Goal: Task Accomplishment & Management: Use online tool/utility

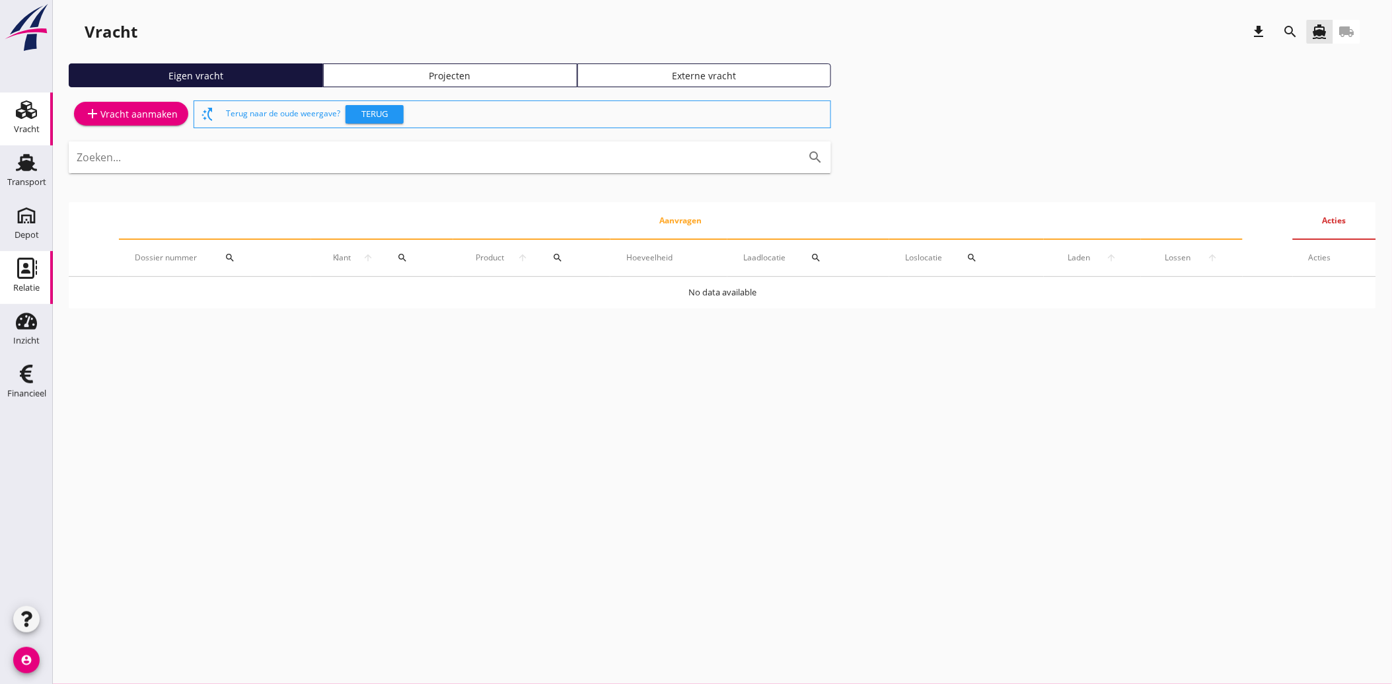
click at [23, 279] on div "Relatie" at bounding box center [26, 288] width 26 height 19
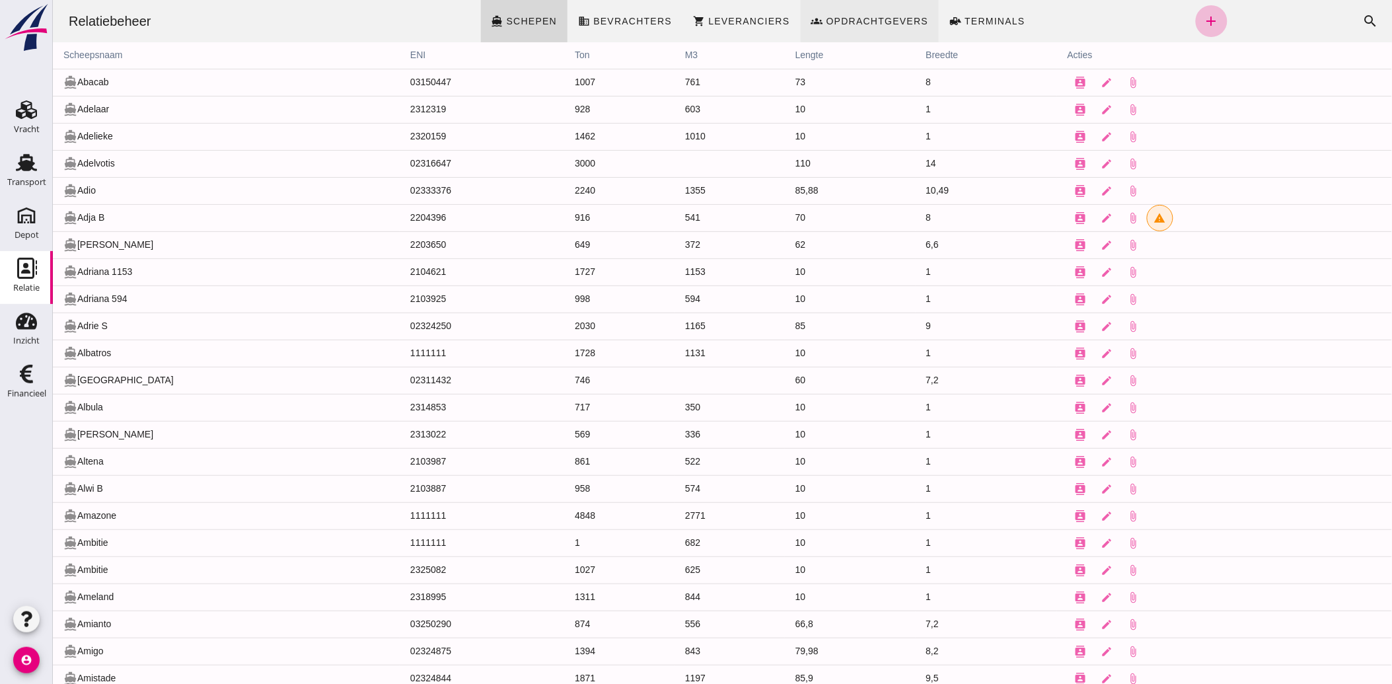
click span "Opdrachtgevers"
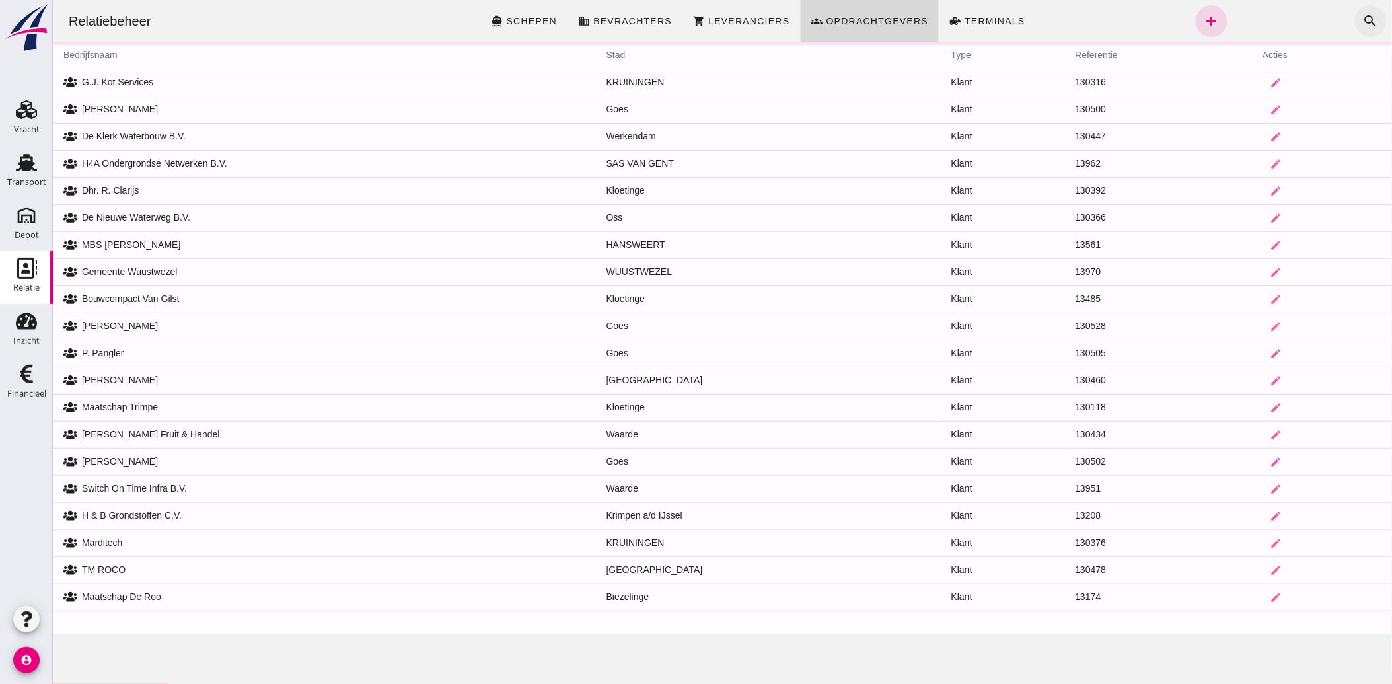
click at [1363, 15] on icon "search" at bounding box center [1371, 21] width 16 height 16
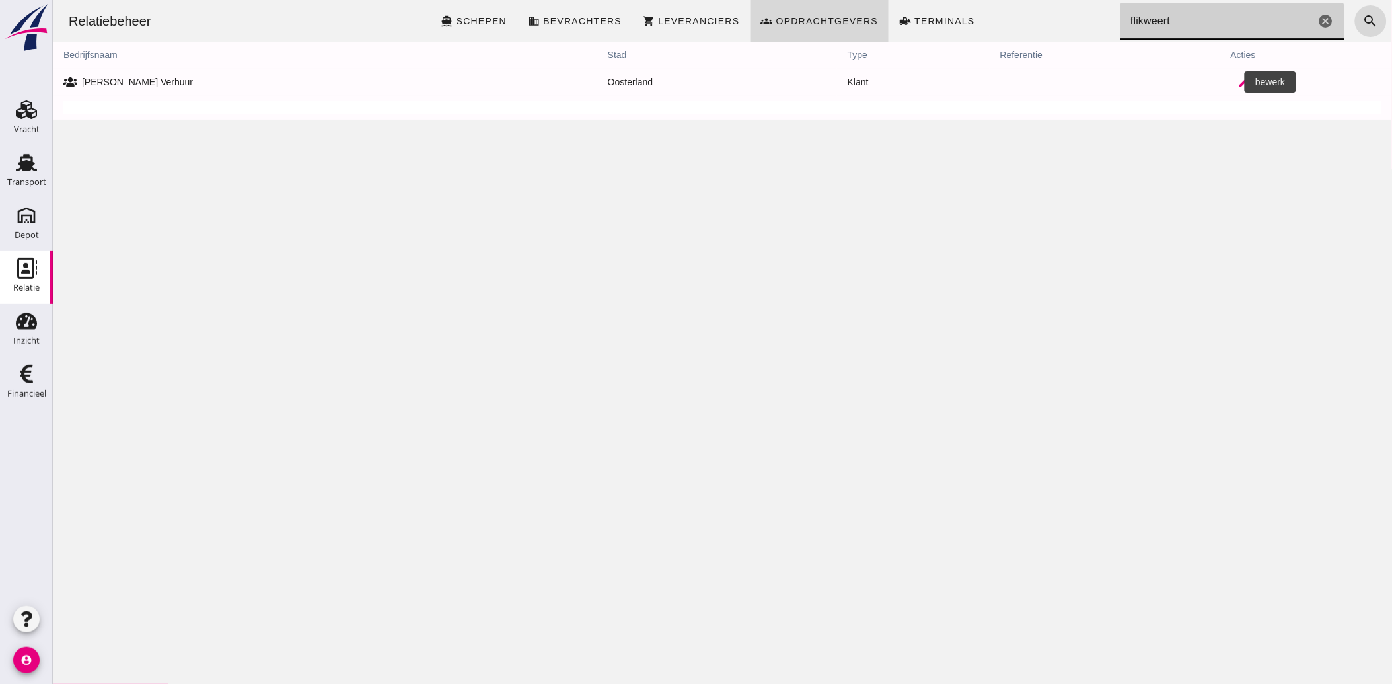
type input "flikweert"
click at [1238, 81] on icon "edit" at bounding box center [1244, 83] width 12 height 12
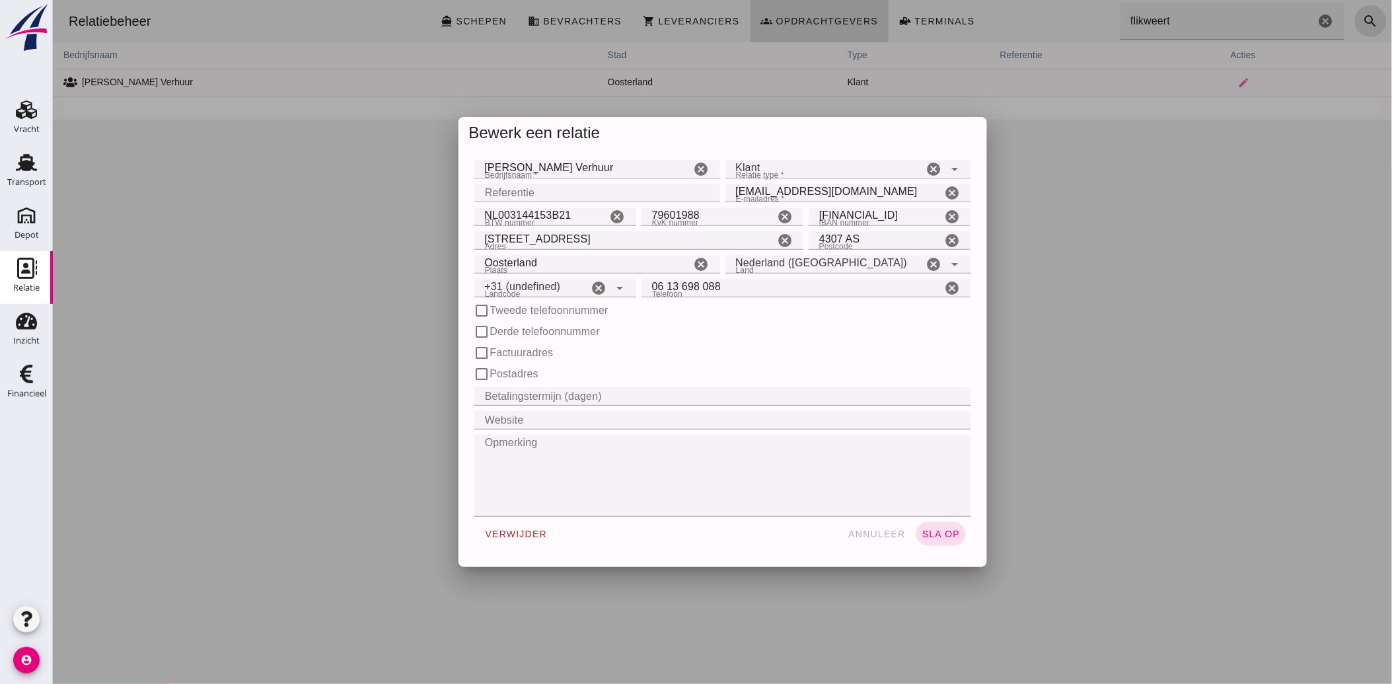
click input "Referentie"
type input "+31 (NL)"
type input "130535"
click span "sla op"
click at [24, 373] on icon "Financieel" at bounding box center [26, 373] width 21 height 21
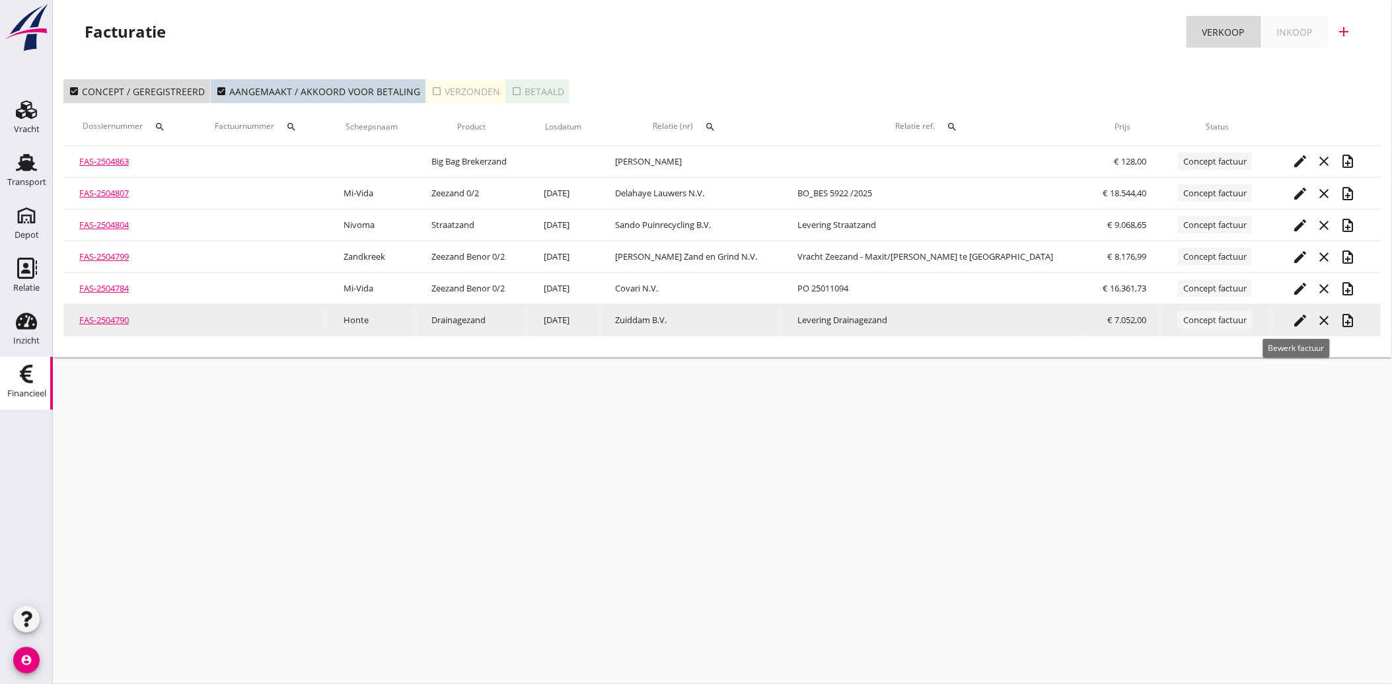
click at [1293, 313] on icon "edit" at bounding box center [1301, 321] width 16 height 16
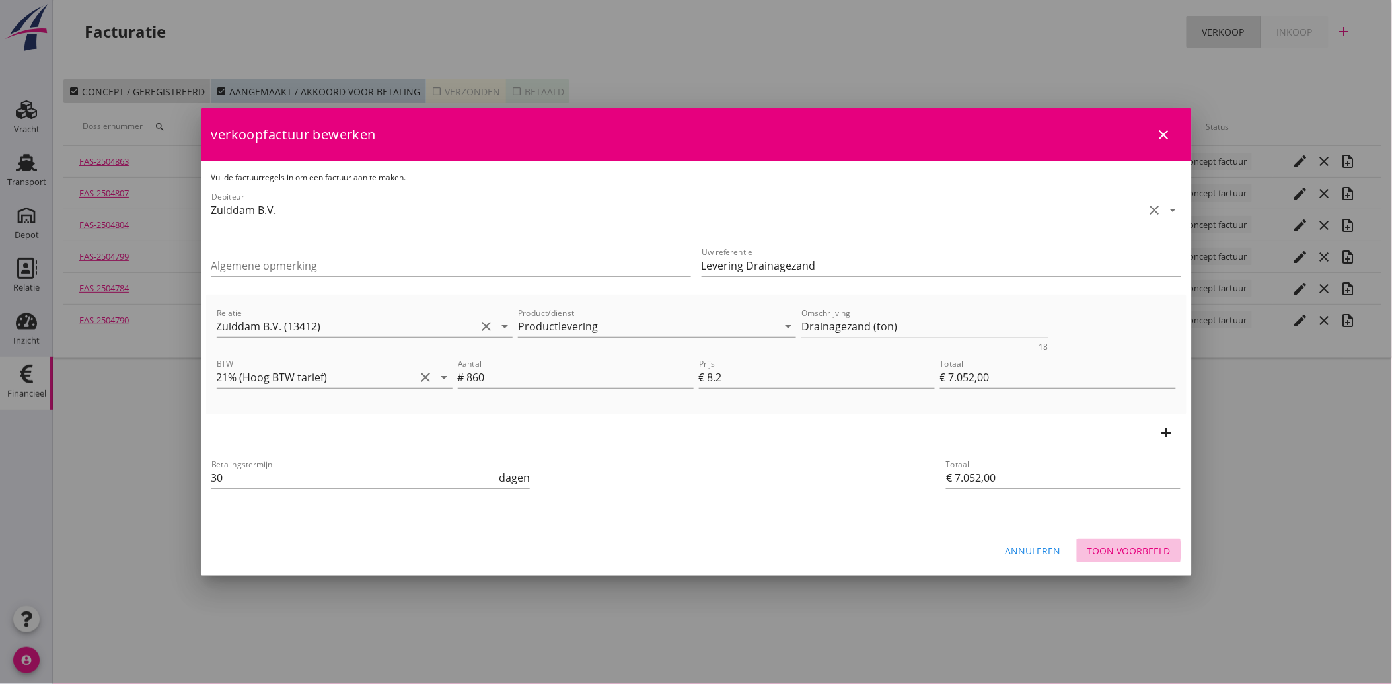
click at [1110, 552] on div "Toon voorbeeld" at bounding box center [1129, 551] width 83 height 14
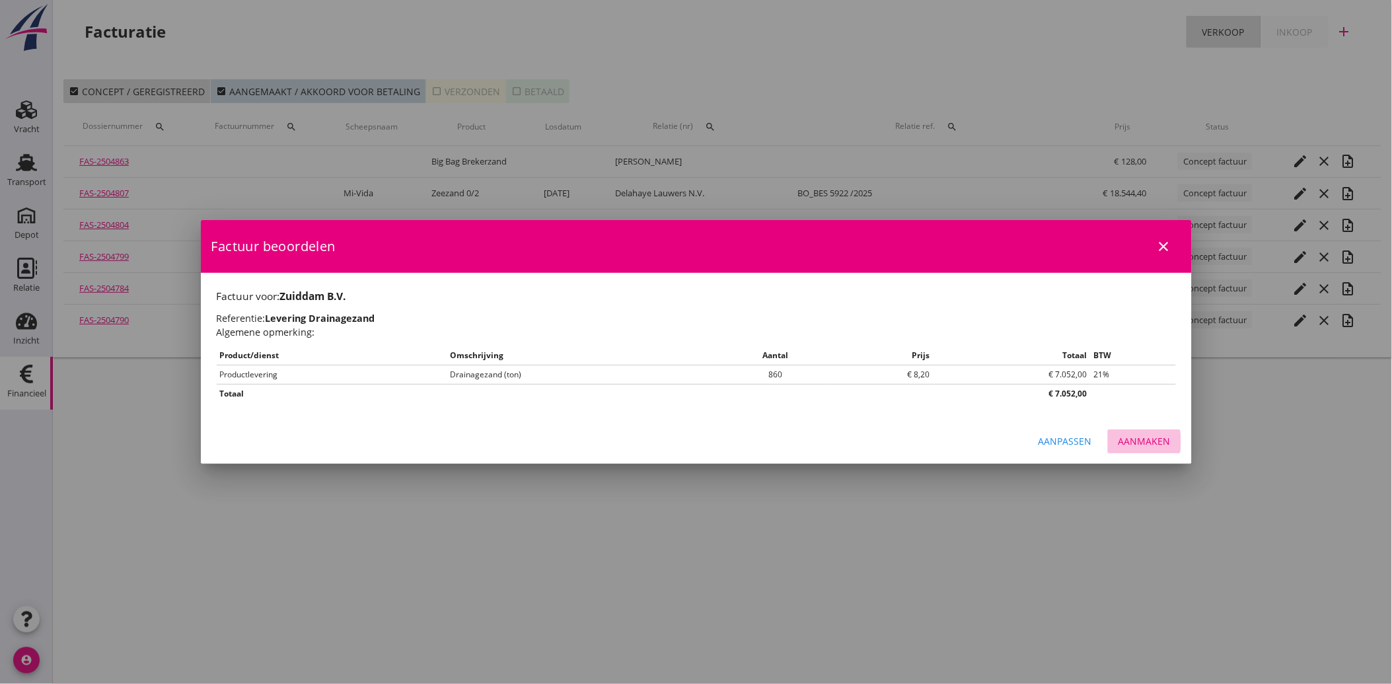
click at [1143, 443] on div "Aanmaken" at bounding box center [1145, 441] width 52 height 14
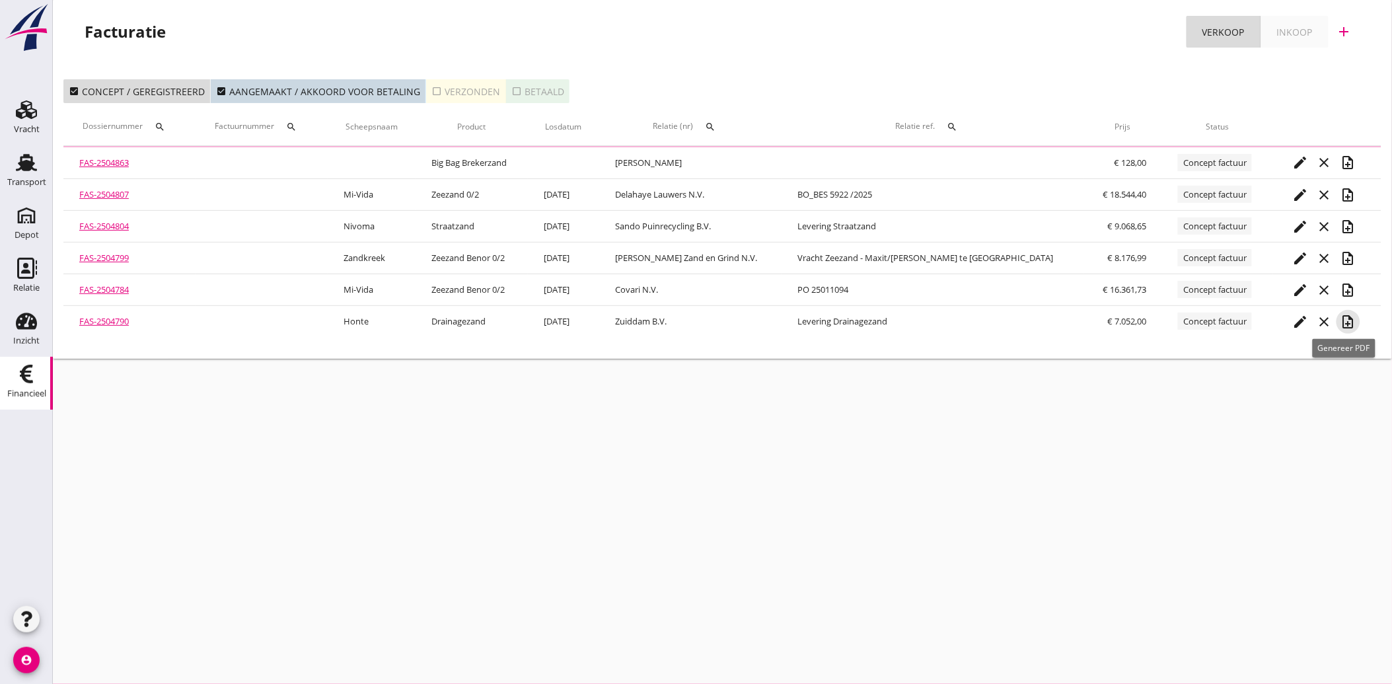
click at [1342, 319] on icon "note_add" at bounding box center [1349, 322] width 16 height 16
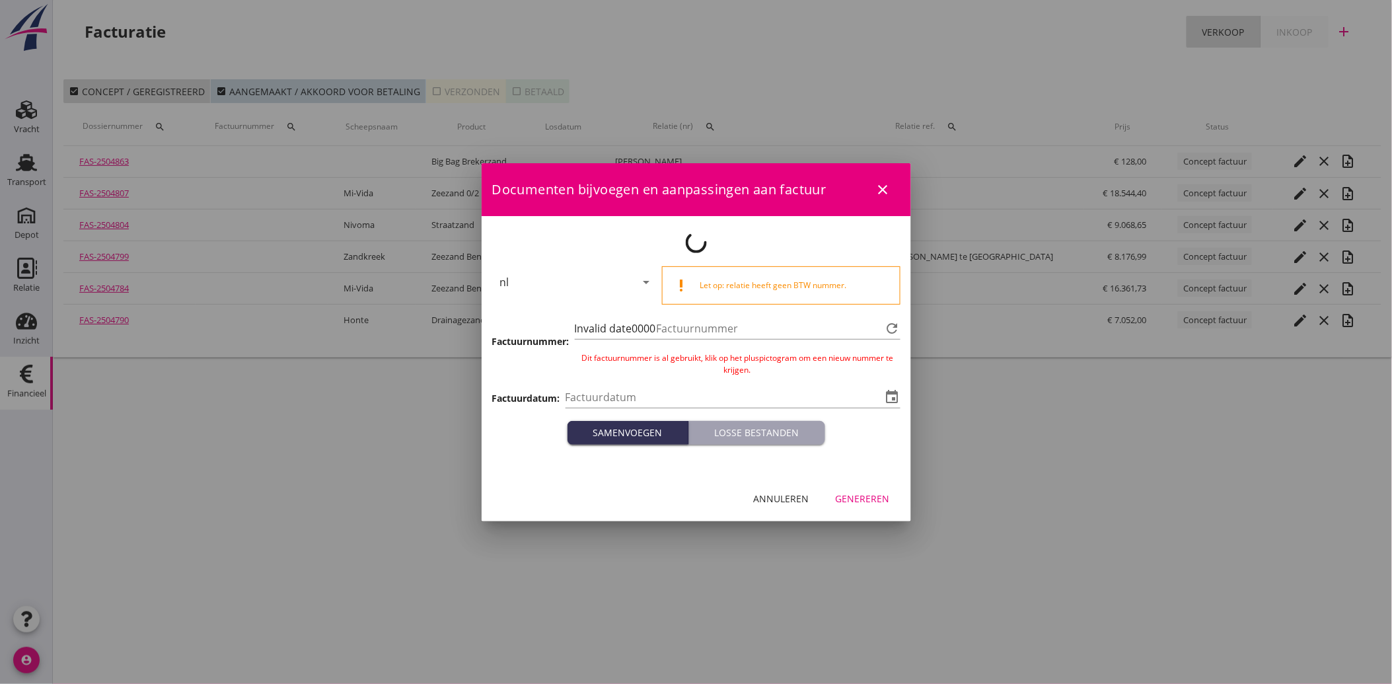
type input "[DATE]"
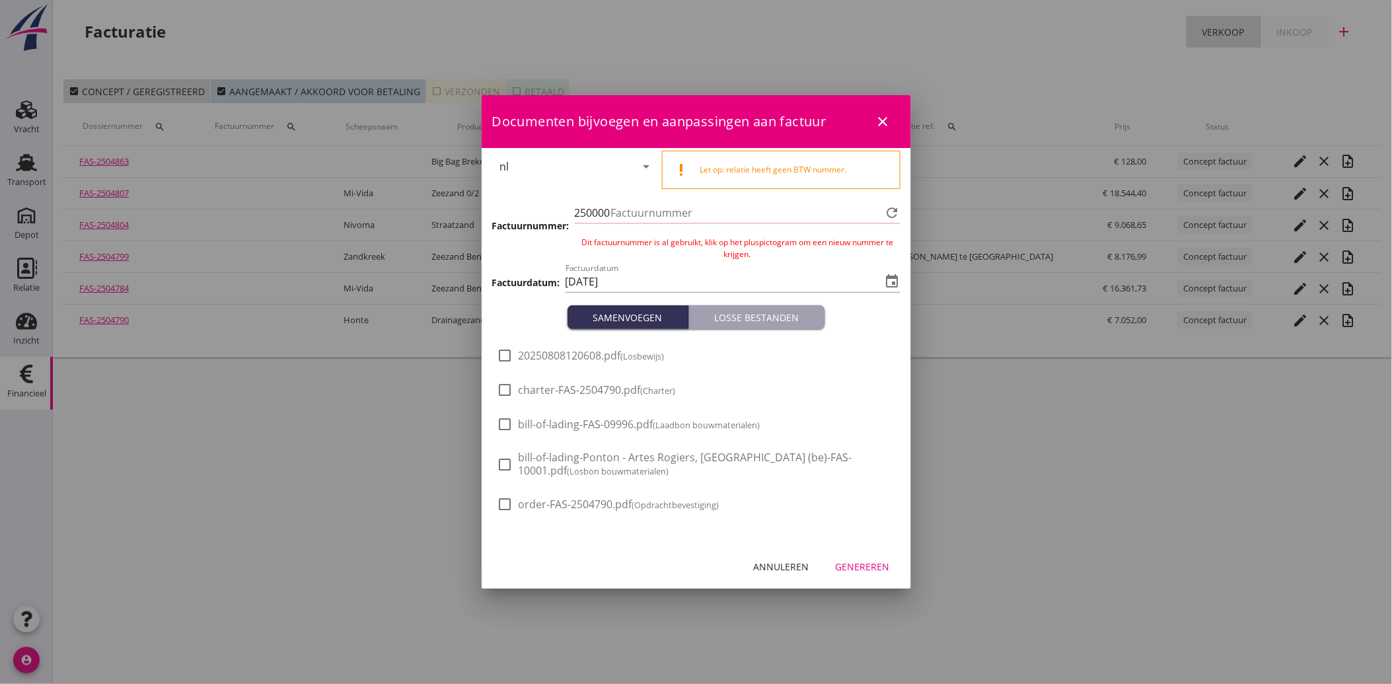
type input "3471"
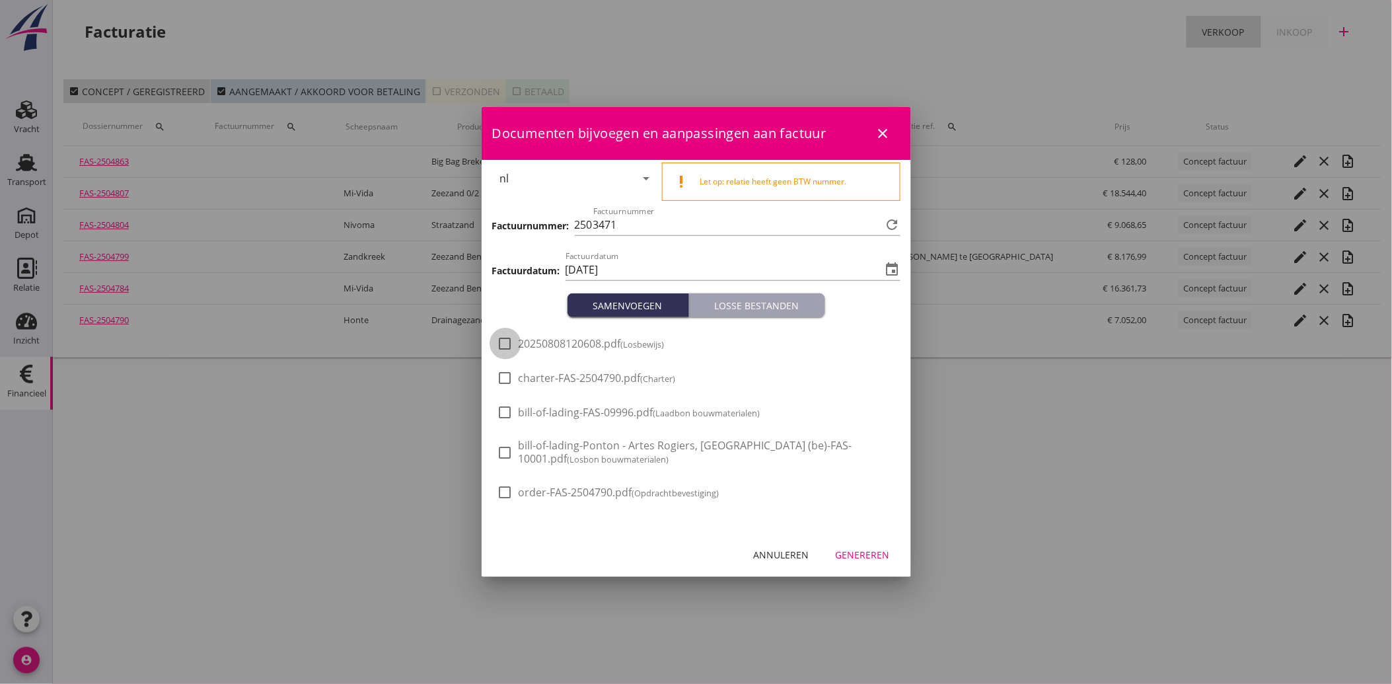
click at [507, 338] on div at bounding box center [505, 343] width 22 height 22
checkbox input "true"
click at [880, 553] on div "Genereren" at bounding box center [863, 555] width 54 height 14
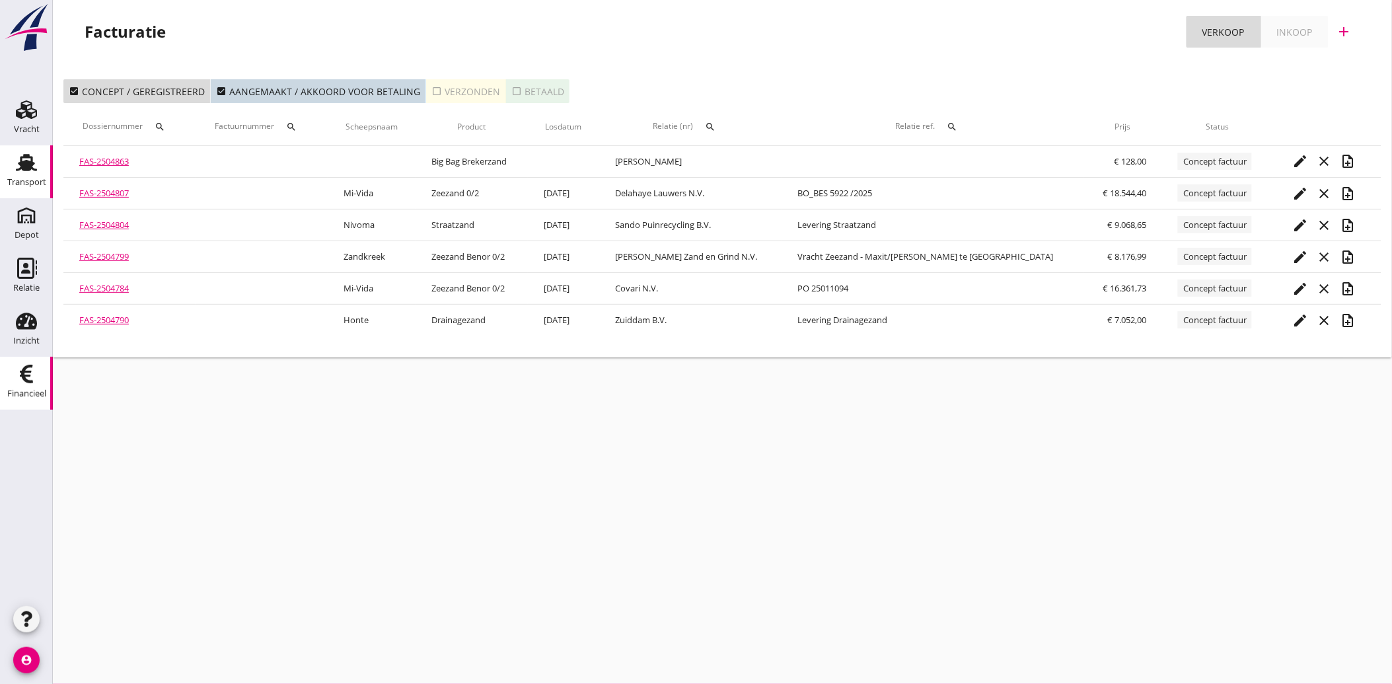
click at [30, 183] on div "Transport" at bounding box center [26, 182] width 39 height 9
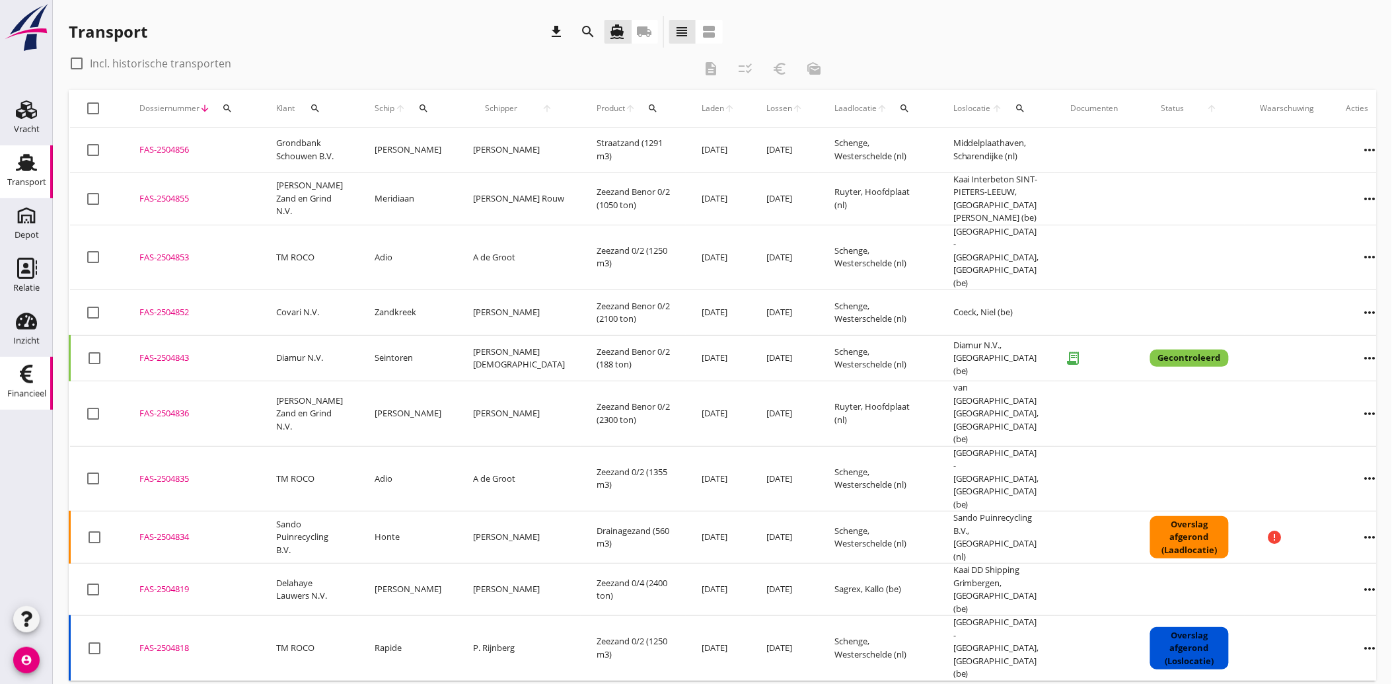
click at [20, 383] on icon "Financieel" at bounding box center [26, 373] width 21 height 21
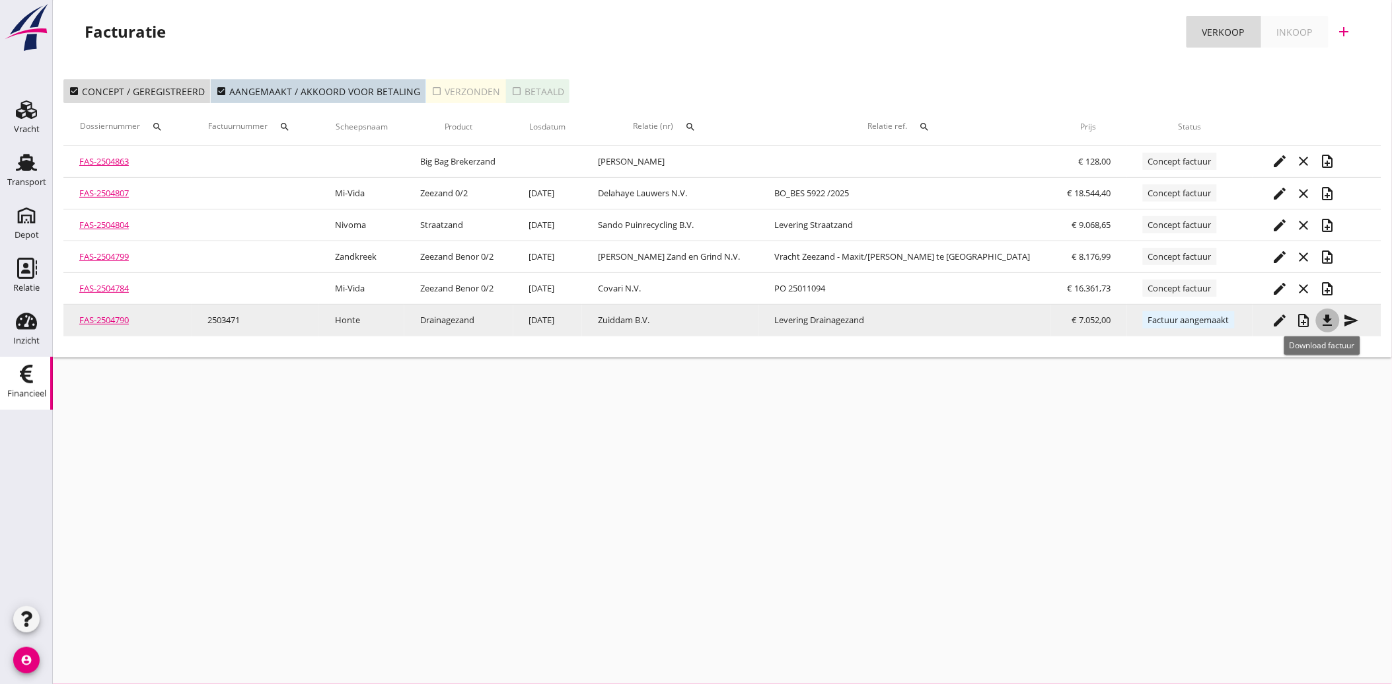
click at [1324, 324] on icon "file_download" at bounding box center [1328, 321] width 16 height 16
click at [1344, 317] on icon "send" at bounding box center [1352, 321] width 16 height 16
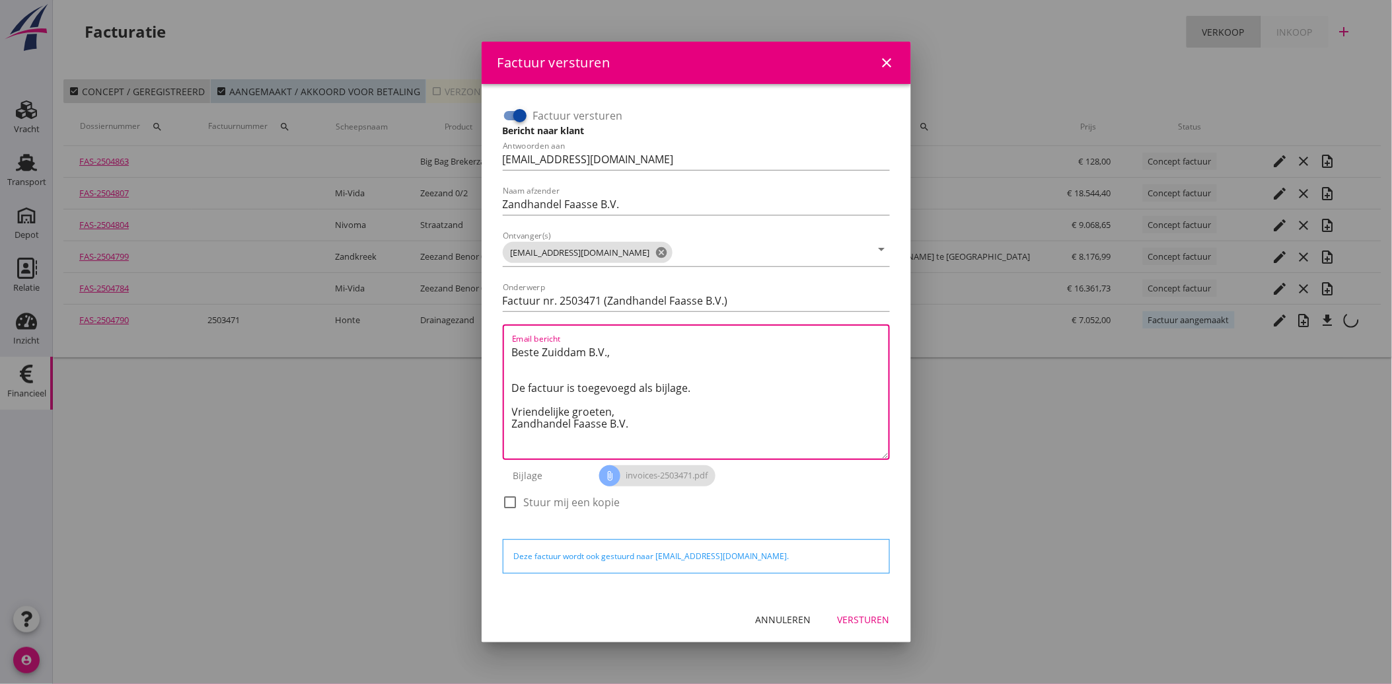
drag, startPoint x: 634, startPoint y: 428, endPoint x: 500, endPoint y: 344, distance: 157.9
click at [500, 344] on div "Factuur versturen Bericht naar klant Antwoorden aan [EMAIL_ADDRESS][DOMAIN_NAME…" at bounding box center [697, 315] width 398 height 431
paste textarea "Geachte heer/mevrouw, Hierbij zenden wij u onze factuur i.v.m. de door ons aan …"
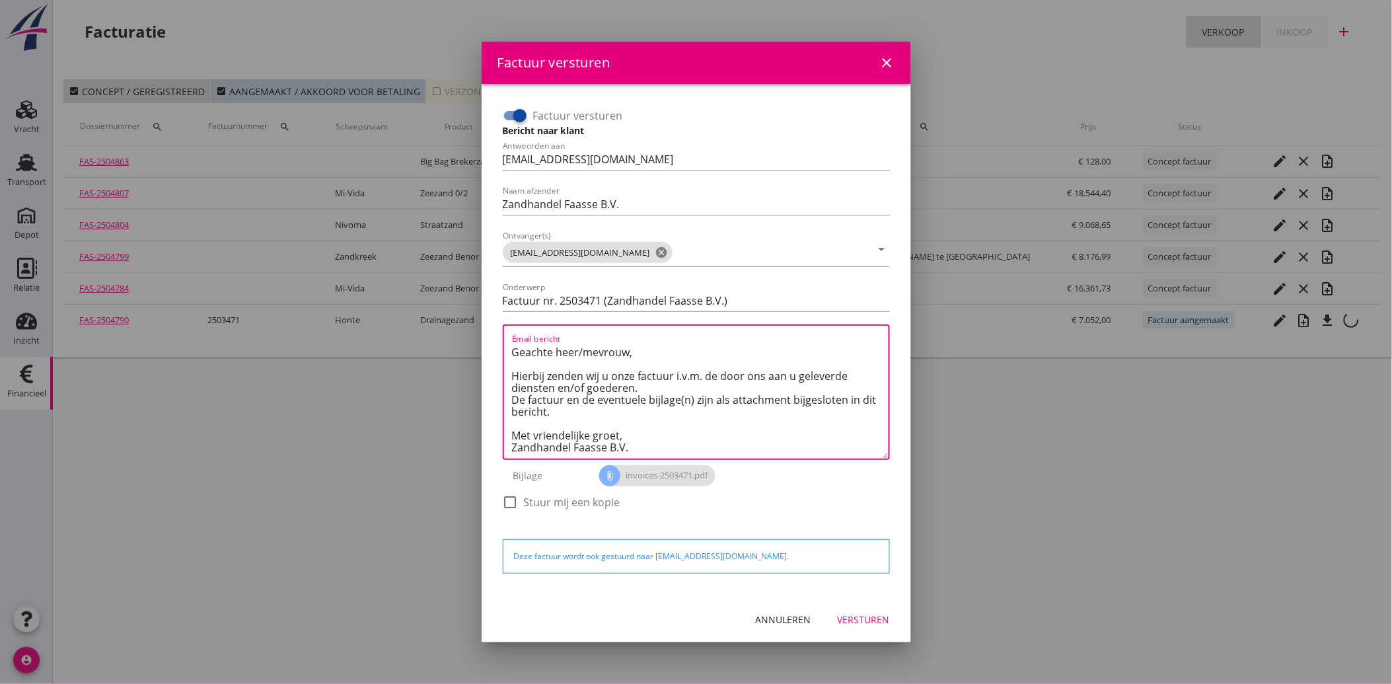
scroll to position [8, 0]
type textarea "Geachte heer/mevrouw, Hierbij zenden wij u onze factuur i.v.m. de door ons aan …"
click at [847, 626] on button "Versturen" at bounding box center [863, 620] width 73 height 24
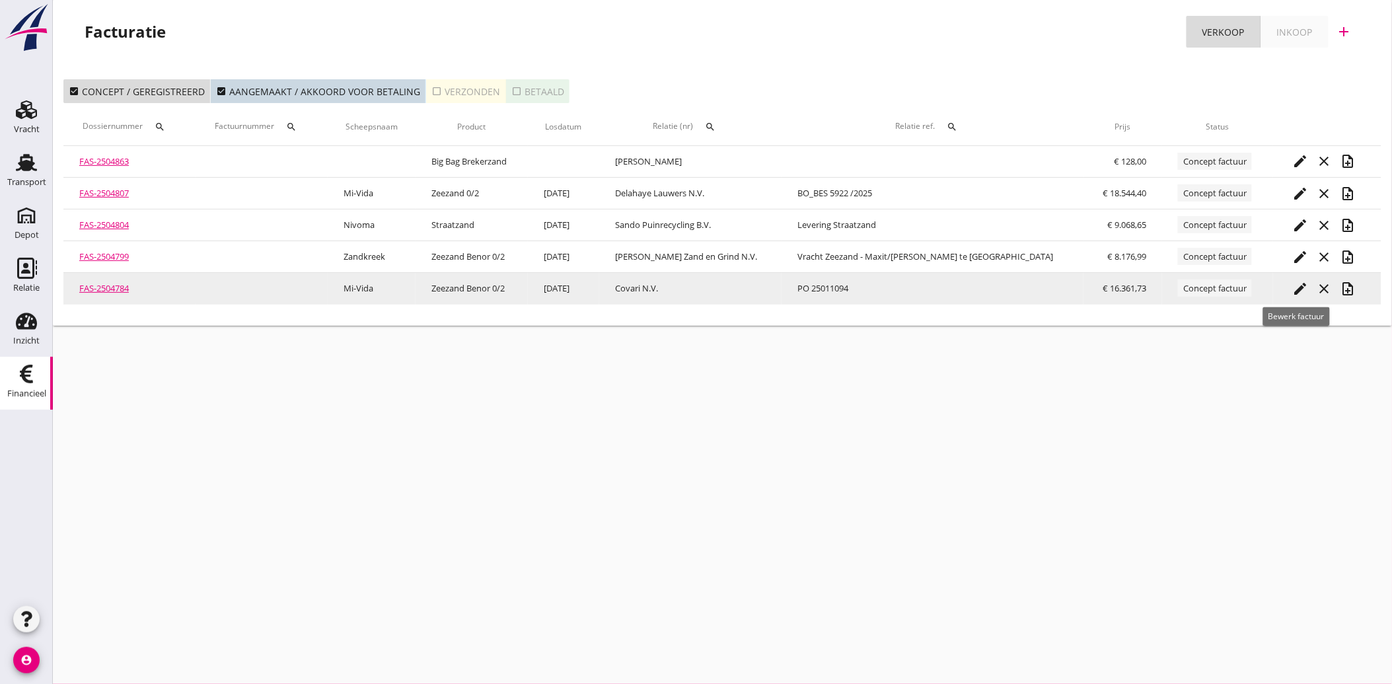
click at [1299, 284] on icon "edit" at bounding box center [1301, 289] width 16 height 16
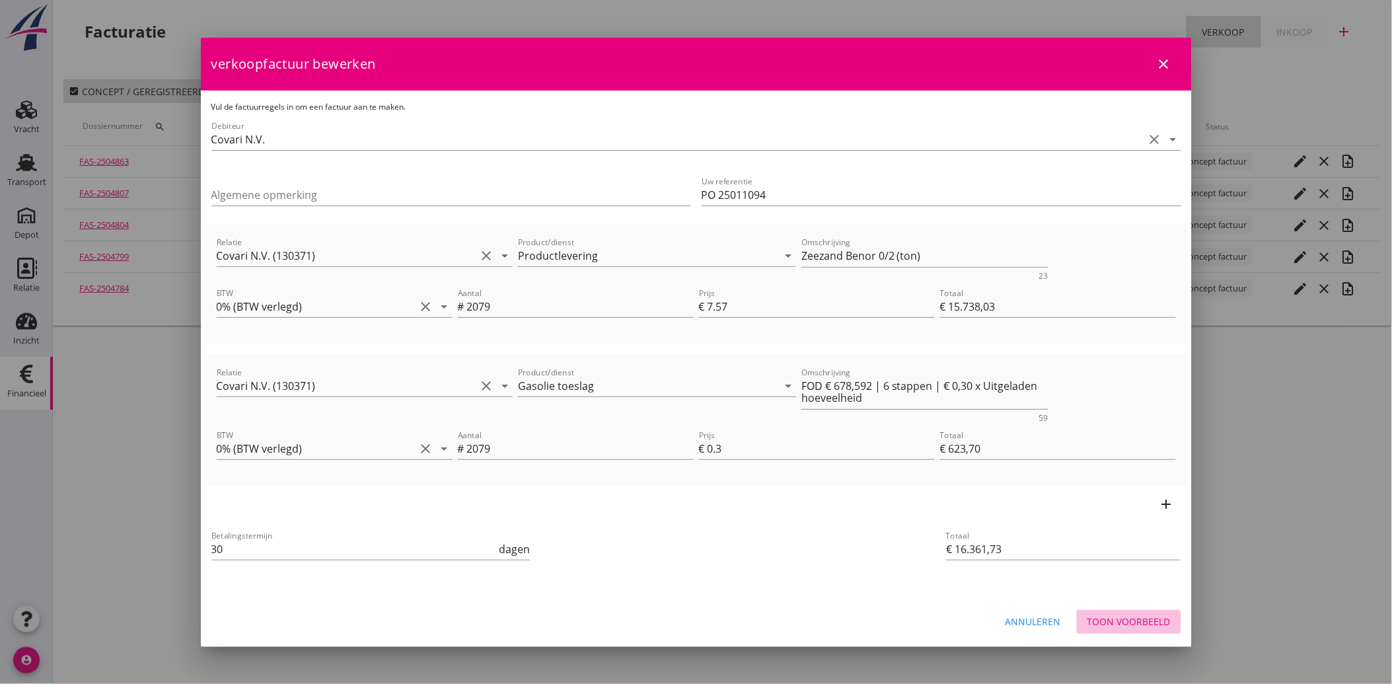
click at [1115, 624] on div "Toon voorbeeld" at bounding box center [1129, 622] width 83 height 14
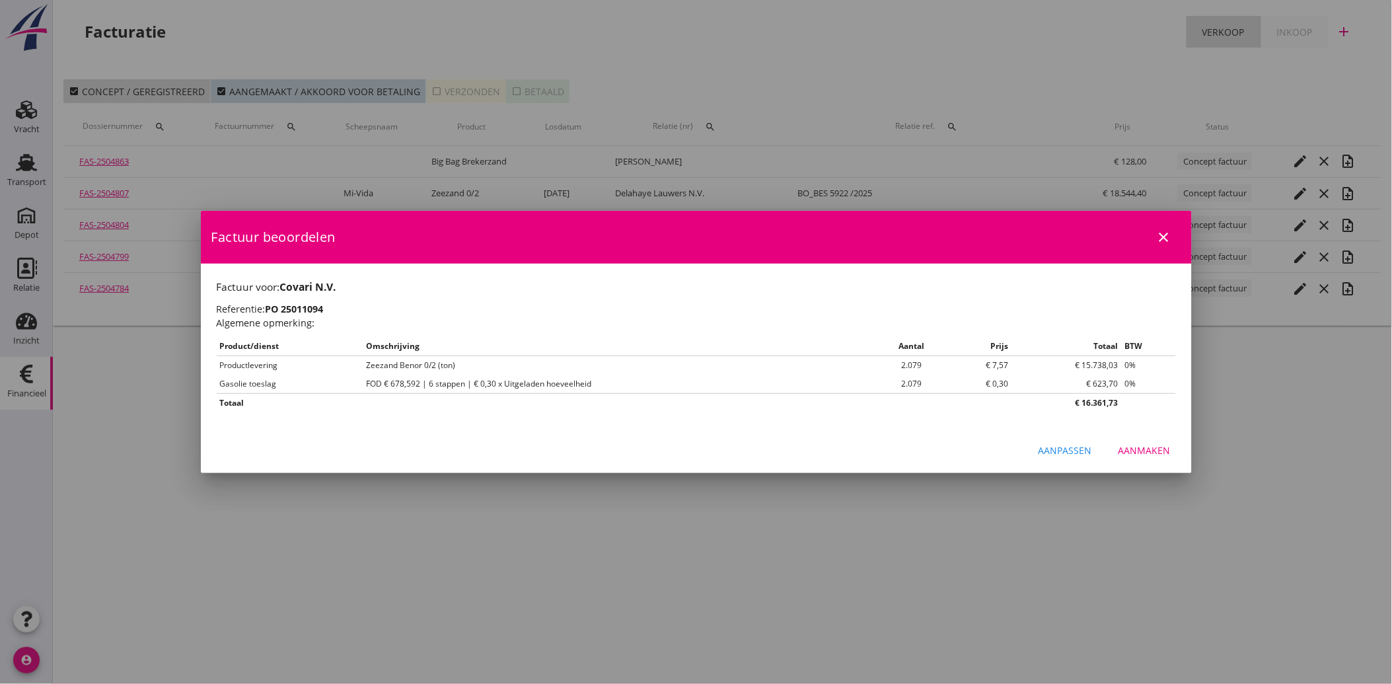
click at [1162, 443] on div "Aanmaken" at bounding box center [1145, 450] width 52 height 14
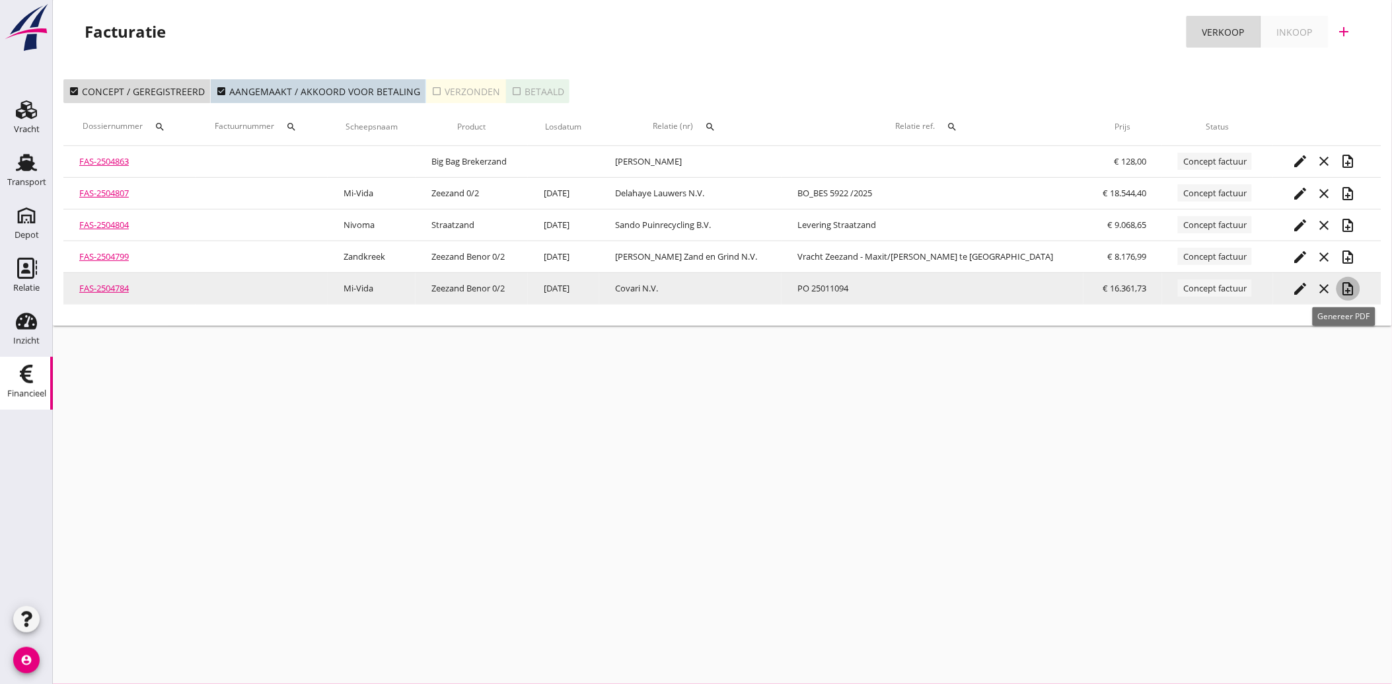
click at [1346, 287] on icon "note_add" at bounding box center [1349, 289] width 16 height 16
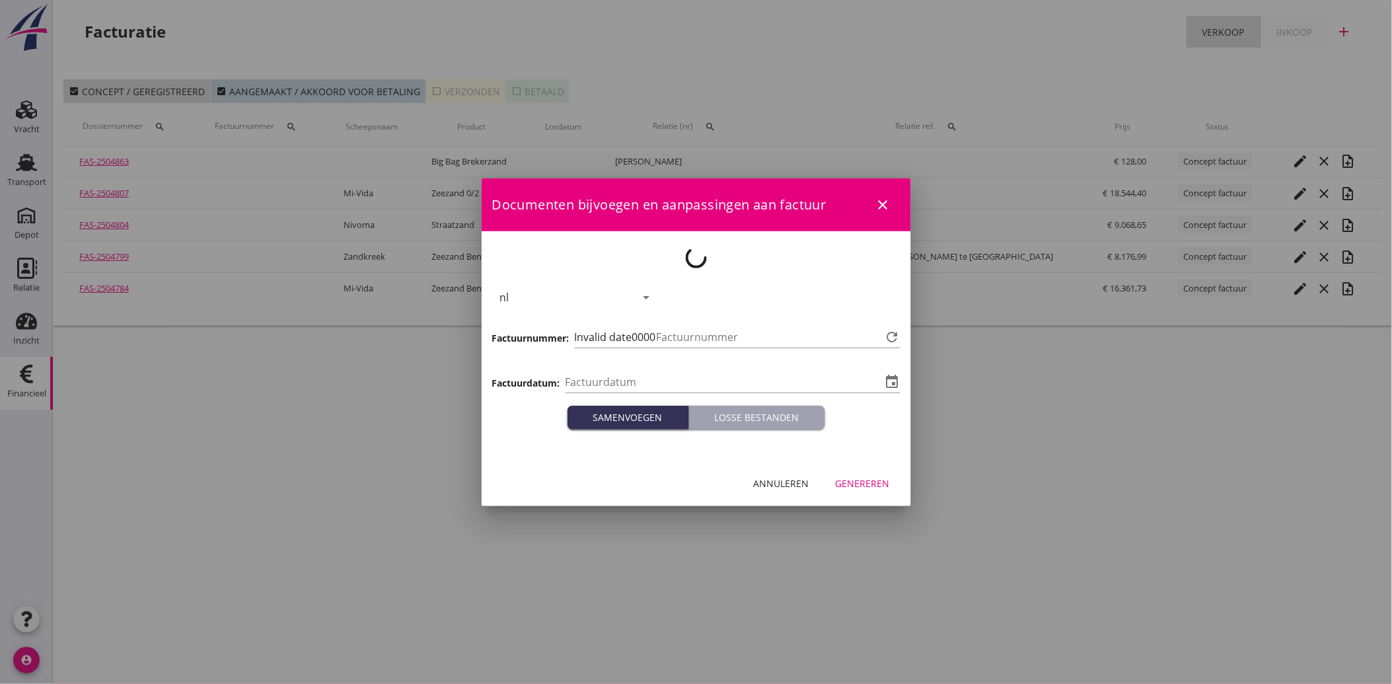
type input "[DATE]"
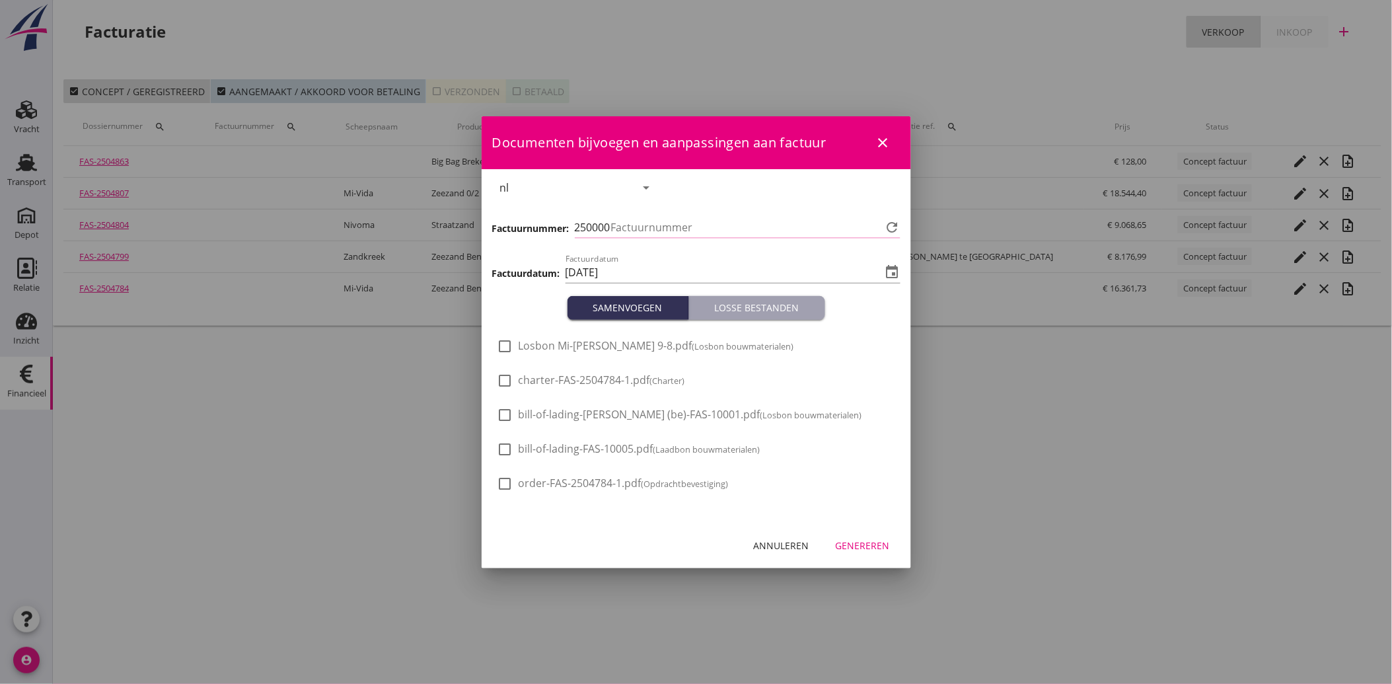
type input "3472"
click at [510, 350] on div at bounding box center [505, 346] width 22 height 22
checkbox input "true"
click at [864, 545] on div "Genereren" at bounding box center [863, 546] width 54 height 14
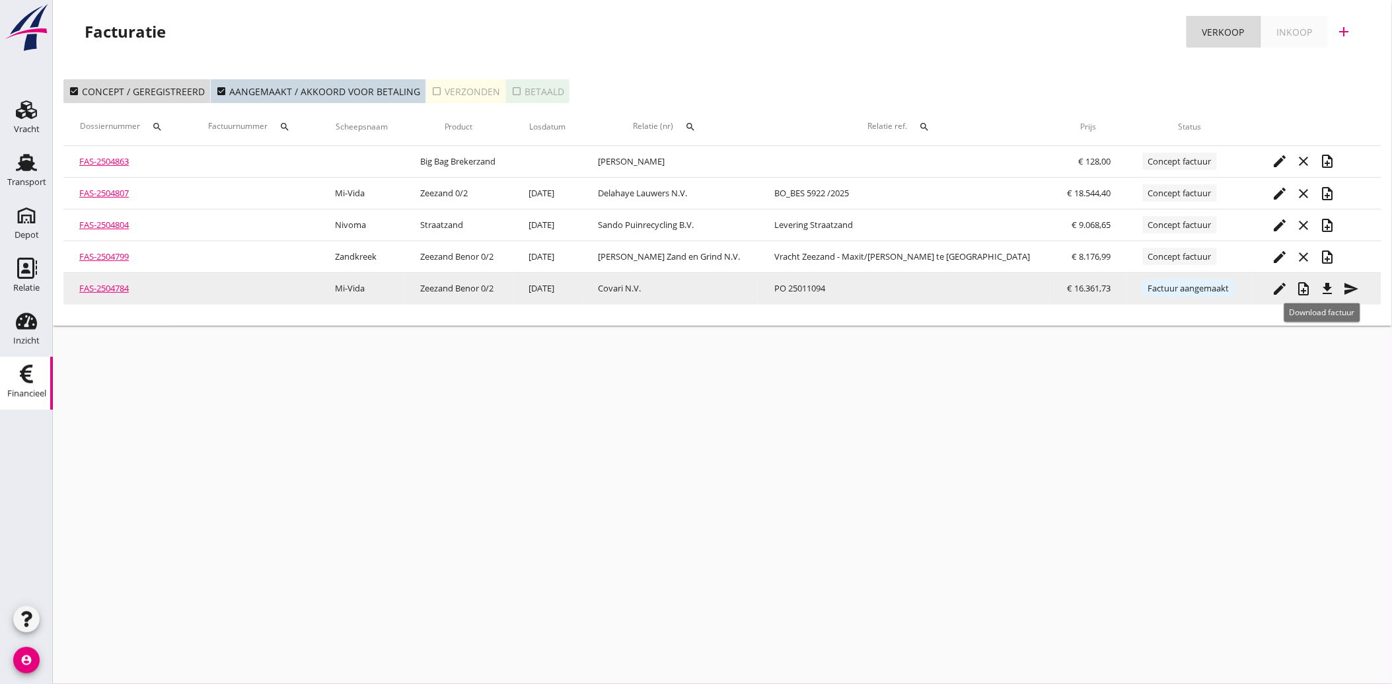
click at [1325, 284] on icon "file_download" at bounding box center [1328, 289] width 16 height 16
click at [1344, 286] on icon "send" at bounding box center [1352, 289] width 16 height 16
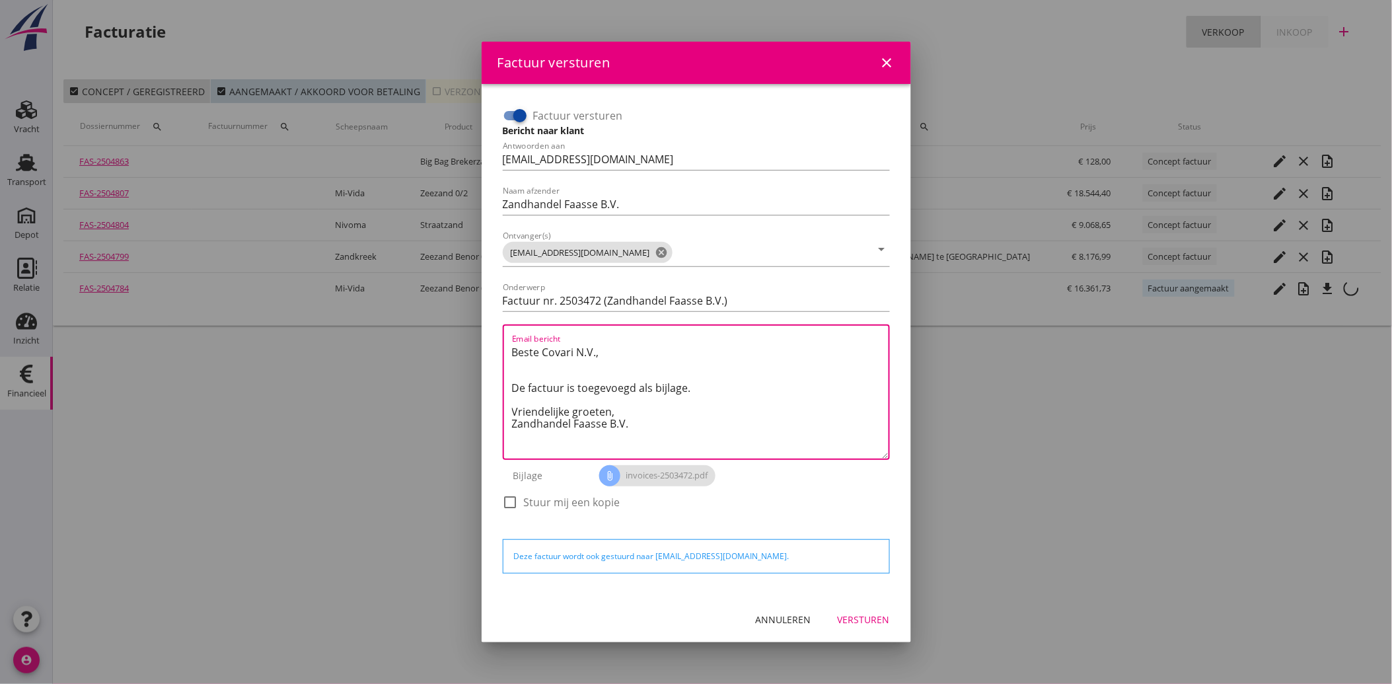
drag, startPoint x: 641, startPoint y: 430, endPoint x: 485, endPoint y: 333, distance: 183.4
click at [485, 333] on div "Factuur versturen Bericht naar klant Antwoorden aan [EMAIL_ADDRESS][DOMAIN_NAME…" at bounding box center [697, 340] width 430 height 513
paste textarea "Geachte heer/mevrouw, Hierbij zenden wij u onze factuur i.v.m. de door ons aan …"
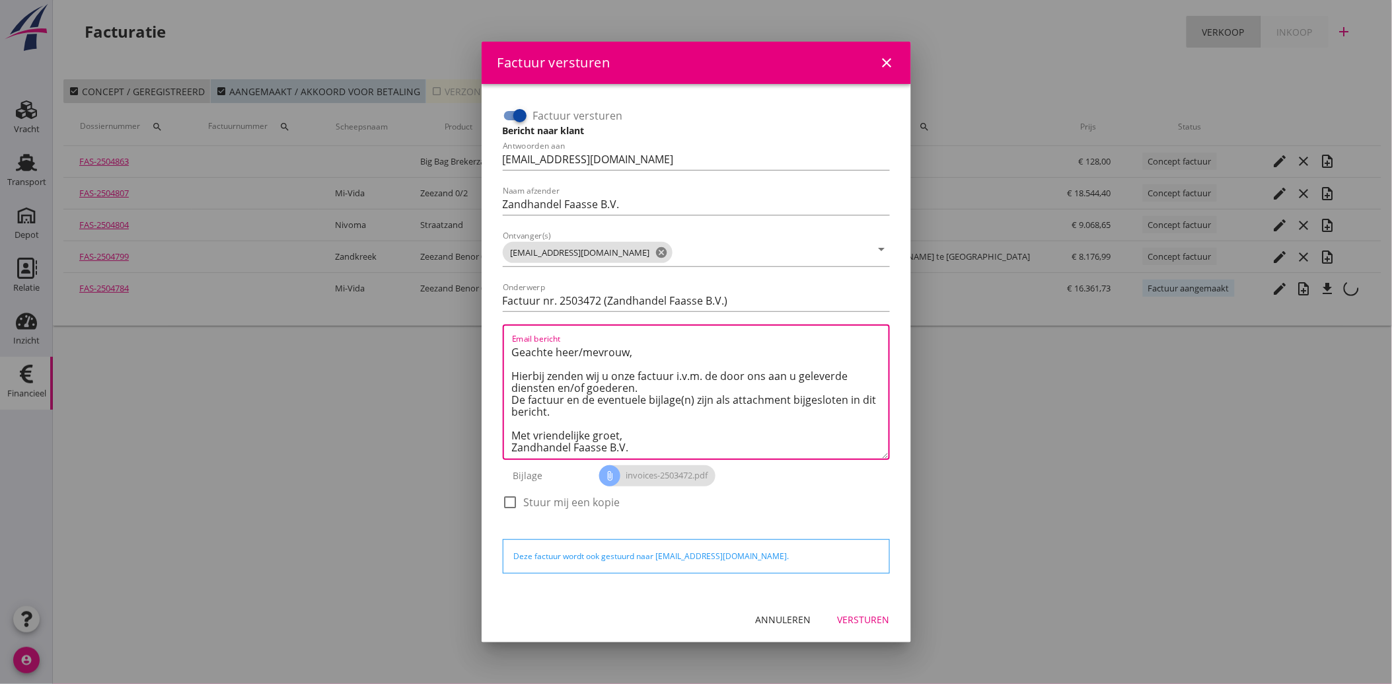
type textarea "Geachte heer/mevrouw, Hierbij zenden wij u onze factuur i.v.m. de door ons aan …"
click at [859, 619] on div "Versturen" at bounding box center [864, 620] width 52 height 14
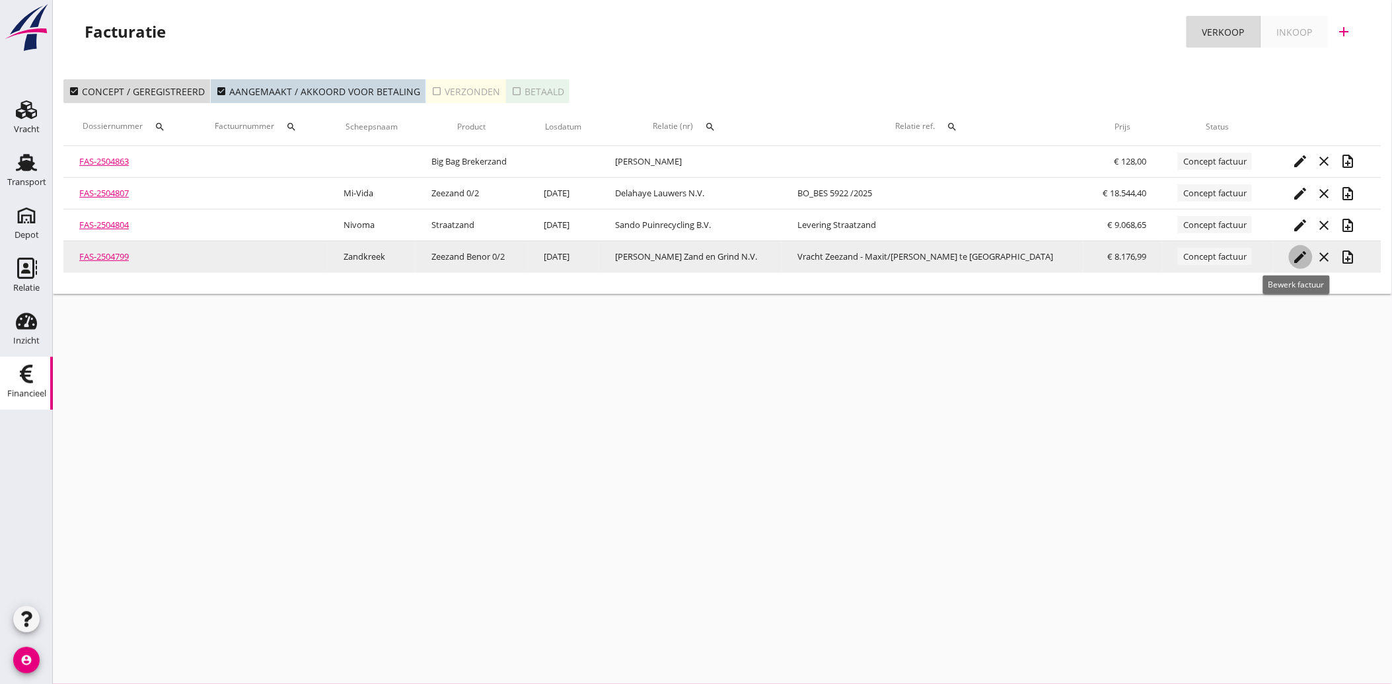
click at [1296, 258] on icon "edit" at bounding box center [1301, 257] width 16 height 16
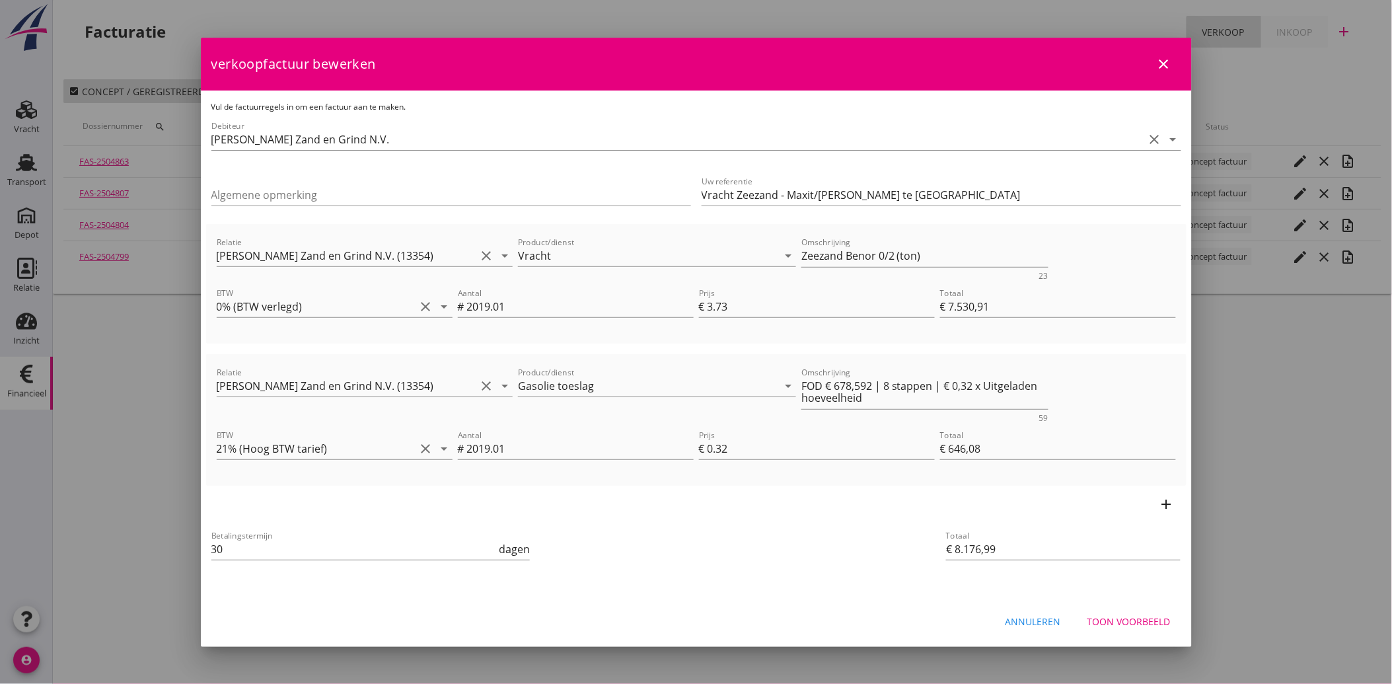
click at [1132, 617] on div "Toon voorbeeld" at bounding box center [1129, 622] width 83 height 14
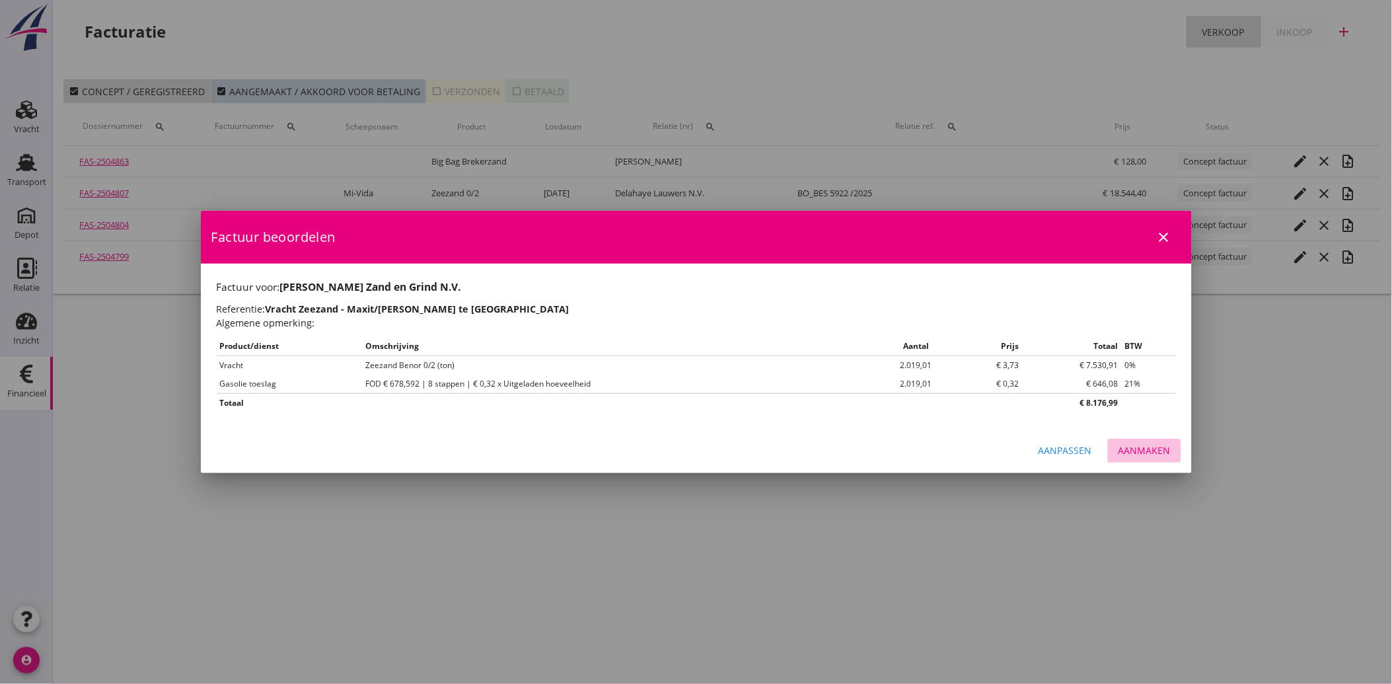
click at [1144, 447] on div "Aanmaken" at bounding box center [1145, 450] width 52 height 14
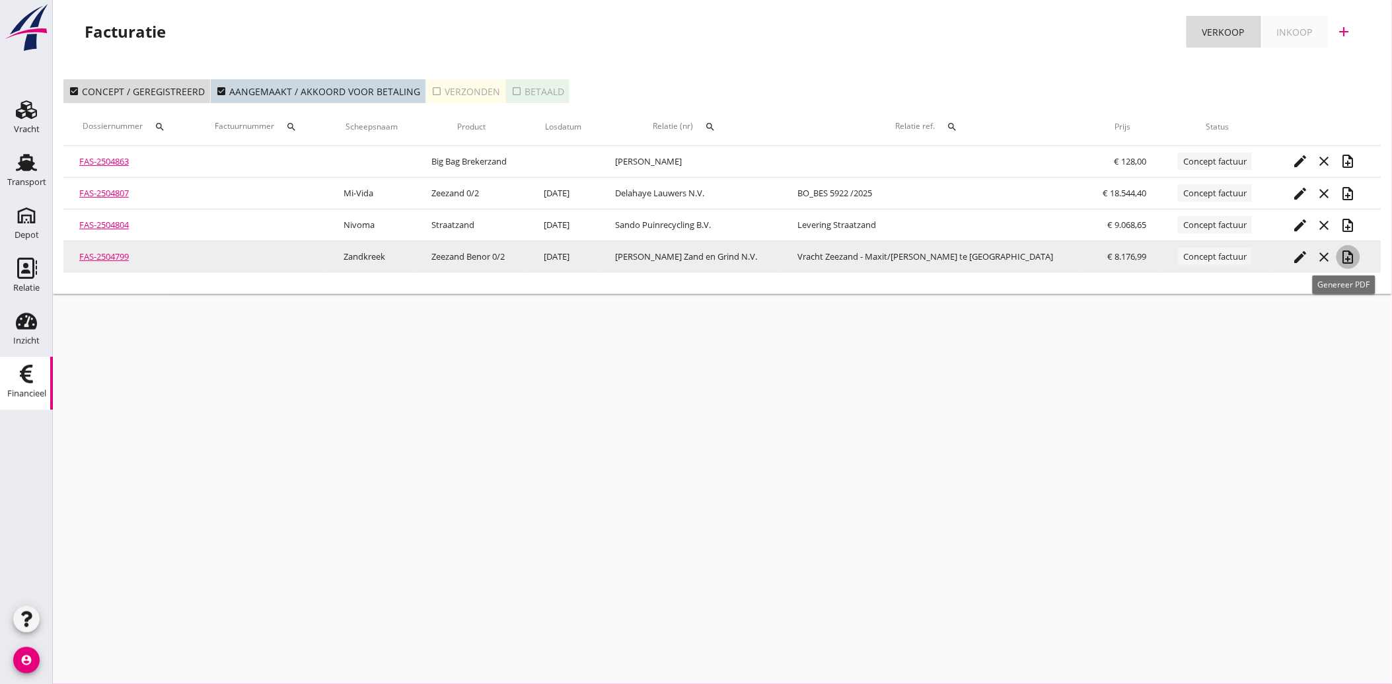
click at [1345, 256] on icon "note_add" at bounding box center [1349, 257] width 16 height 16
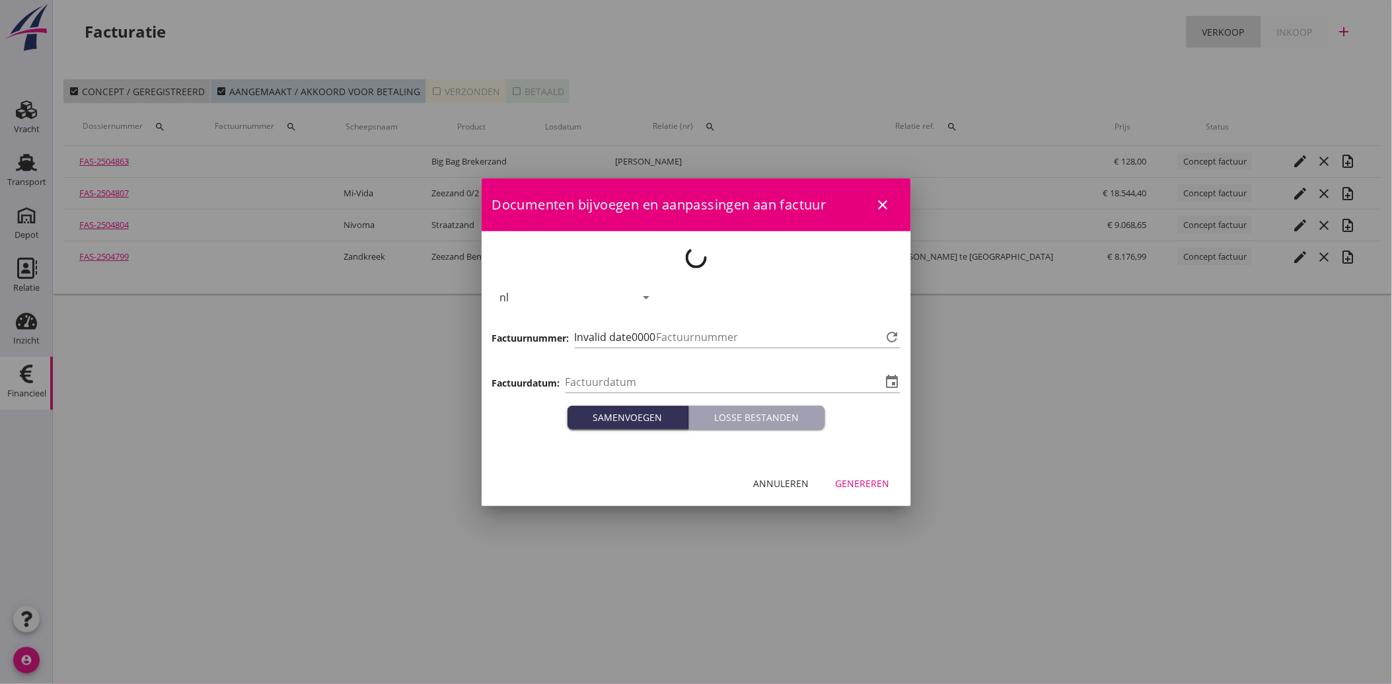
type input "[DATE]"
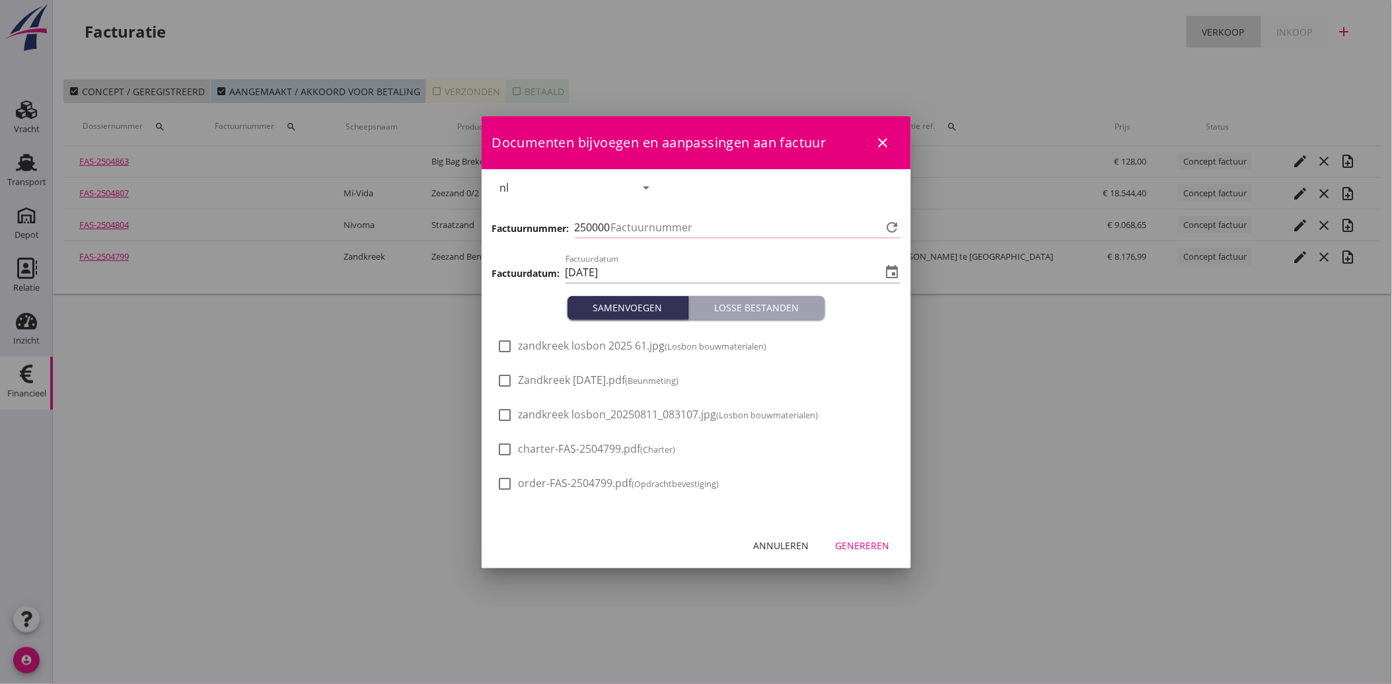
type input "3473"
click at [649, 348] on span "zandkreek losbon 2025 61.jpg (Losbon bouwmaterialen)" at bounding box center [643, 346] width 248 height 14
checkbox input "true"
click at [856, 546] on div "Genereren" at bounding box center [863, 546] width 54 height 14
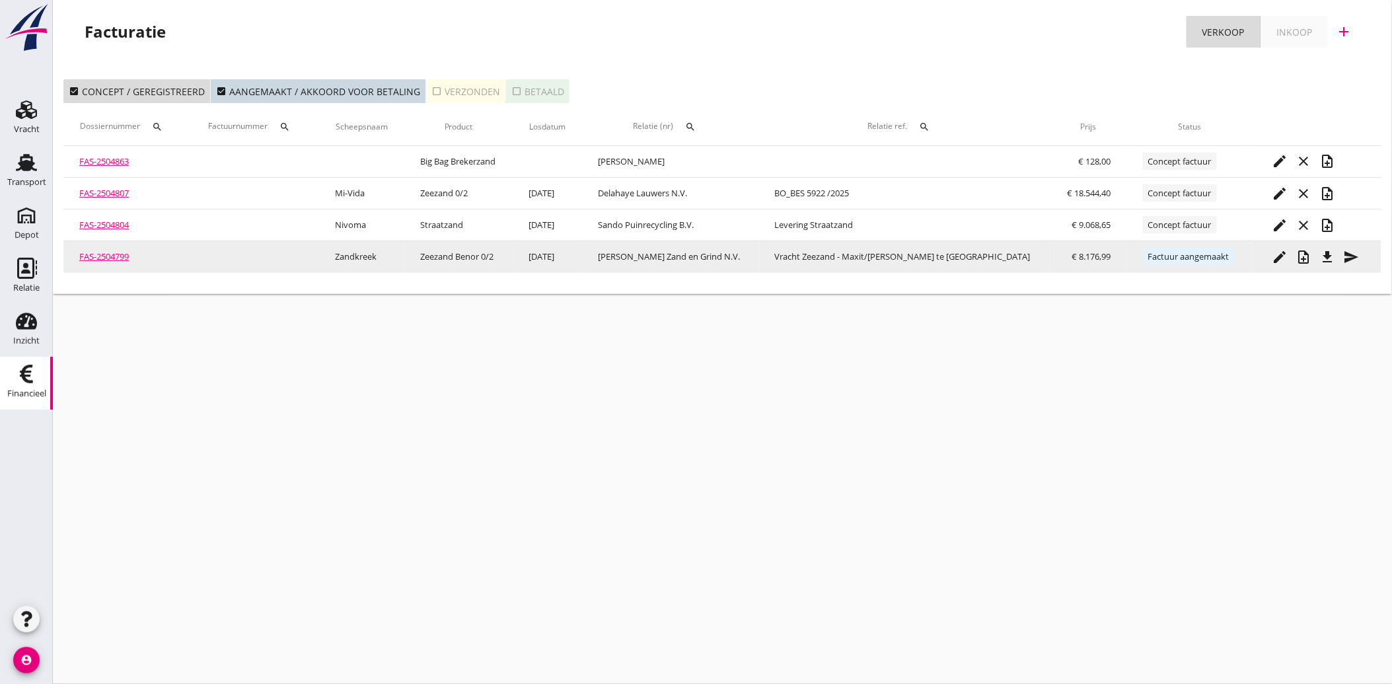
click at [1326, 258] on icon "file_download" at bounding box center [1328, 257] width 16 height 16
click at [1344, 253] on icon "send" at bounding box center [1352, 257] width 16 height 16
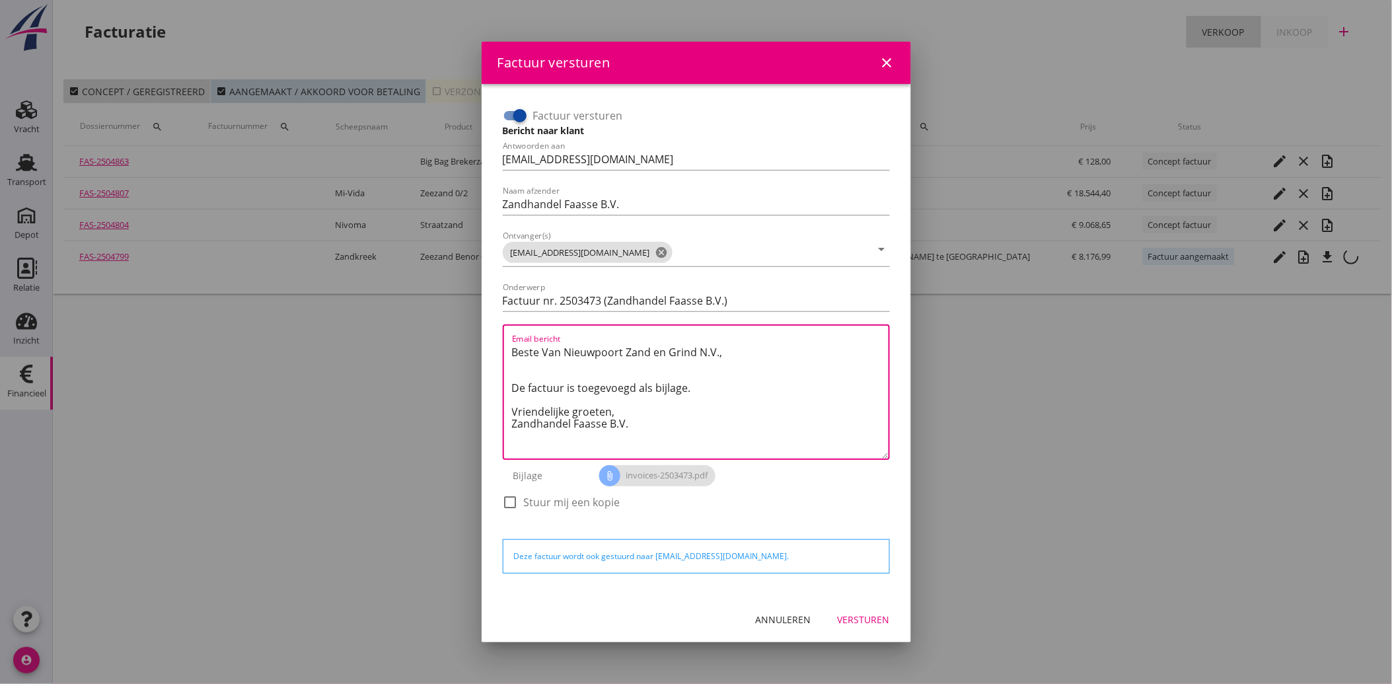
drag, startPoint x: 636, startPoint y: 426, endPoint x: 506, endPoint y: 352, distance: 149.8
click at [506, 352] on div "Email bericht Beste Van Nieuwpoort Zand en Grind N.V., De factuur is toegevoegd…" at bounding box center [696, 391] width 387 height 135
paste textarea "Geachte heer/mevrouw, Hierbij zenden wij u onze factuur i.v.m. de door ons aan …"
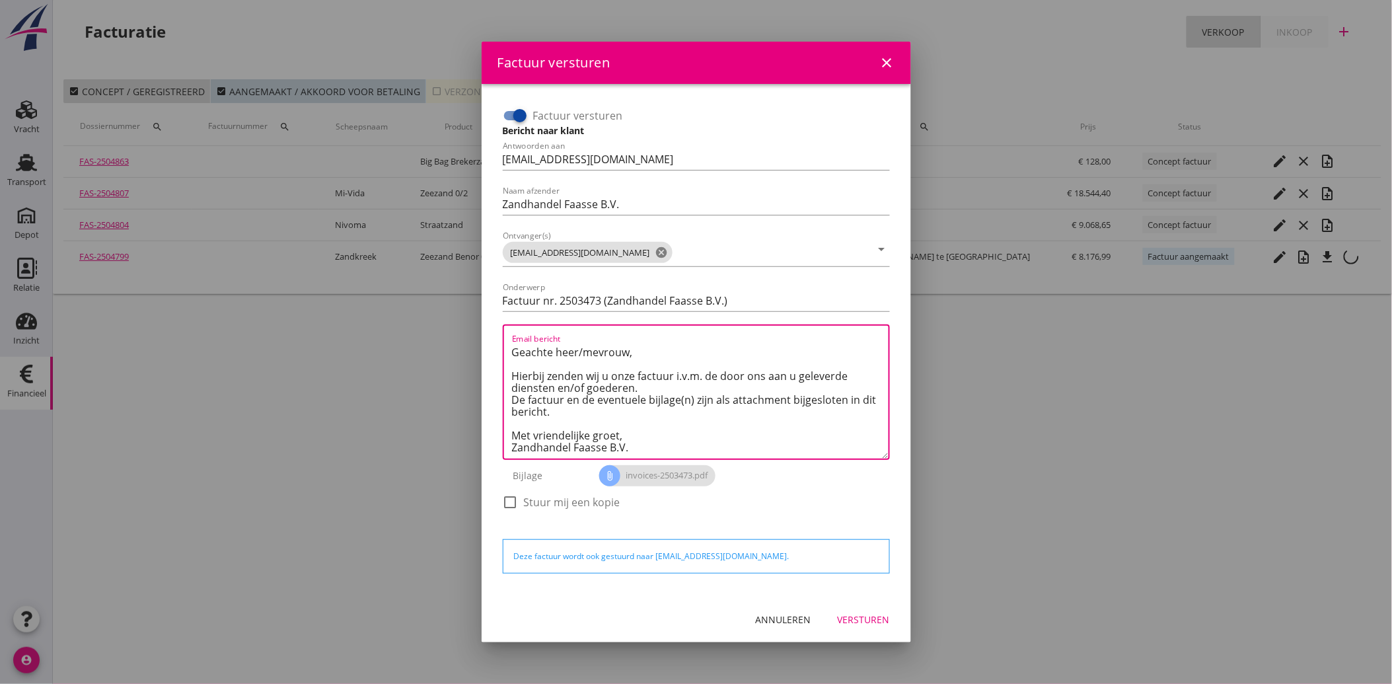
type textarea "Geachte heer/mevrouw, Hierbij zenden wij u onze factuur i.v.m. de door ons aan …"
click at [860, 609] on button "Versturen" at bounding box center [863, 620] width 73 height 24
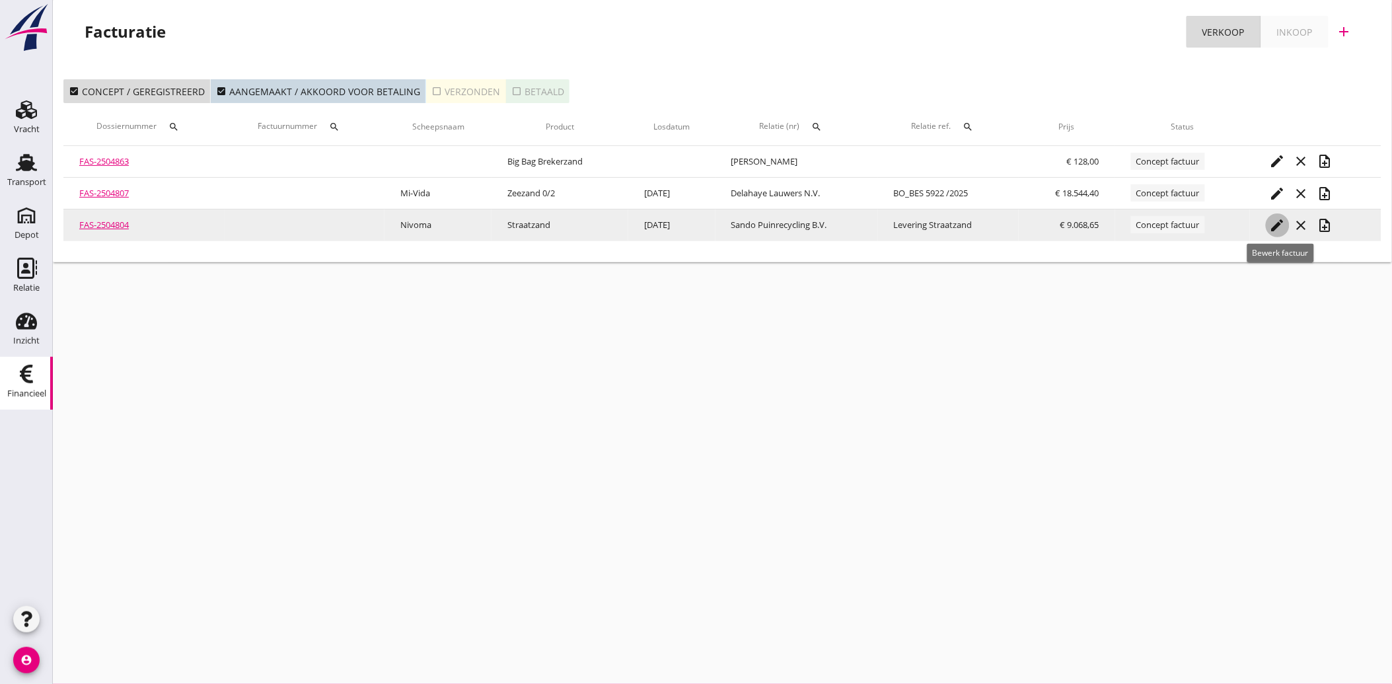
click at [1280, 220] on icon "edit" at bounding box center [1278, 225] width 16 height 16
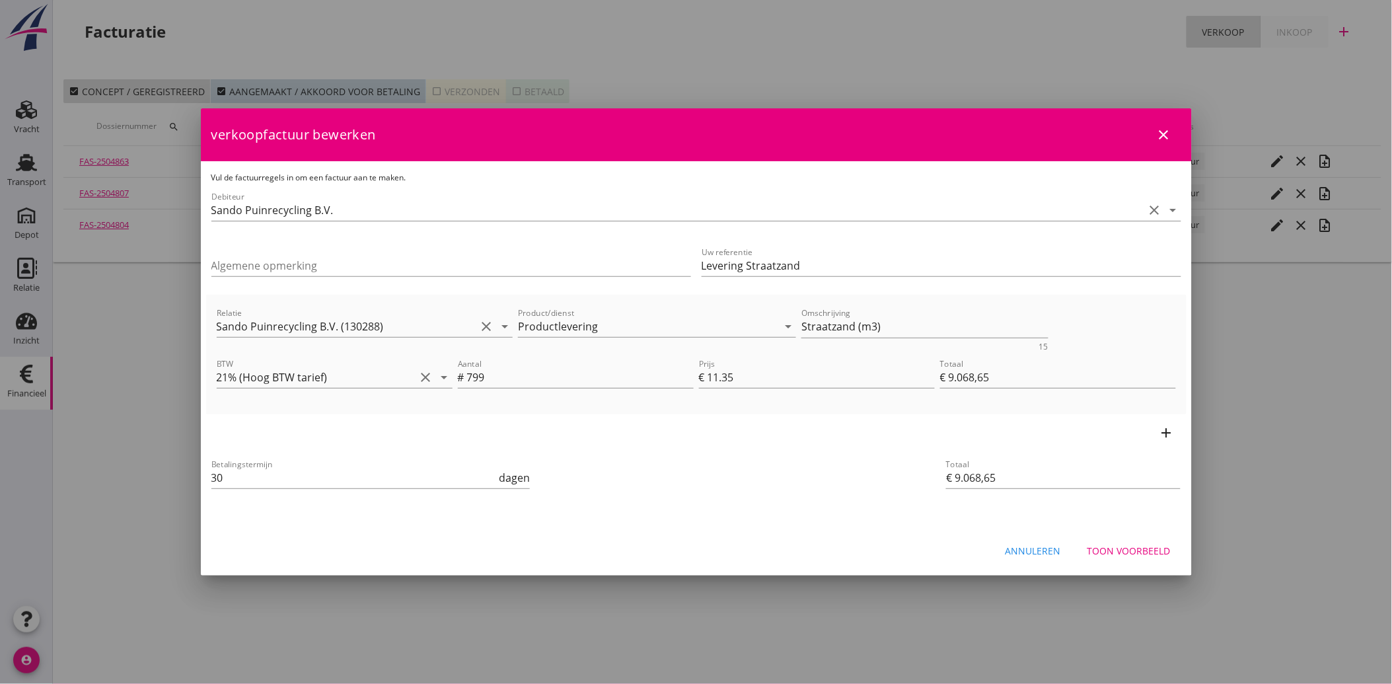
click at [1145, 547] on div "Toon voorbeeld" at bounding box center [1129, 551] width 83 height 14
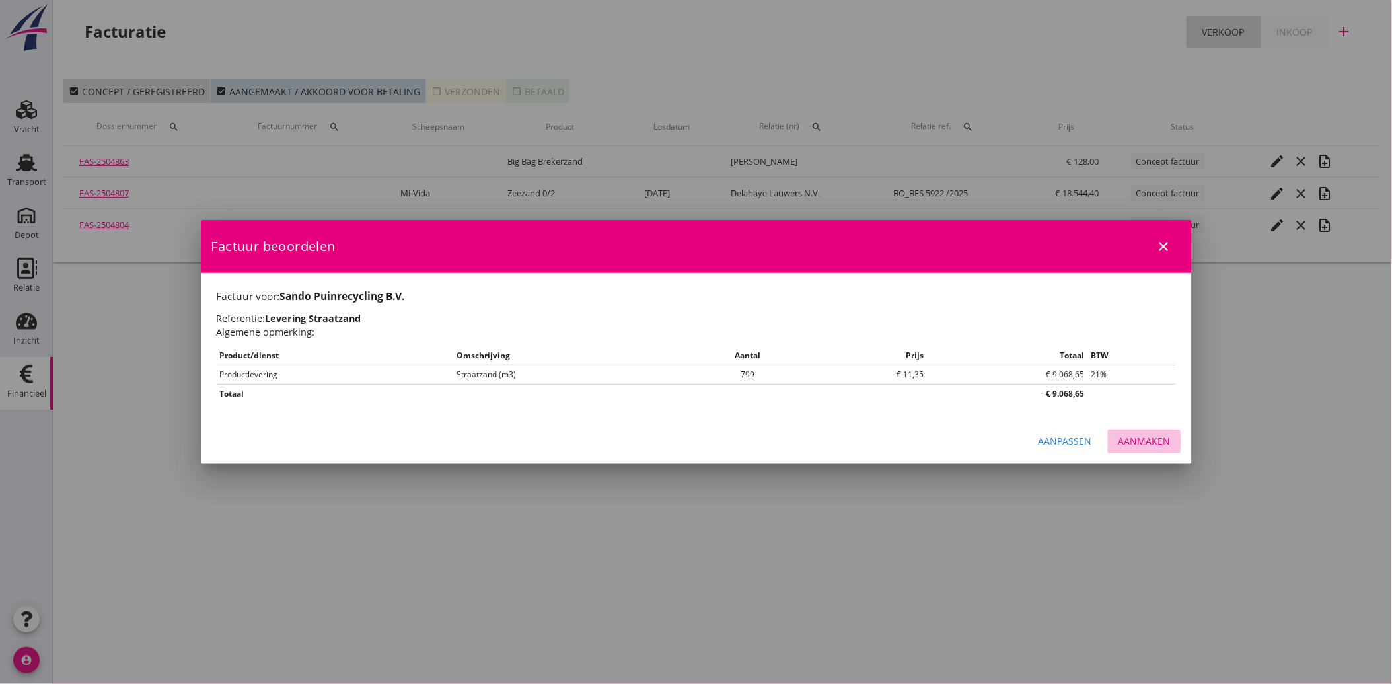
click at [1141, 443] on div "Aanmaken" at bounding box center [1145, 441] width 52 height 14
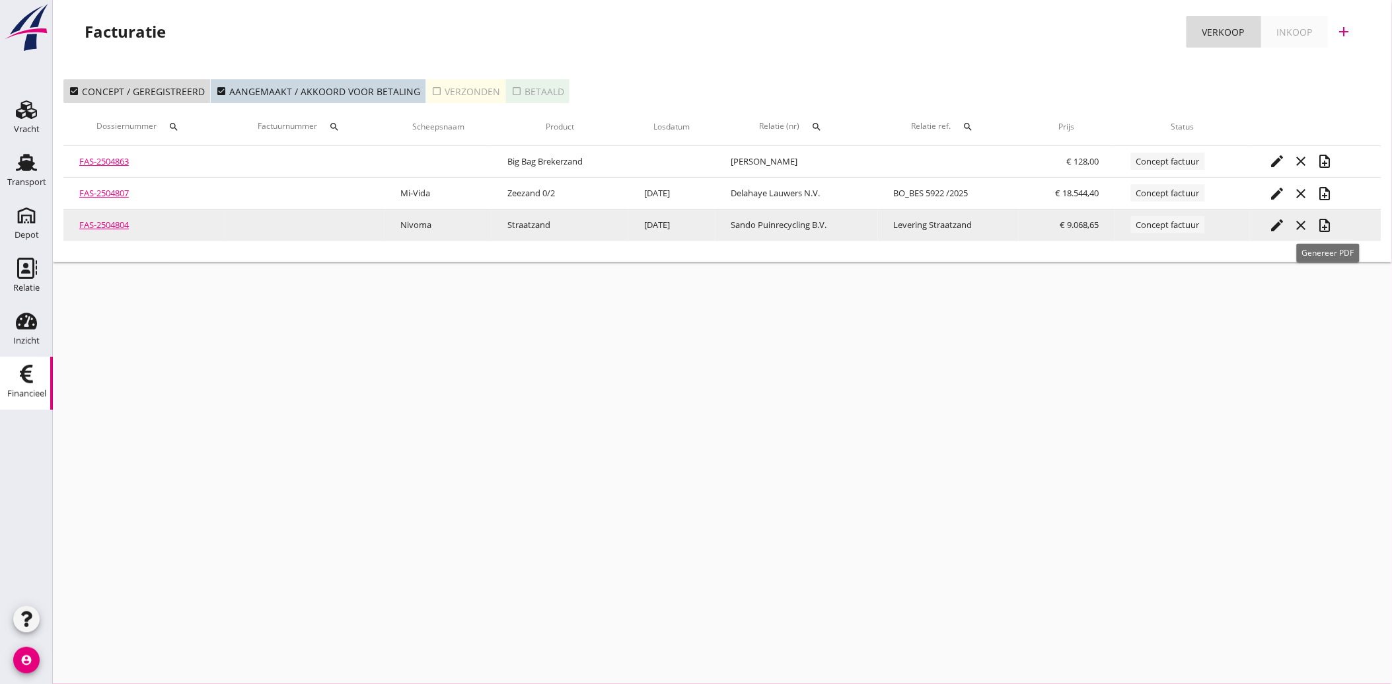
click at [1334, 220] on icon "note_add" at bounding box center [1326, 225] width 16 height 16
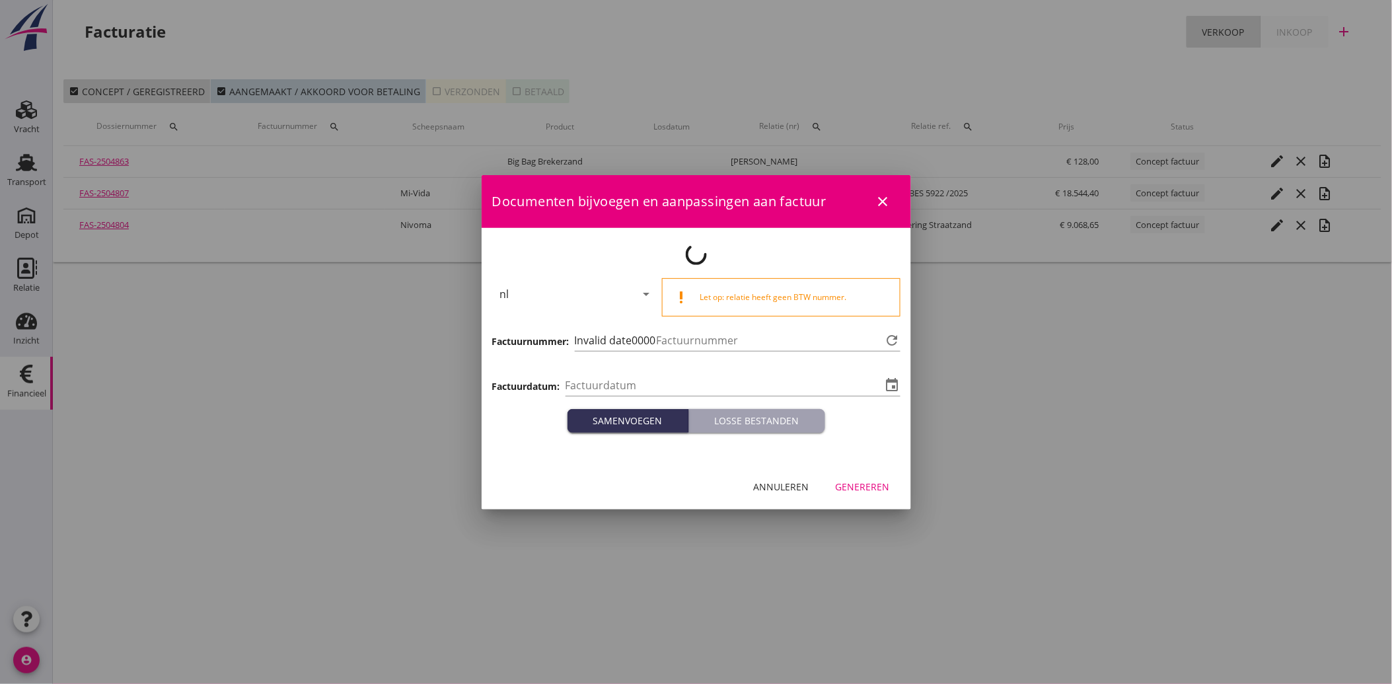
type input "[DATE]"
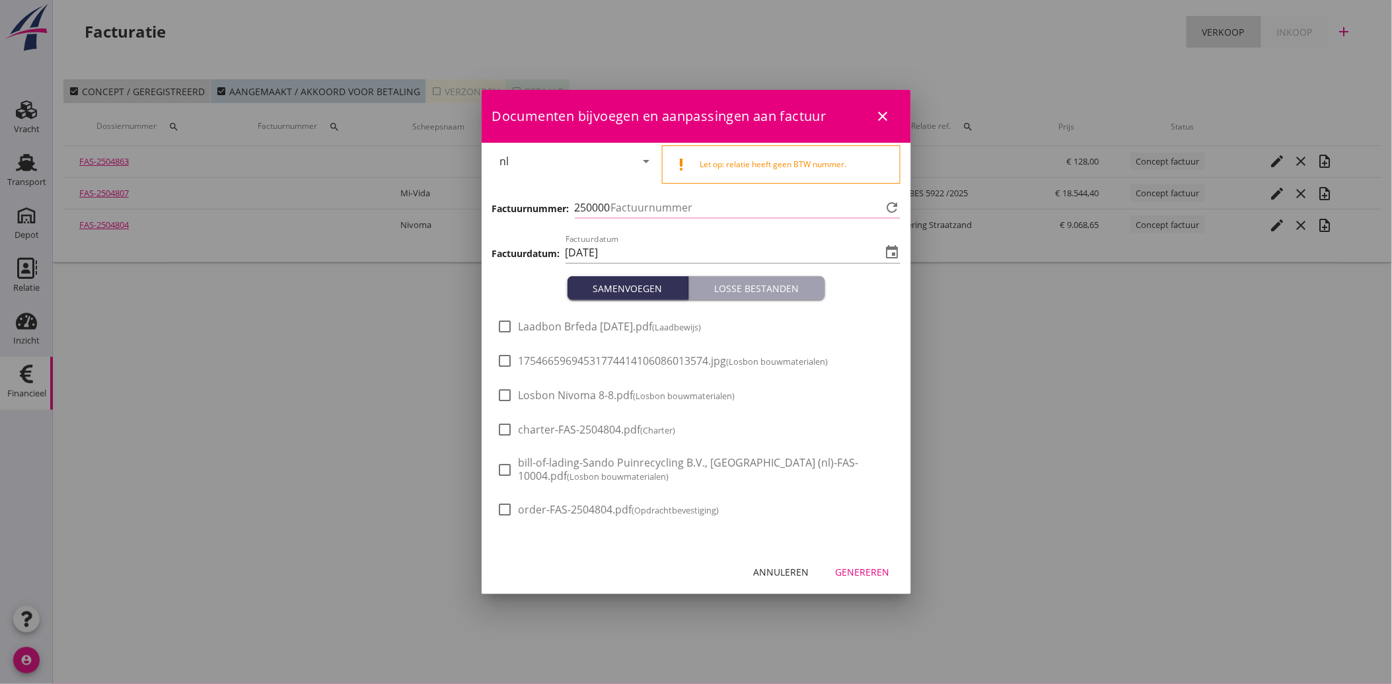
type input "3474"
click at [575, 395] on span "Losbon Nivoma 8-8.pdf (Losbon bouwmaterialen)" at bounding box center [627, 396] width 217 height 14
checkbox input "true"
click at [855, 565] on div "Genereren" at bounding box center [863, 572] width 54 height 14
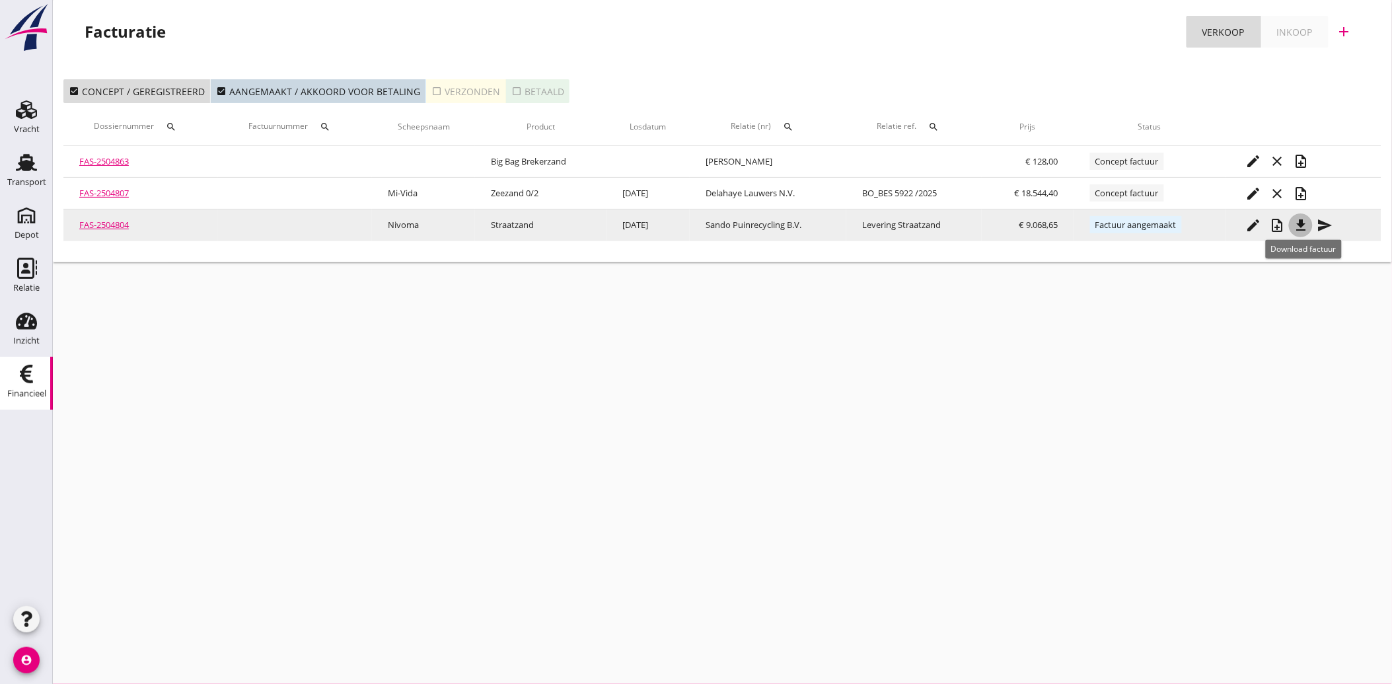
click at [1304, 225] on icon "file_download" at bounding box center [1301, 225] width 16 height 16
click at [1328, 225] on icon "send" at bounding box center [1325, 225] width 16 height 16
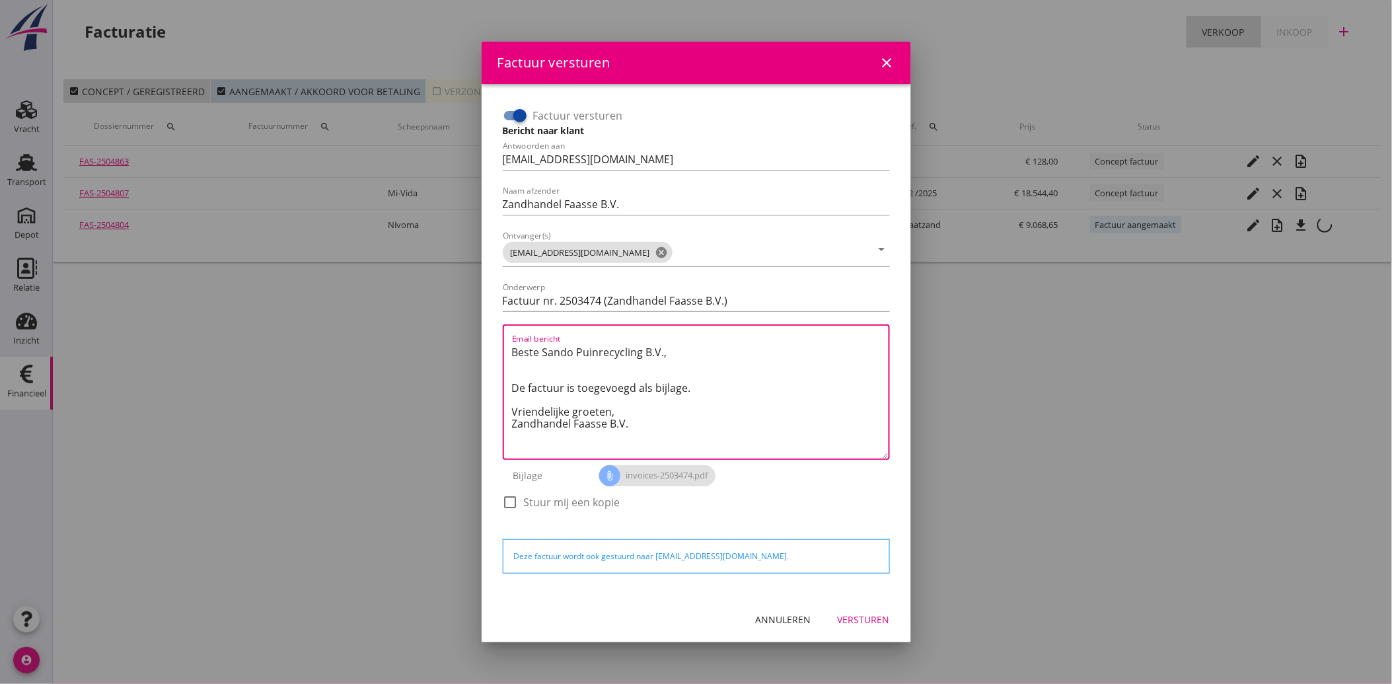
drag, startPoint x: 643, startPoint y: 430, endPoint x: 505, endPoint y: 354, distance: 158.0
click at [505, 354] on div "Email bericht Beste Sando Puinrecycling B.V., De factuur is toegevoegd als bijl…" at bounding box center [696, 391] width 387 height 135
paste textarea "Geachte heer/mevrouw, Hierbij zenden wij u onze factuur i.v.m. de door ons aan …"
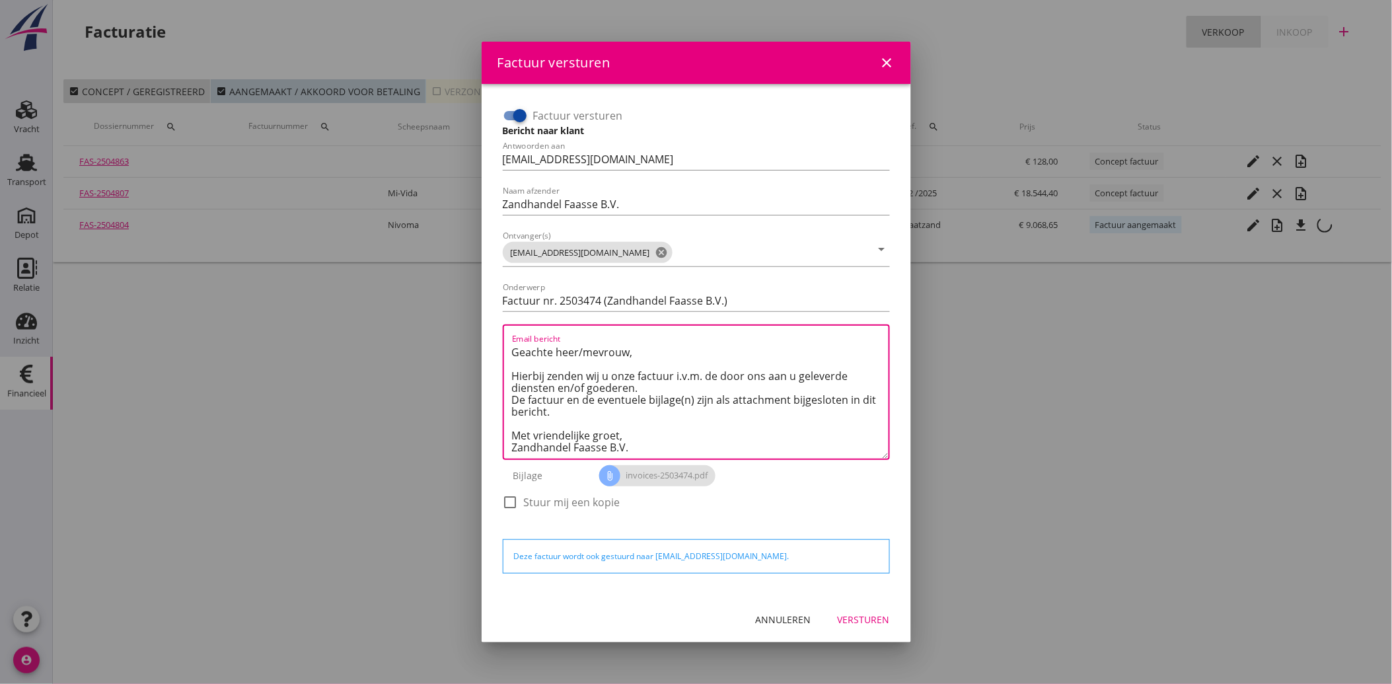
type textarea "Geachte heer/mevrouw, Hierbij zenden wij u onze factuur i.v.m. de door ons aan …"
click at [870, 613] on div "Versturen" at bounding box center [864, 620] width 52 height 14
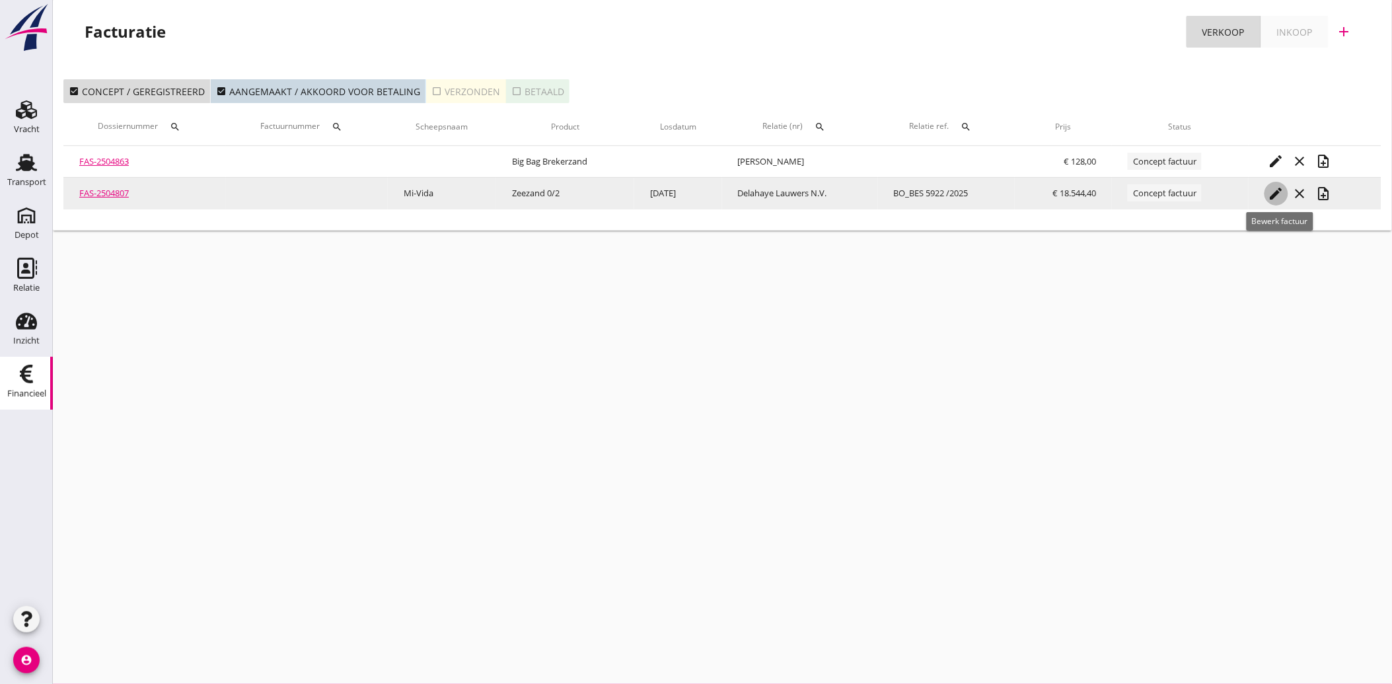
click at [1280, 192] on icon "edit" at bounding box center [1277, 194] width 16 height 16
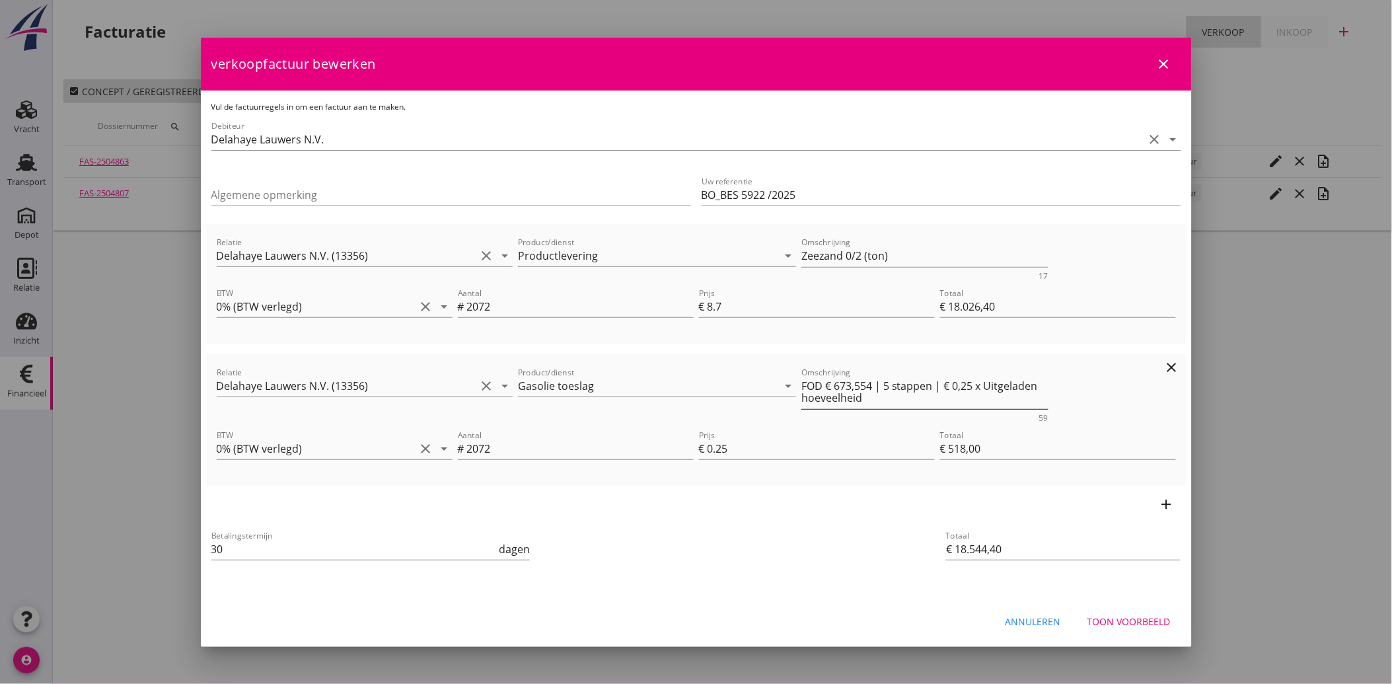
click at [860, 381] on textarea "FOD € 673,554 | 5 stappen | € 0,25 x Uitgeladen hoeveelheid" at bounding box center [925, 392] width 247 height 34
type textarea "FOD € 673,59 | 5 stappen | € 0,25 x Uitgeladen hoeveelheid"
click at [794, 519] on div "add" at bounding box center [696, 504] width 981 height 37
click at [1141, 617] on div "Toon voorbeeld" at bounding box center [1129, 622] width 83 height 14
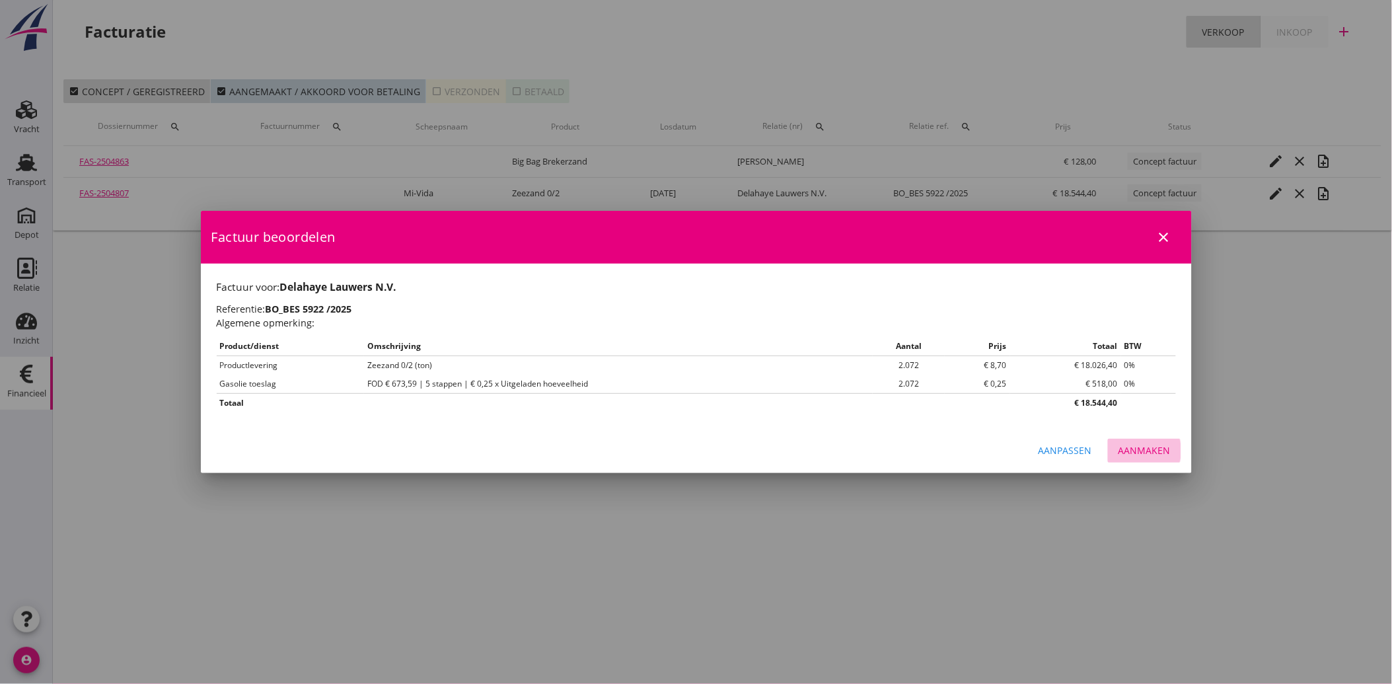
click at [1154, 449] on div "Aanmaken" at bounding box center [1145, 450] width 52 height 14
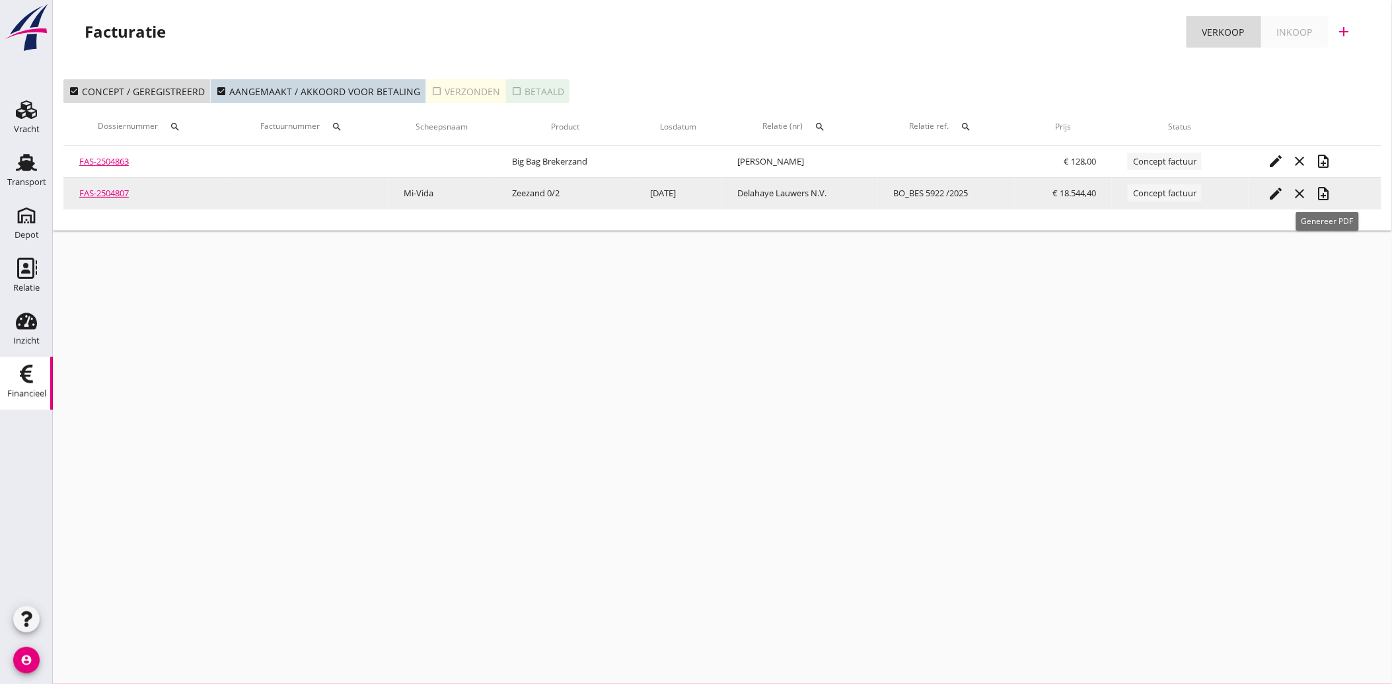
click at [1332, 192] on icon "note_add" at bounding box center [1324, 194] width 16 height 16
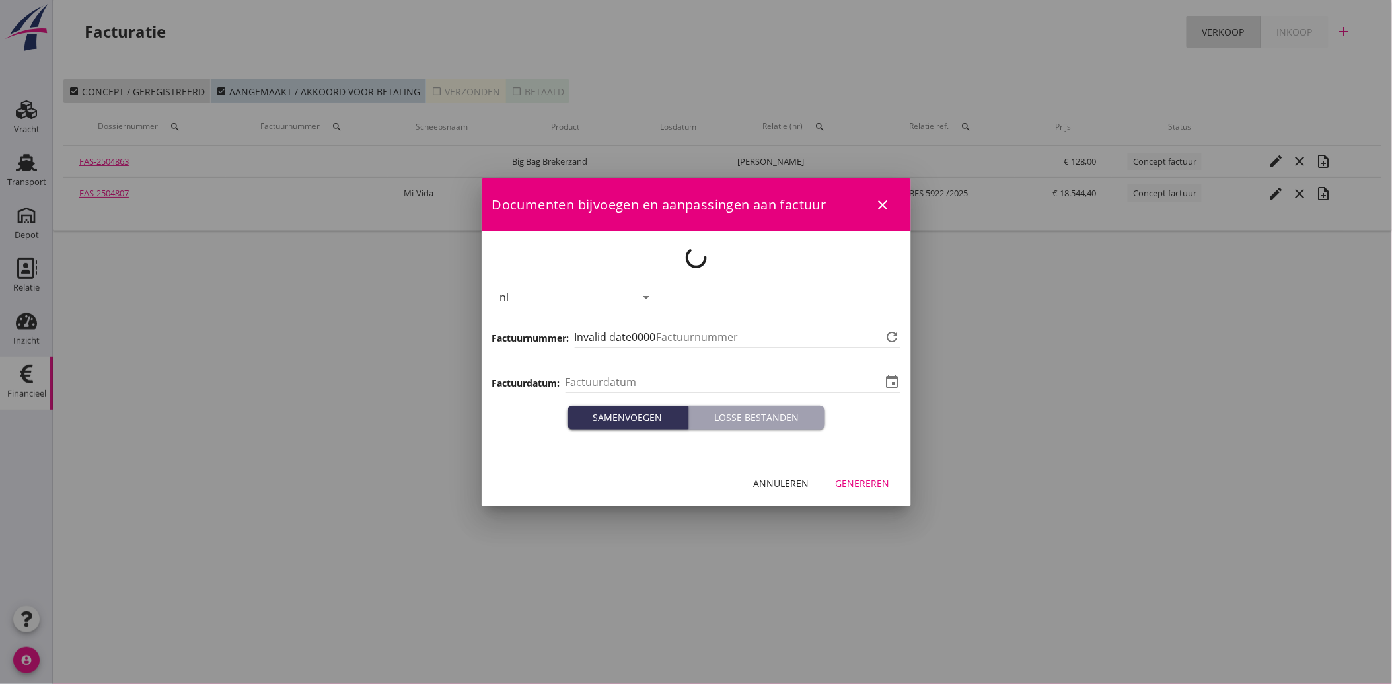
type input "[DATE]"
type input "3475"
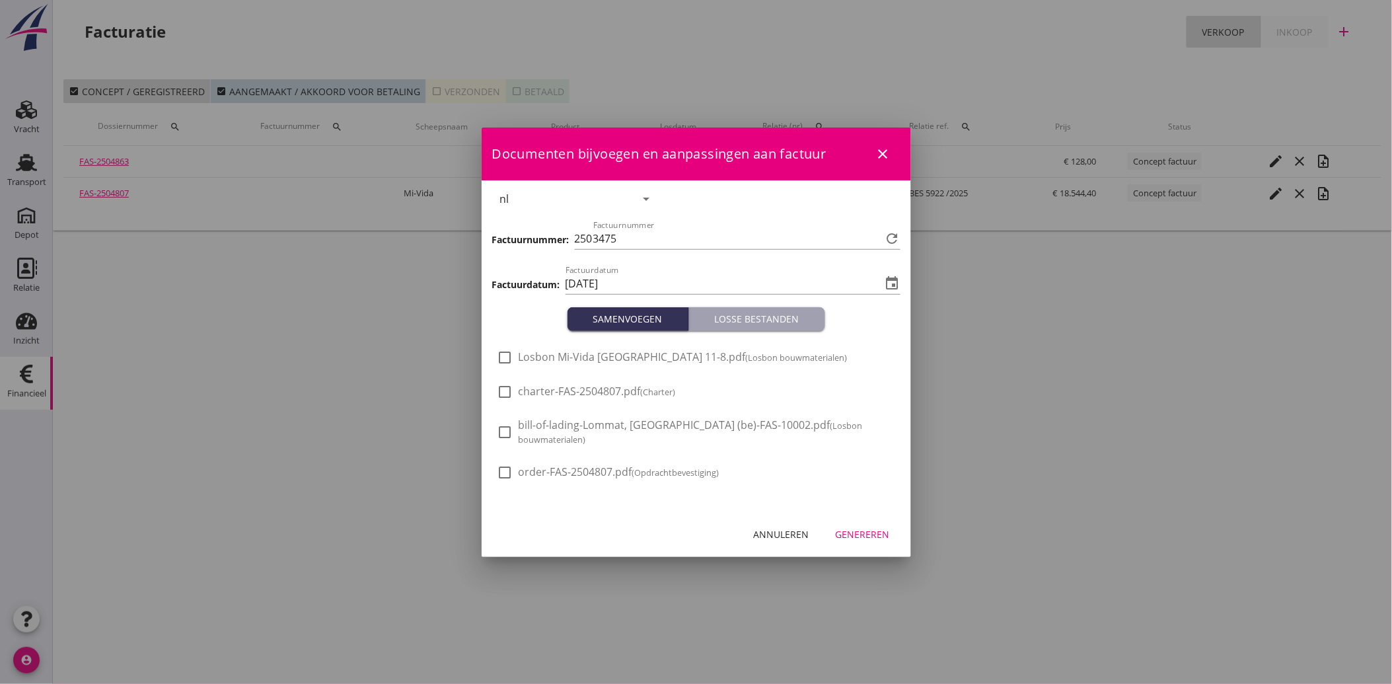
click at [593, 361] on span "Losbon Mi-Vida [GEOGRAPHIC_DATA] 11-8.pdf (Losbon bouwmaterialen)" at bounding box center [683, 357] width 329 height 14
checkbox input "true"
click at [848, 531] on div "Genereren" at bounding box center [863, 534] width 54 height 14
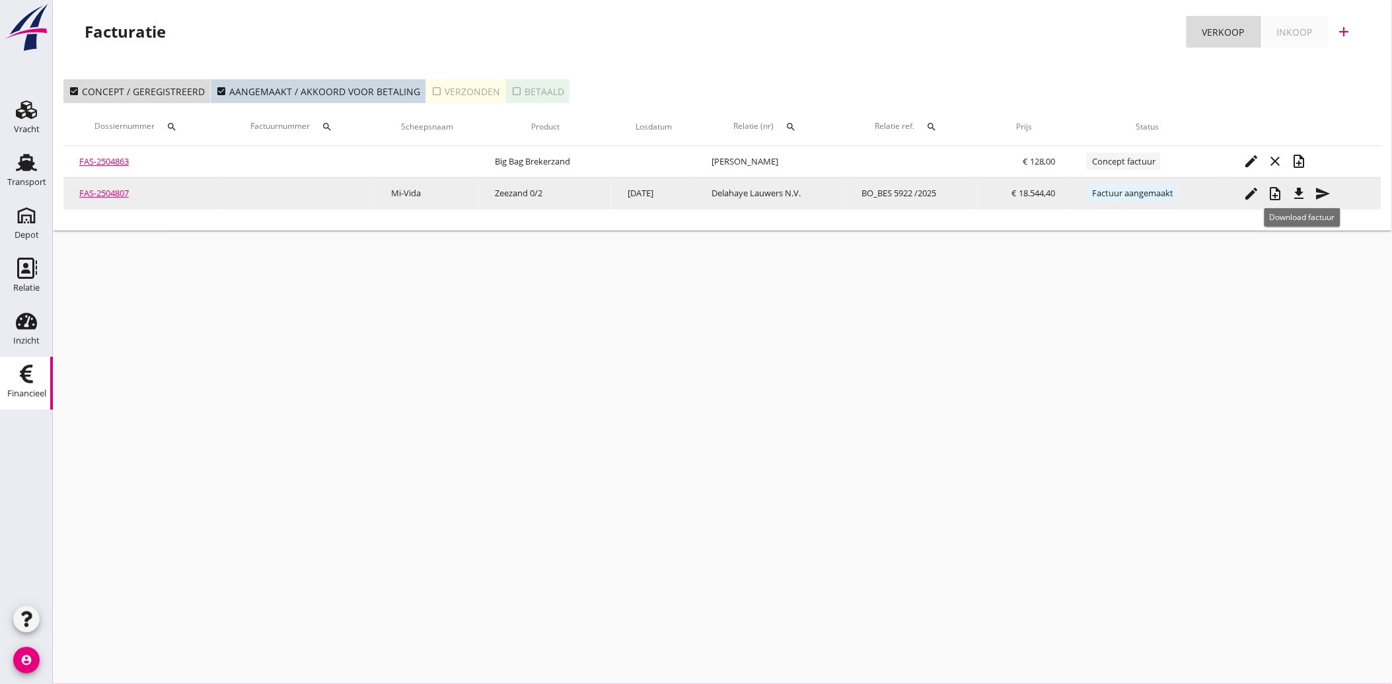
click at [1301, 196] on icon "file_download" at bounding box center [1300, 194] width 16 height 16
click at [1323, 186] on icon "send" at bounding box center [1324, 194] width 16 height 16
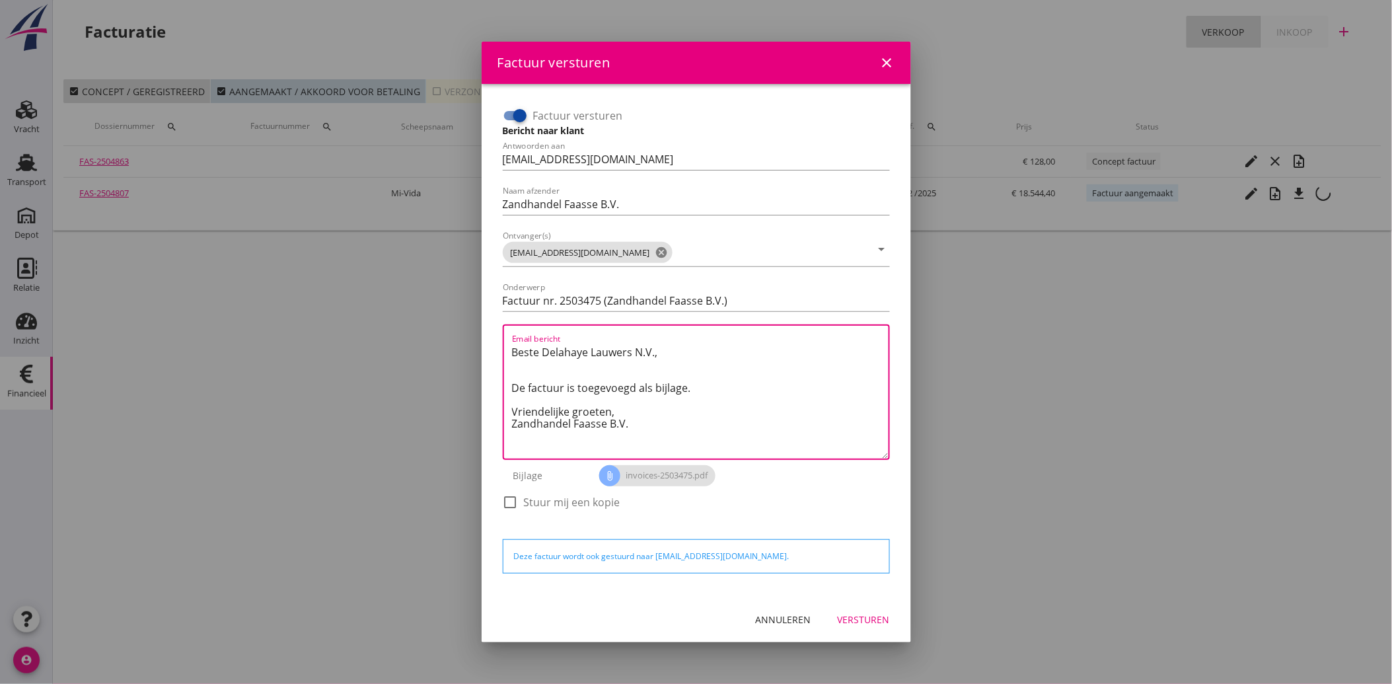
drag, startPoint x: 648, startPoint y: 420, endPoint x: 497, endPoint y: 346, distance: 167.6
click at [498, 346] on div "Factuur versturen Bericht naar klant Antwoorden aan [EMAIL_ADDRESS][DOMAIN_NAME…" at bounding box center [697, 315] width 398 height 431
paste textarea "Geachte heer/mevrouw, Hierbij zenden wij u onze factuur i.v.m. de door ons aan …"
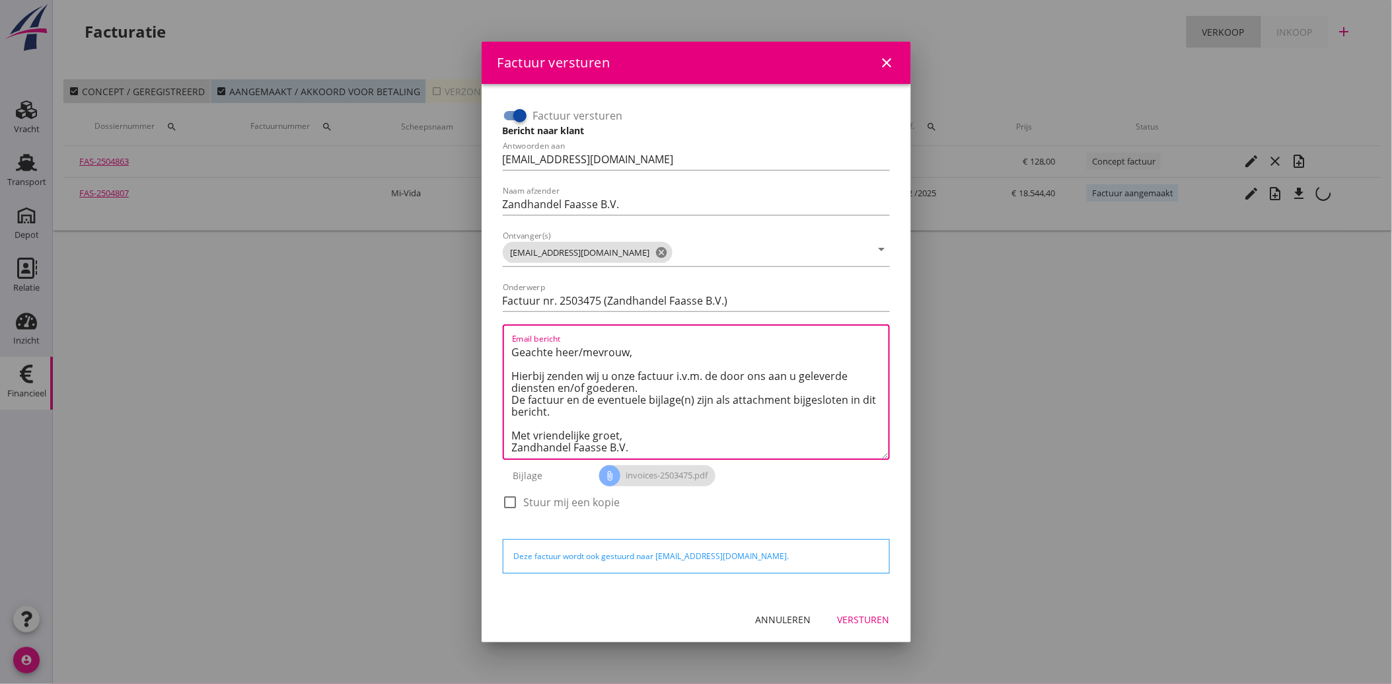
type textarea "Geachte heer/mevrouw, Hierbij zenden wij u onze factuur i.v.m. de door ons aan …"
click at [862, 613] on div "Versturen" at bounding box center [864, 620] width 52 height 14
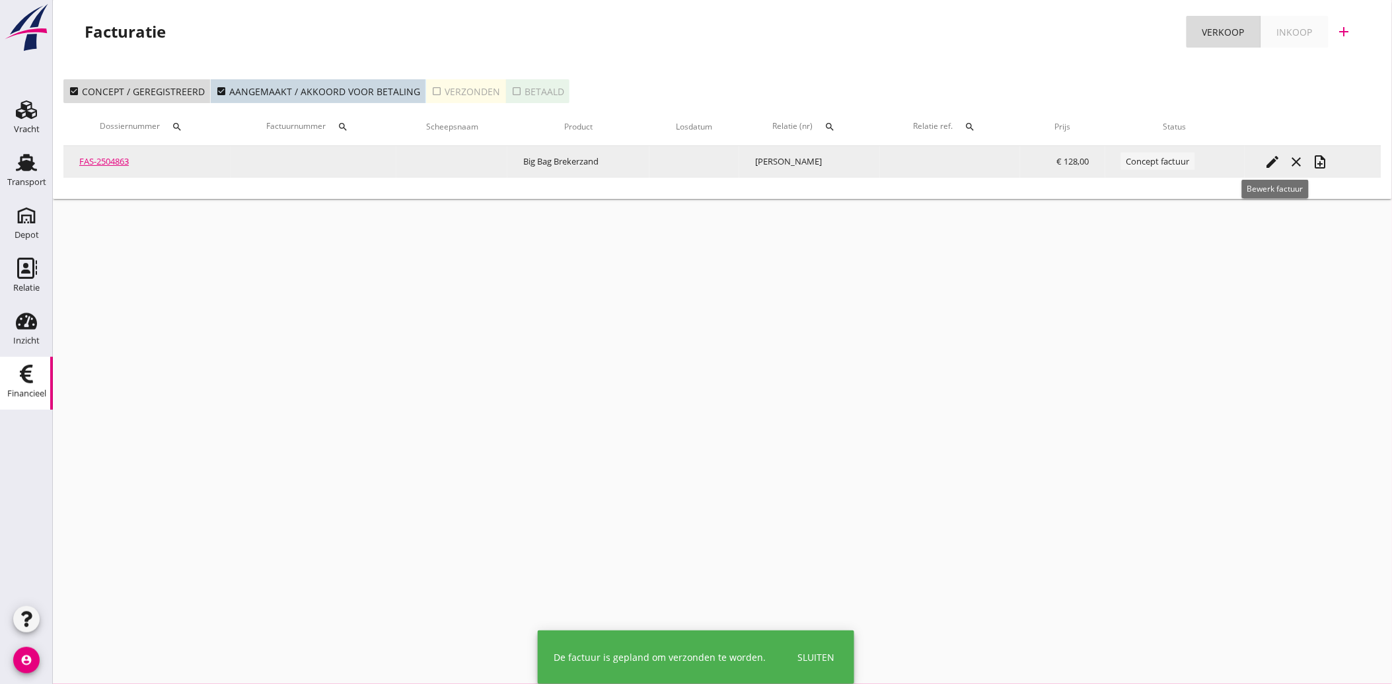
click at [1272, 162] on icon "edit" at bounding box center [1273, 162] width 16 height 16
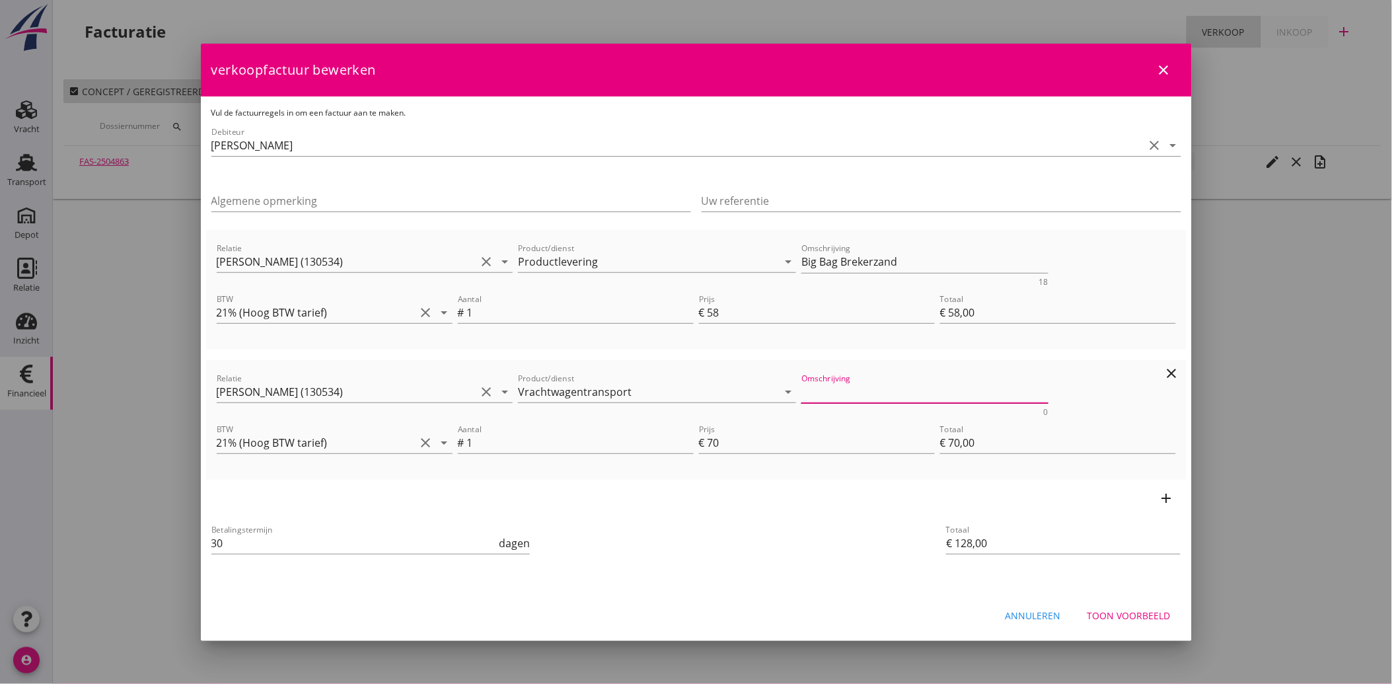
click at [821, 389] on textarea "Omschrijving" at bounding box center [925, 392] width 247 height 22
type textarea "Vrachtwagentransport"
click at [757, 506] on div "add" at bounding box center [696, 498] width 981 height 37
click at [1141, 615] on div "Toon voorbeeld" at bounding box center [1129, 616] width 83 height 14
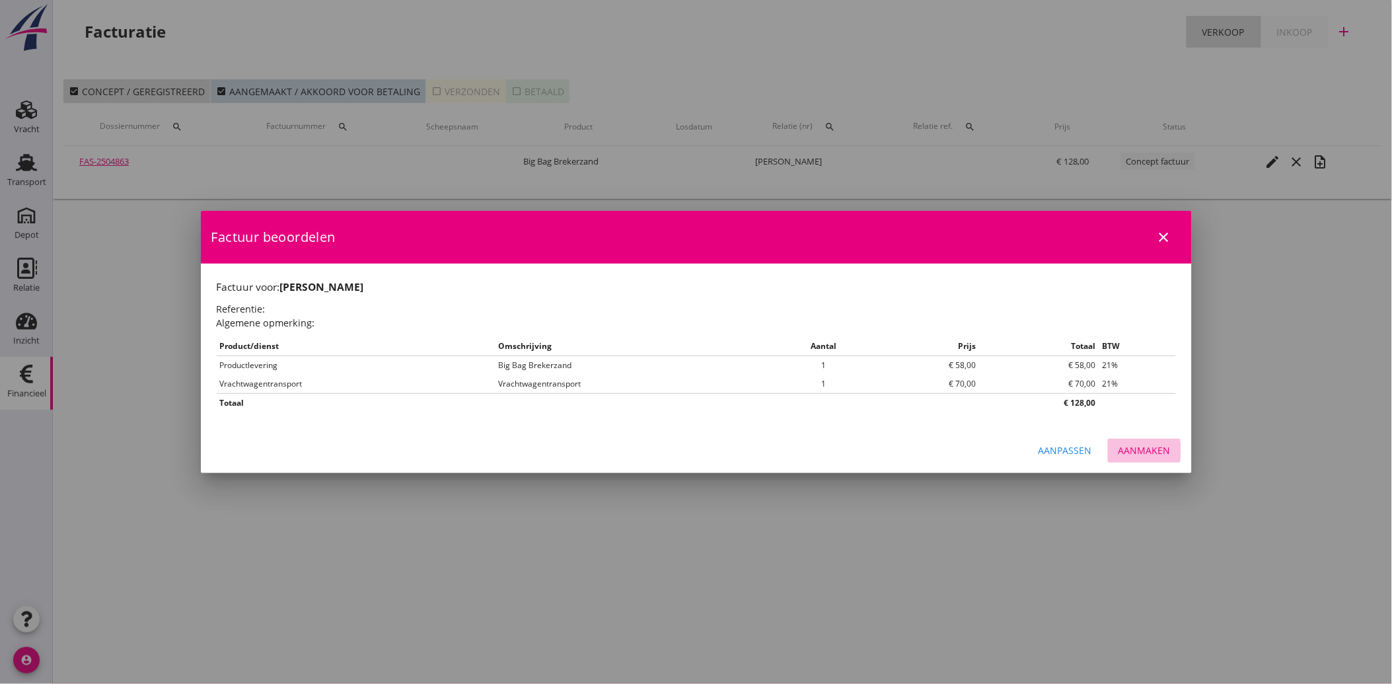
click at [1145, 451] on div "Aanmaken" at bounding box center [1145, 450] width 52 height 14
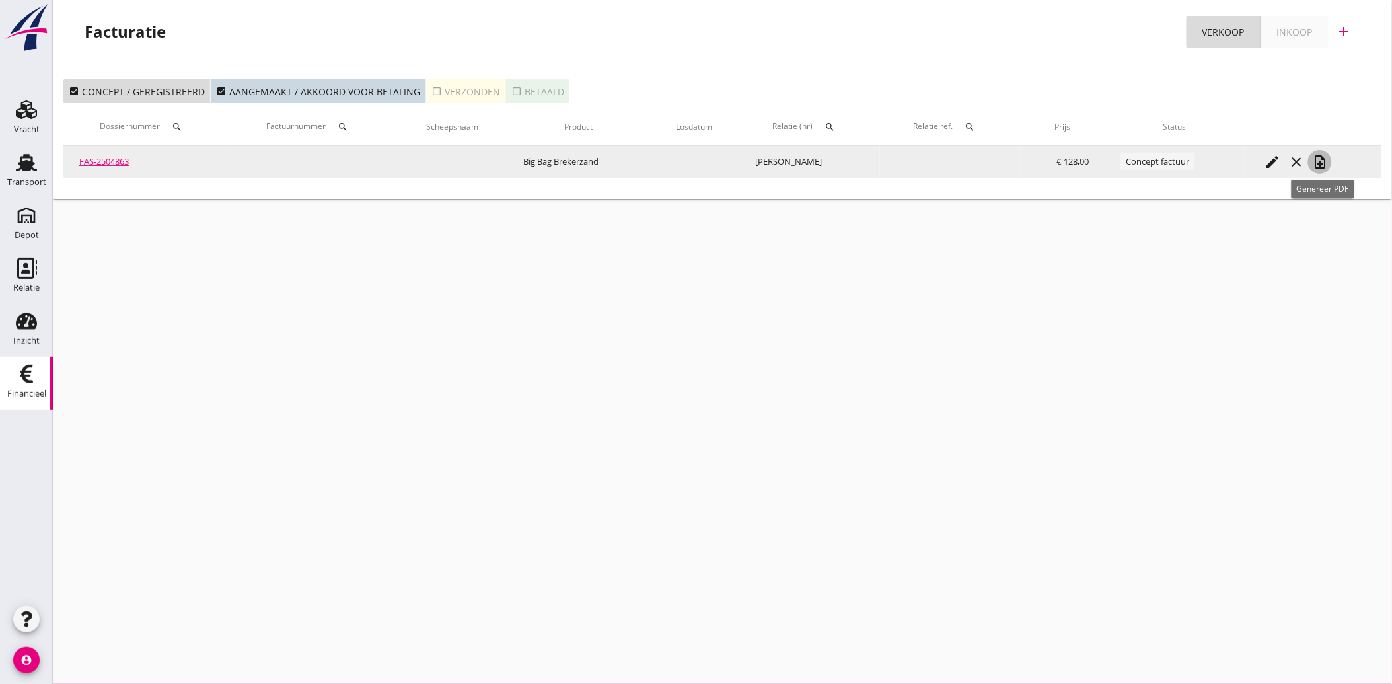
click at [1327, 156] on icon "note_add" at bounding box center [1320, 162] width 16 height 16
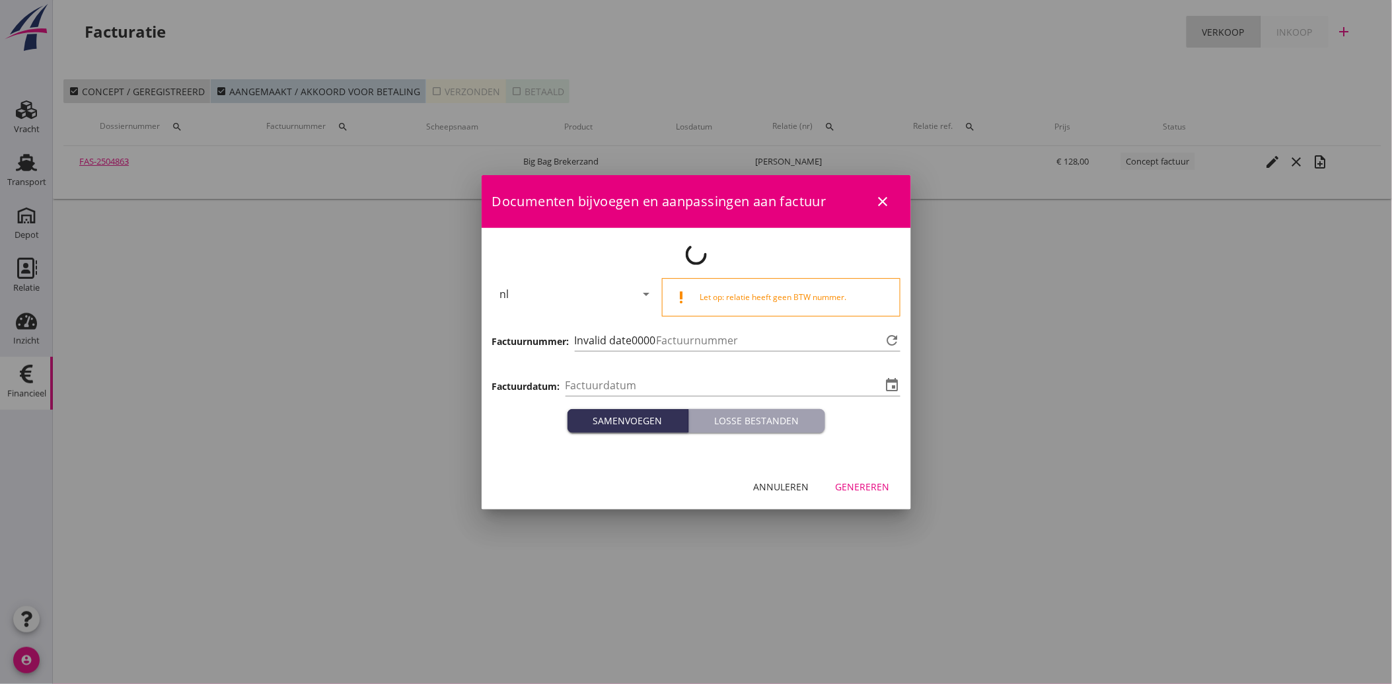
type input "[DATE]"
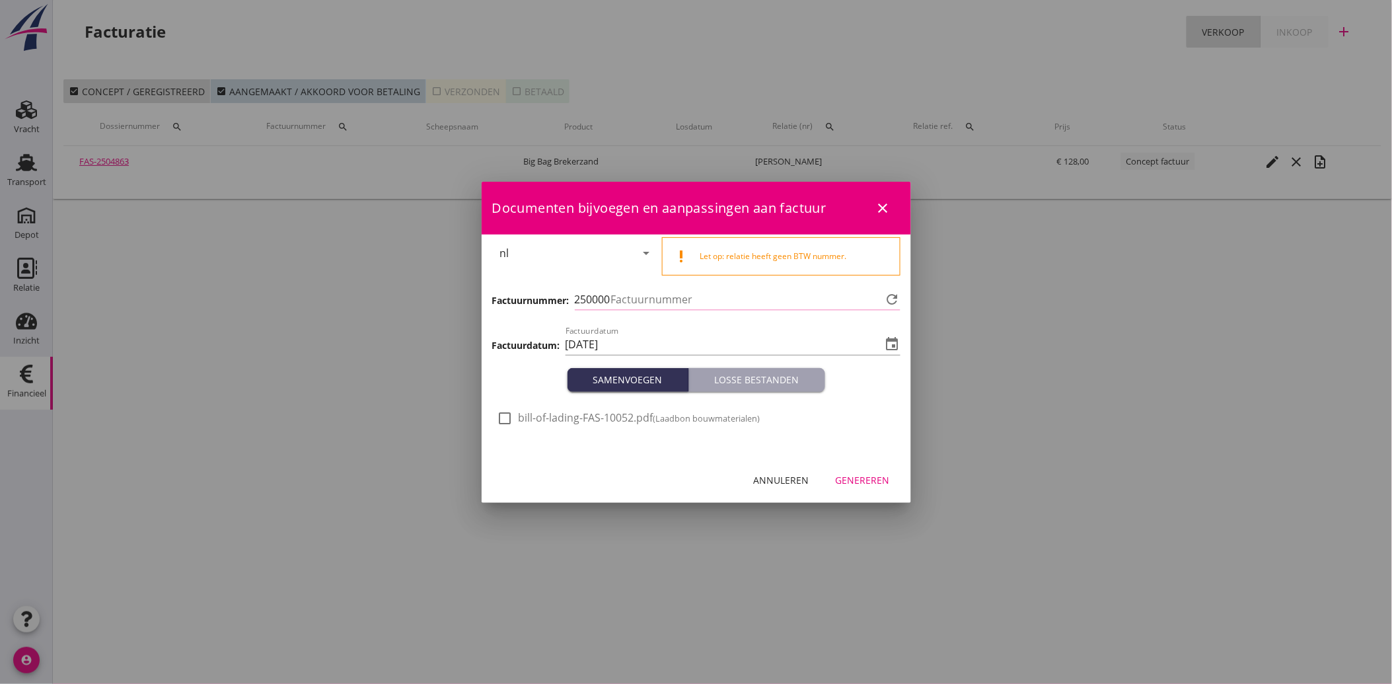
type input "3476"
click at [510, 420] on div at bounding box center [505, 418] width 22 height 22
checkbox input "true"
click at [862, 491] on button "Genereren" at bounding box center [862, 481] width 75 height 24
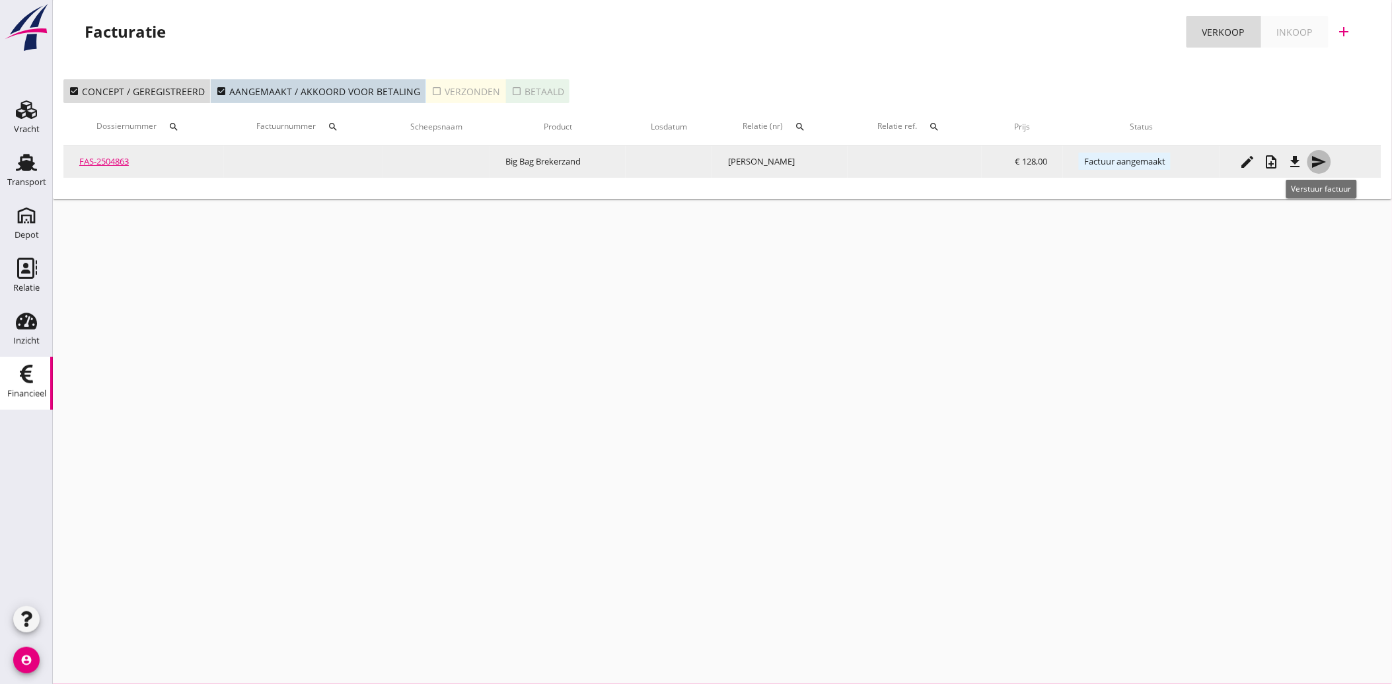
click at [1324, 163] on icon "send" at bounding box center [1320, 162] width 16 height 16
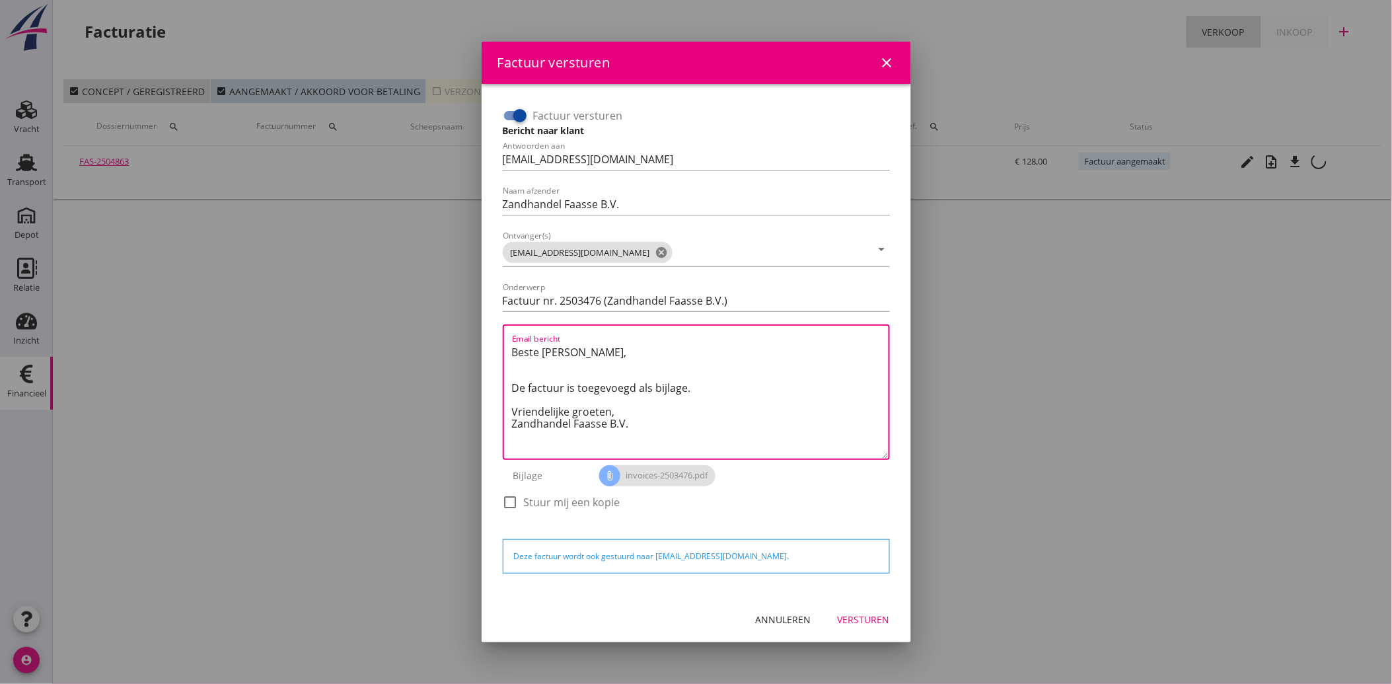
drag, startPoint x: 654, startPoint y: 437, endPoint x: 504, endPoint y: 347, distance: 174.9
click at [504, 347] on div "Email bericht Beste [PERSON_NAME], De factuur is toegevoegd als bijlage. Vriend…" at bounding box center [696, 391] width 387 height 135
paste textarea "Geachte heer/mevrouw, Hierbij zenden wij u onze factuur i.v.m. de door ons aan …"
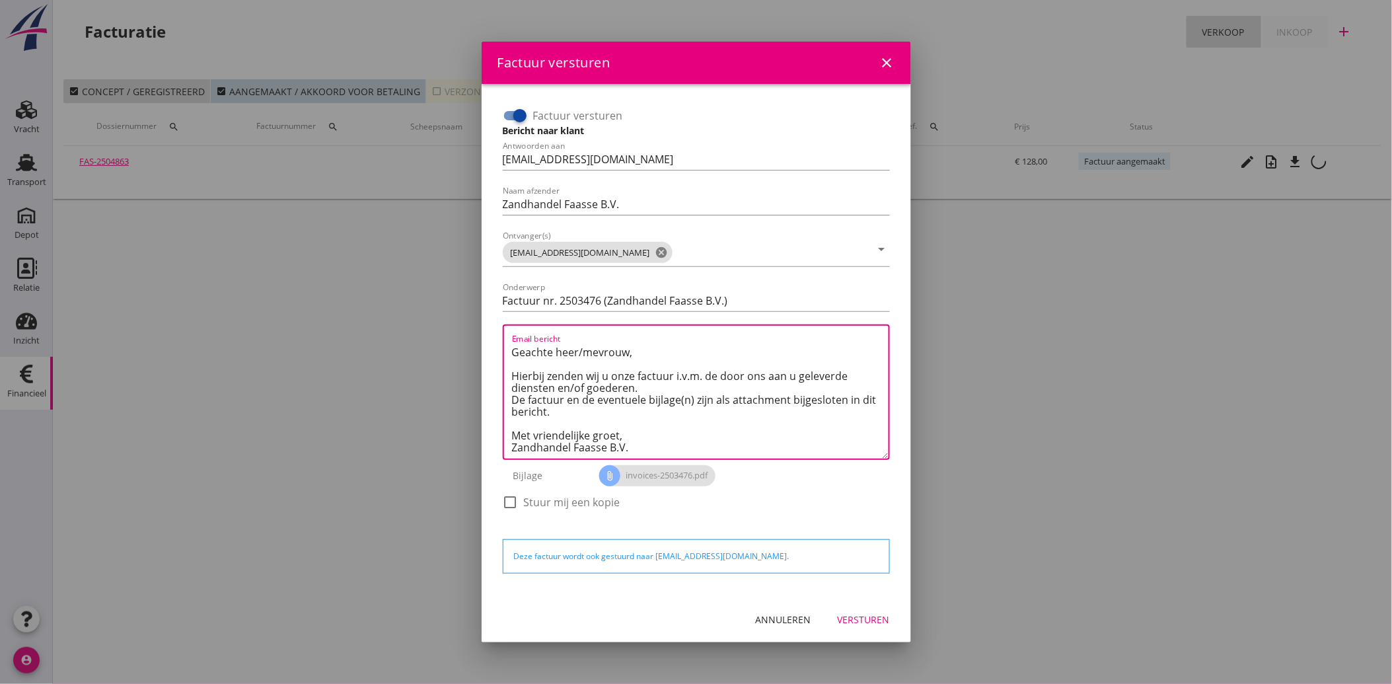
type textarea "Geachte heer/mevrouw, Hierbij zenden wij u onze factuur i.v.m. de door ons aan …"
click at [872, 621] on div "Versturen" at bounding box center [864, 620] width 52 height 14
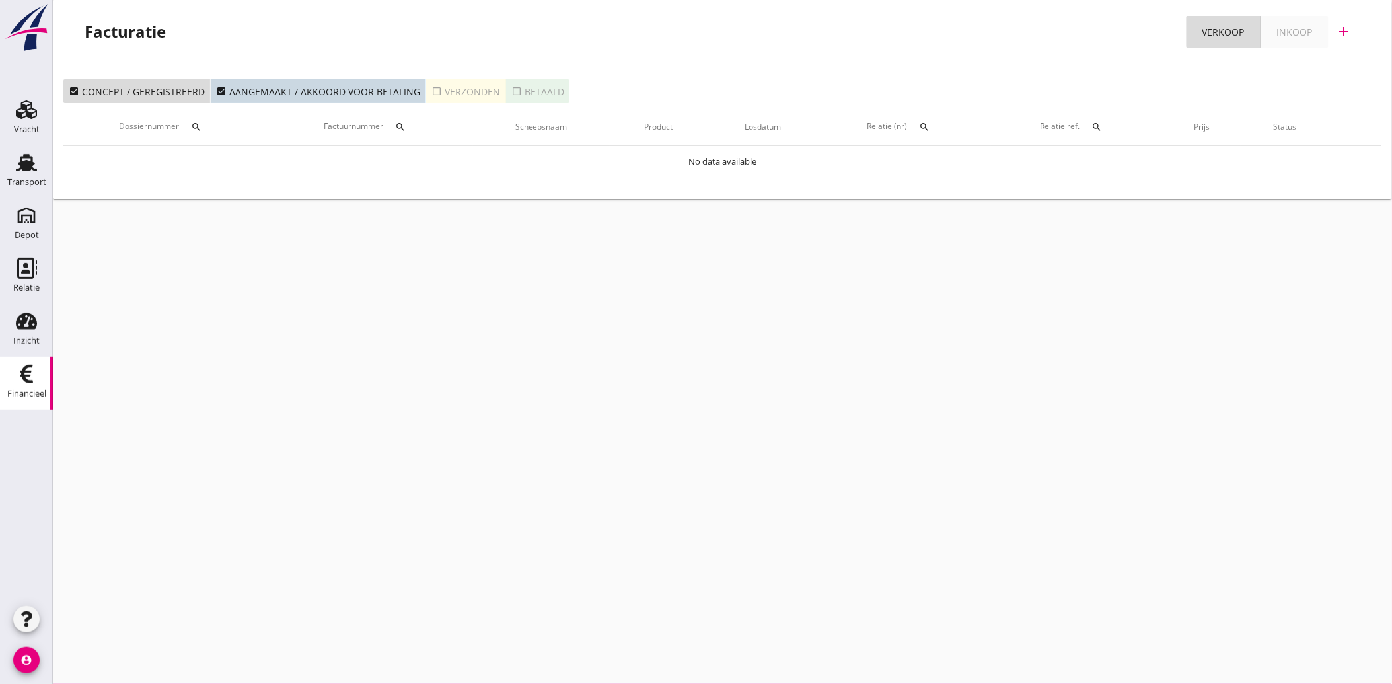
click at [29, 378] on icon "Financieel" at bounding box center [26, 373] width 21 height 21
click at [433, 93] on icon "check_box_outline_blank" at bounding box center [437, 91] width 11 height 11
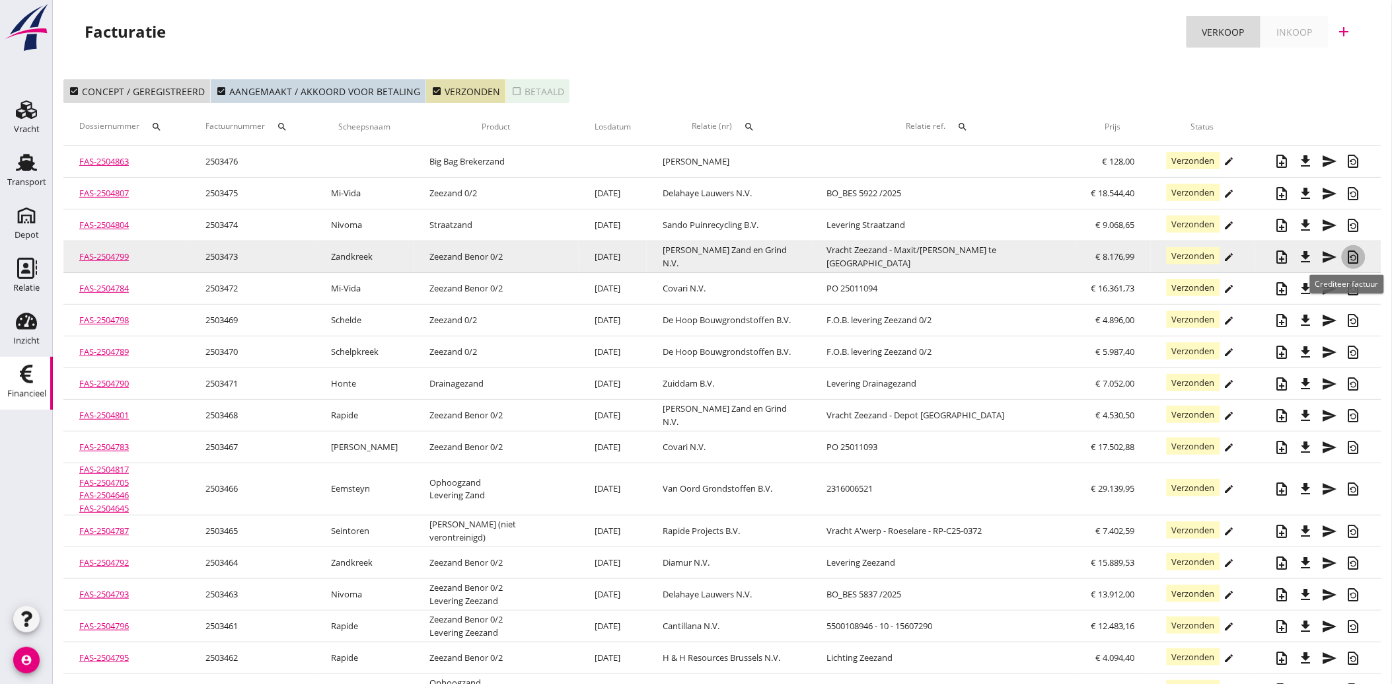
click at [1348, 252] on icon "restore_page" at bounding box center [1354, 257] width 16 height 16
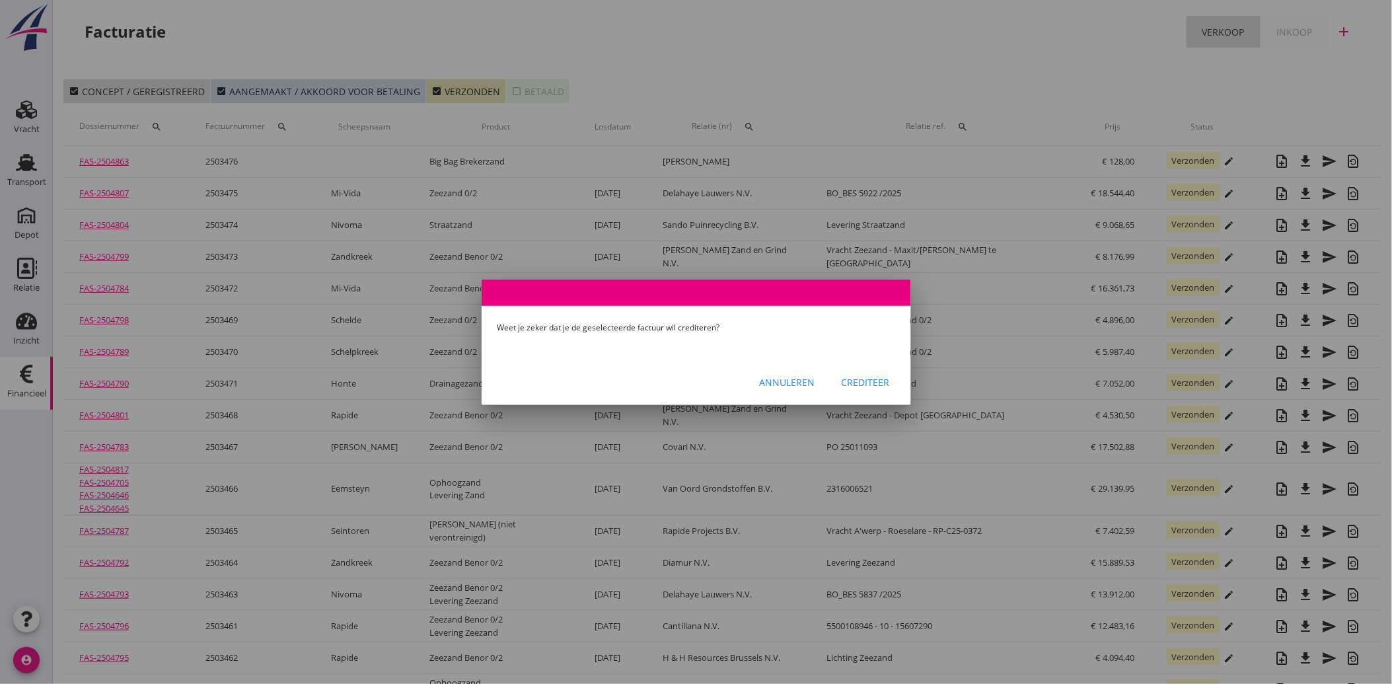
click at [872, 379] on div "Crediteer" at bounding box center [866, 382] width 48 height 14
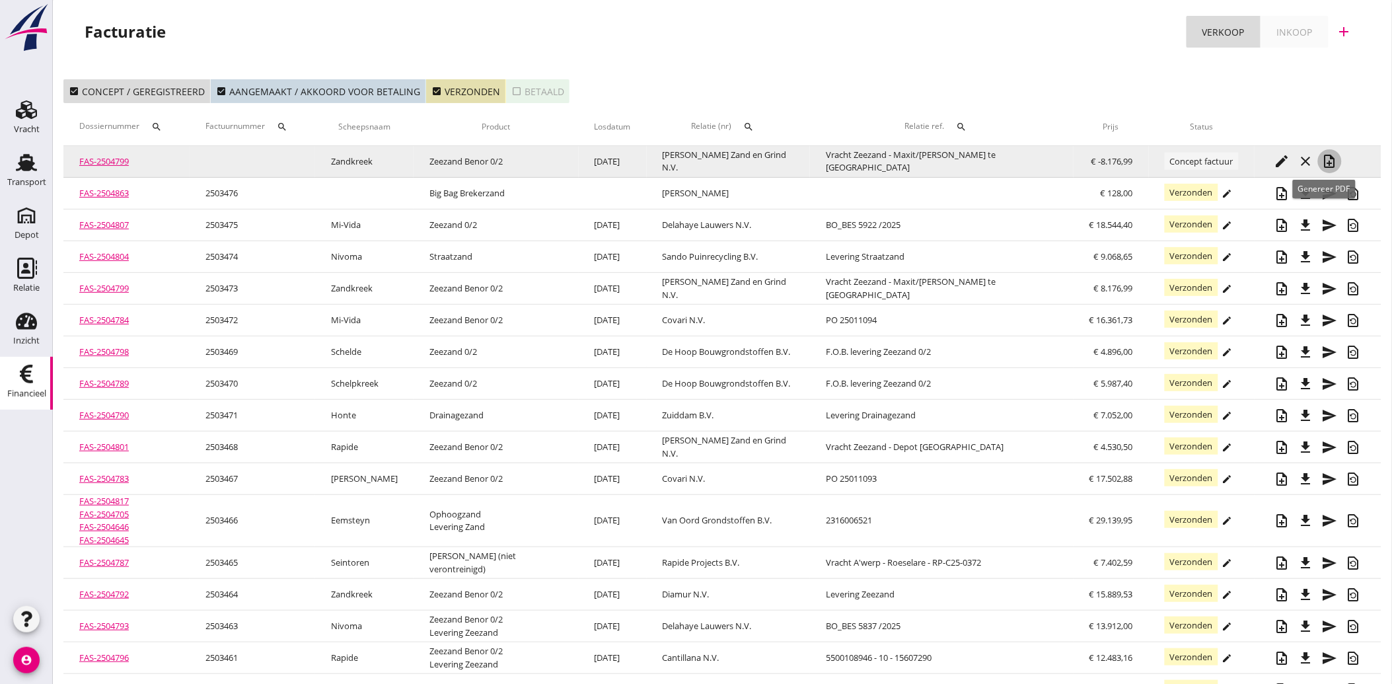
click at [1326, 159] on icon "note_add" at bounding box center [1330, 161] width 16 height 16
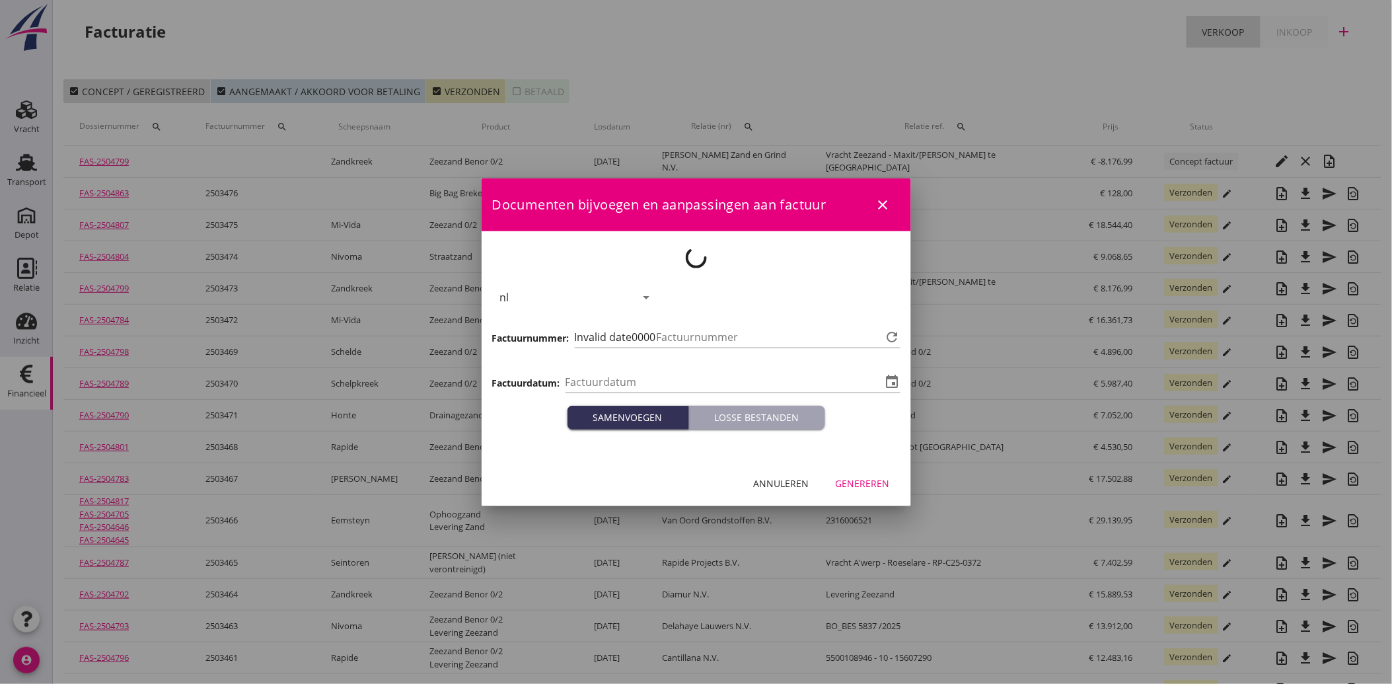
type input "[DATE]"
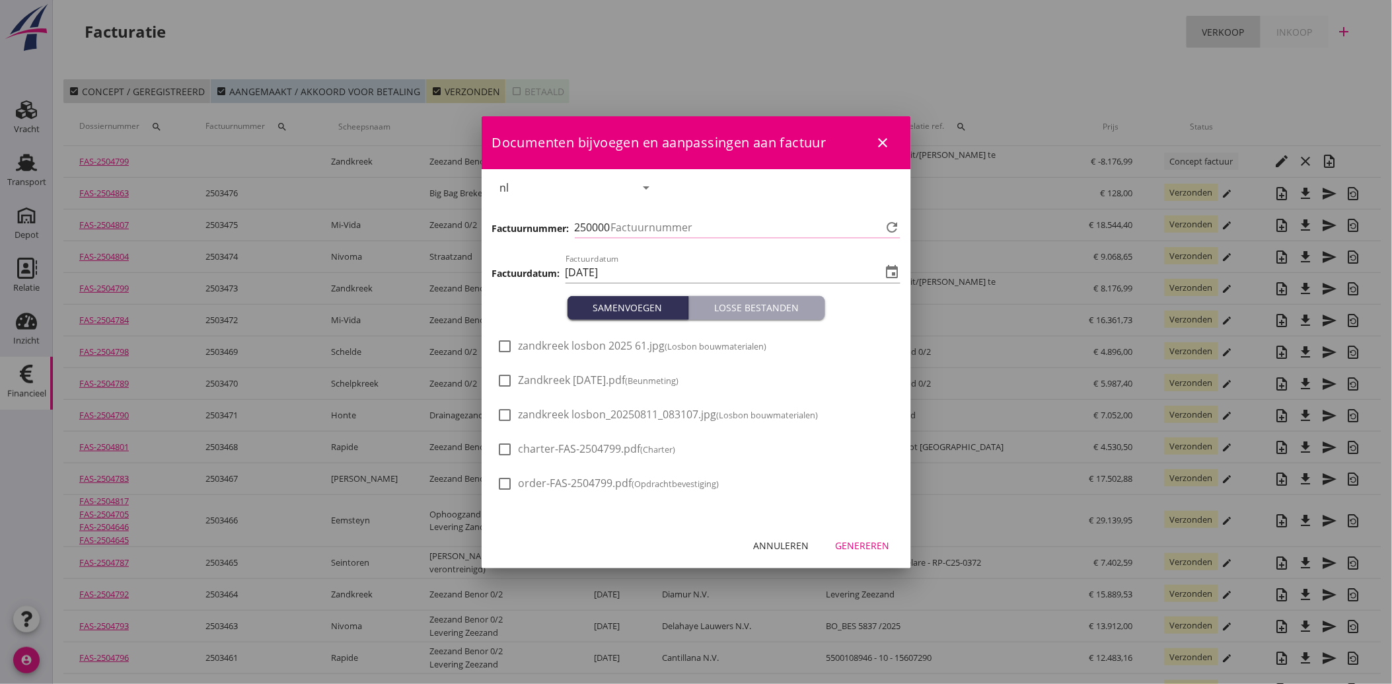
type input "3477"
click at [867, 541] on div "Genereren" at bounding box center [863, 546] width 54 height 14
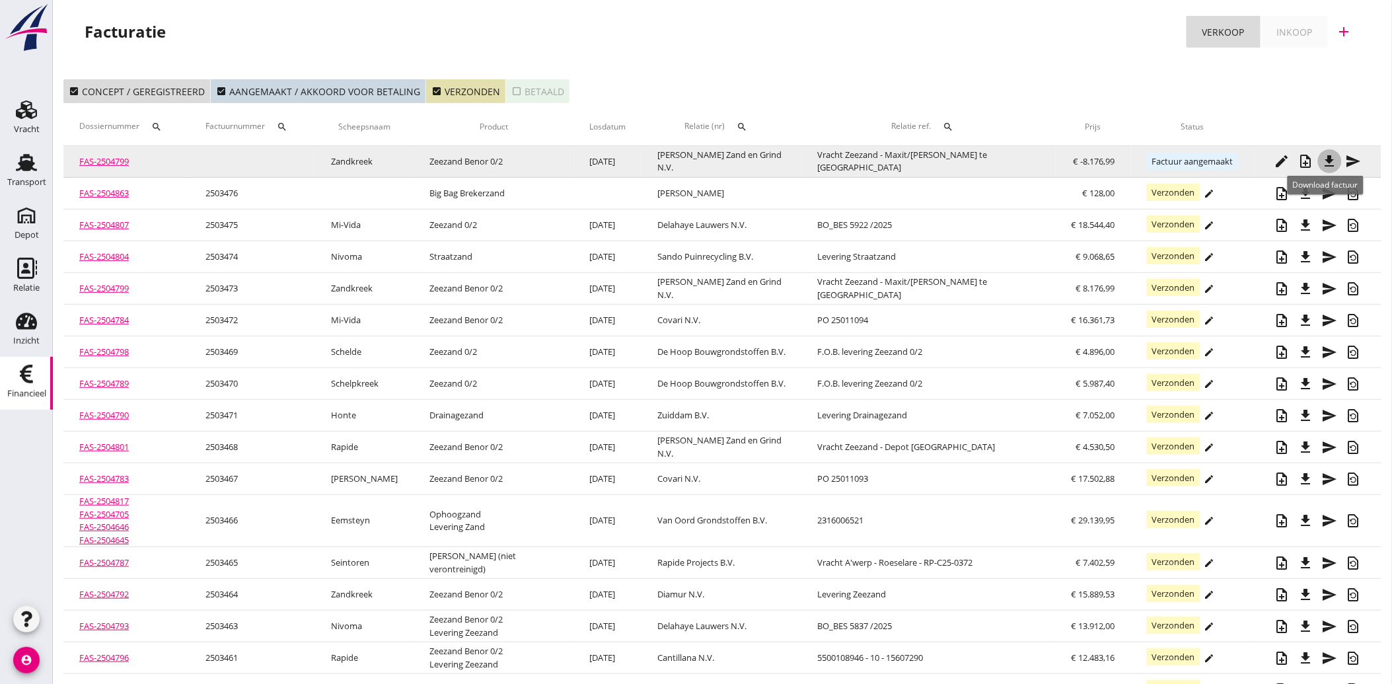
click at [1326, 159] on icon "file_download" at bounding box center [1330, 161] width 16 height 16
click at [1346, 160] on icon "send" at bounding box center [1354, 161] width 16 height 16
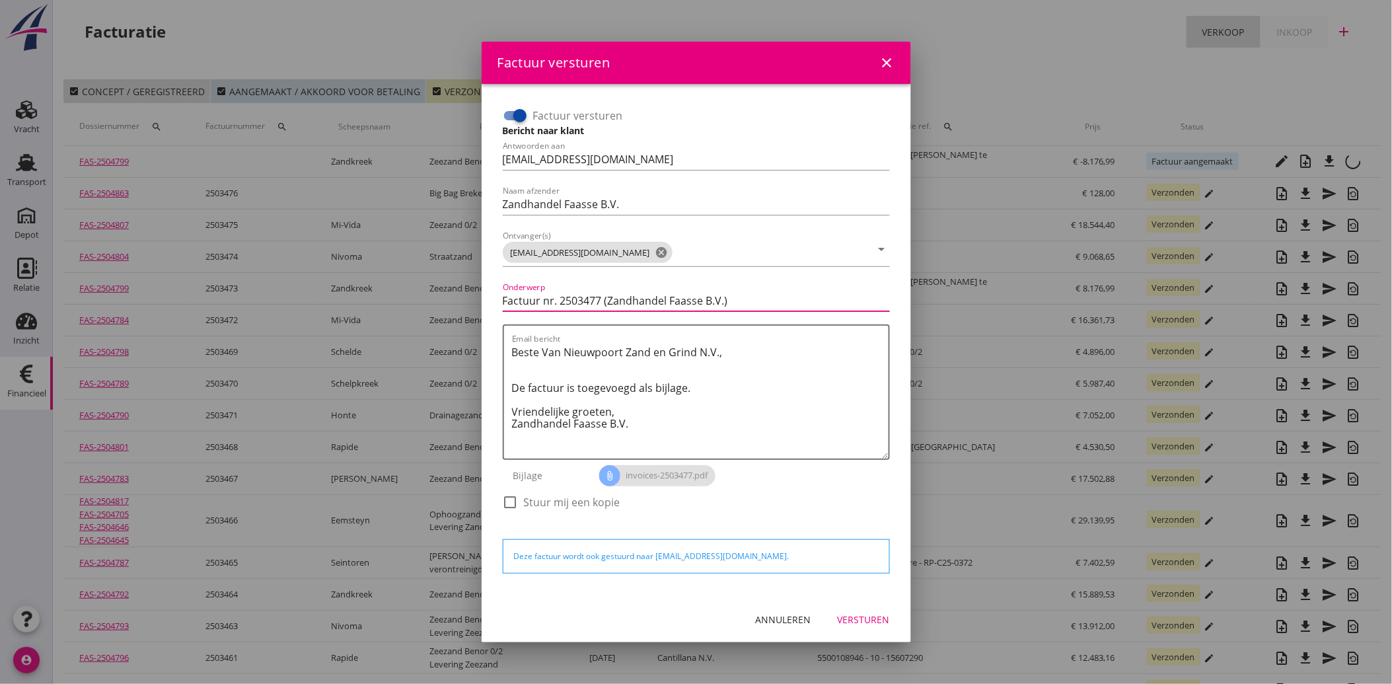
drag, startPoint x: 509, startPoint y: 298, endPoint x: 492, endPoint y: 305, distance: 18.4
click at [492, 305] on div "Factuur versturen Bericht naar klant Antwoorden aan [EMAIL_ADDRESS][DOMAIN_NAME…" at bounding box center [696, 340] width 408 height 492
type input "Creditfactuur nr. 2503477 (Zandhandel Faasse B.V.)"
click at [655, 438] on textarea "Beste Van Nieuwpoort Zand en Grind N.V., De factuur is toegevoegd als bijlage. …" at bounding box center [700, 400] width 377 height 117
drag, startPoint x: 635, startPoint y: 428, endPoint x: 503, endPoint y: 346, distance: 155.2
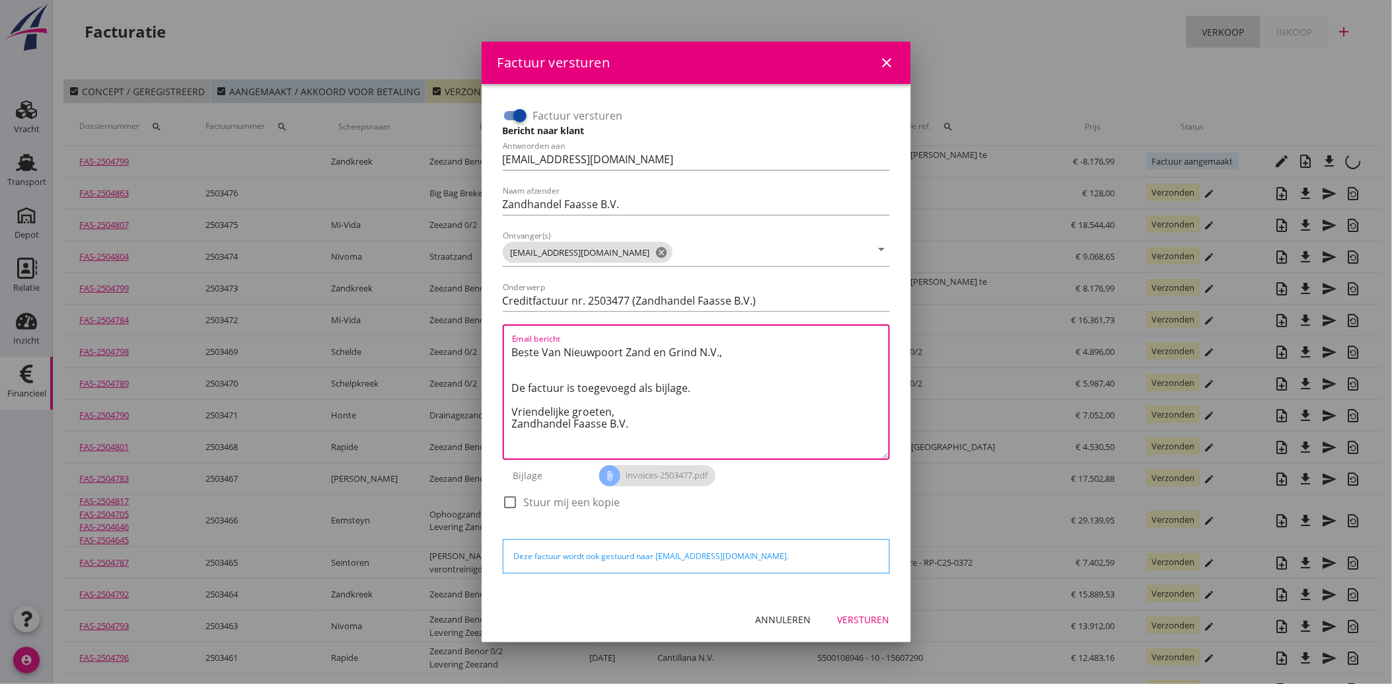
click at [503, 346] on div "Email bericht Beste Van Nieuwpoort Zand en Grind N.V., De factuur is toegevoegd…" at bounding box center [696, 391] width 387 height 135
paste textarea "Geachte heer/mevrouw, Hierbij zenden wij u onze factuur i.v.m. de door ons aan …"
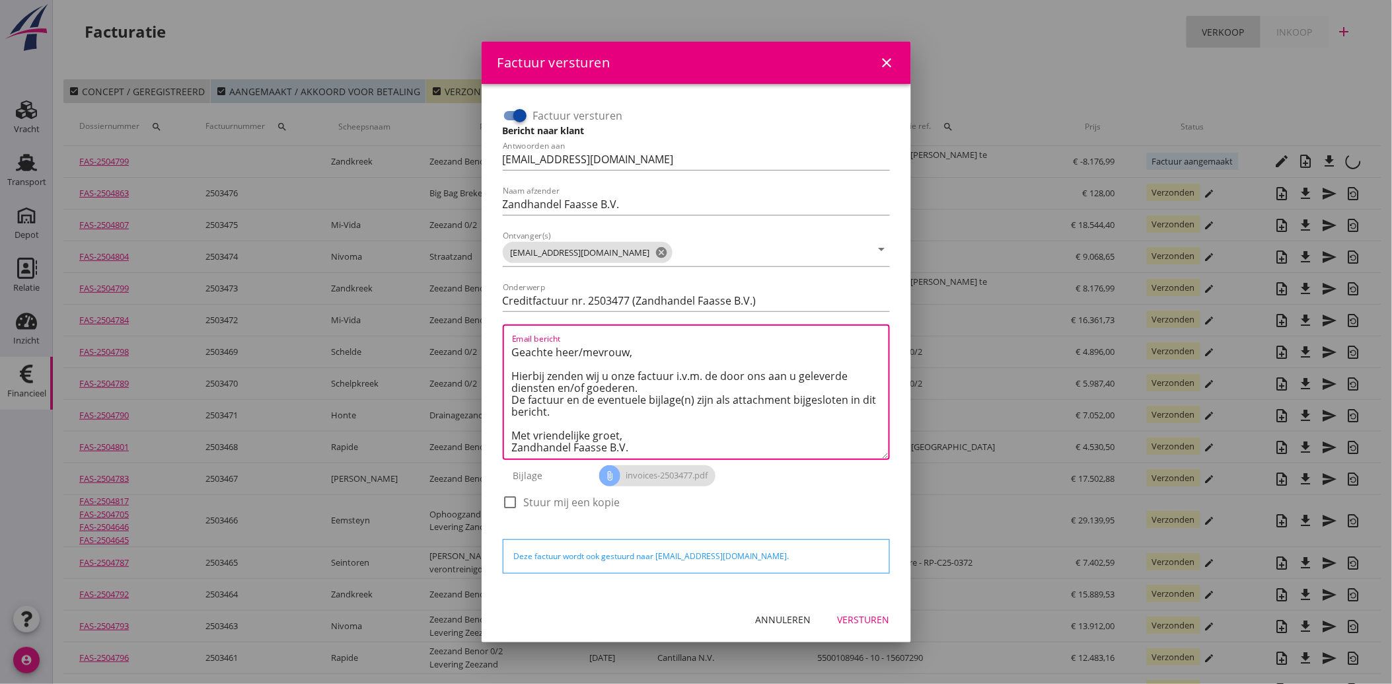
scroll to position [8, 0]
type textarea "Geachte heer/mevrouw, Hierbij zenden wij u onze factuur i.v.m. de door ons aan …"
click at [854, 617] on div "Versturen" at bounding box center [864, 620] width 52 height 14
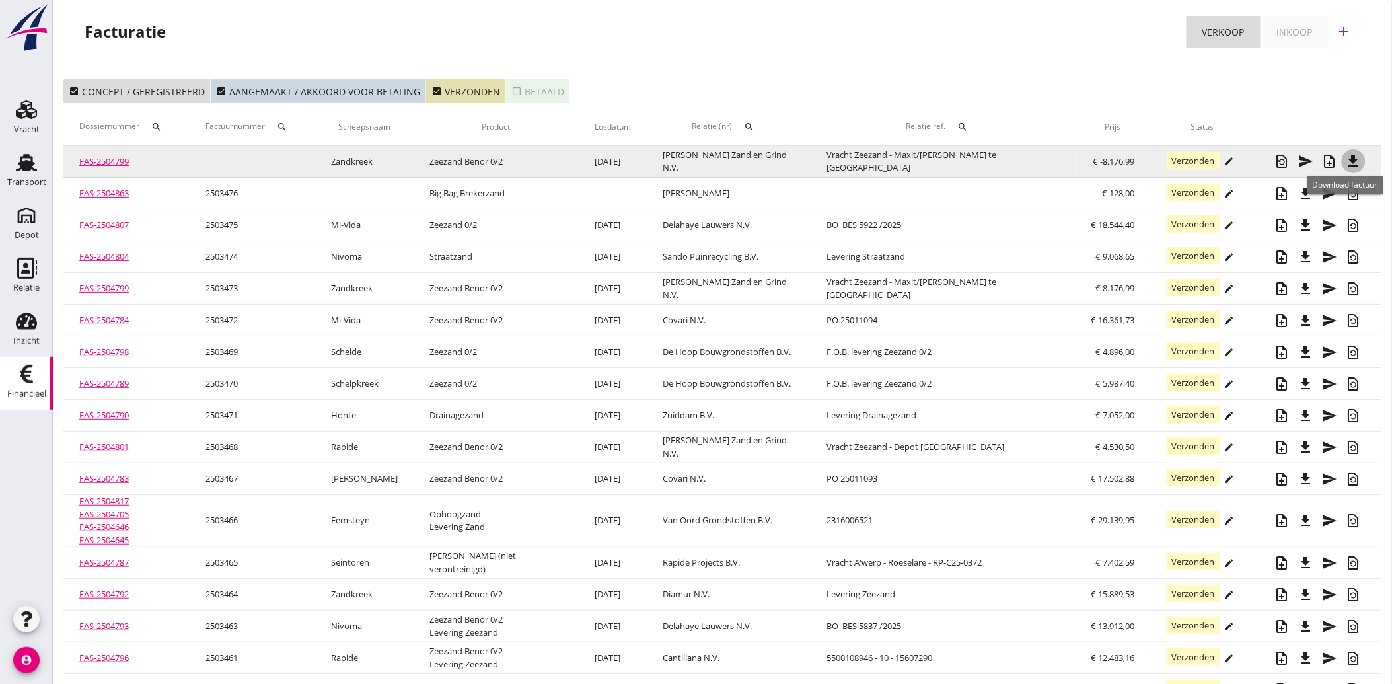
click at [1346, 157] on icon "file_download" at bounding box center [1354, 161] width 16 height 16
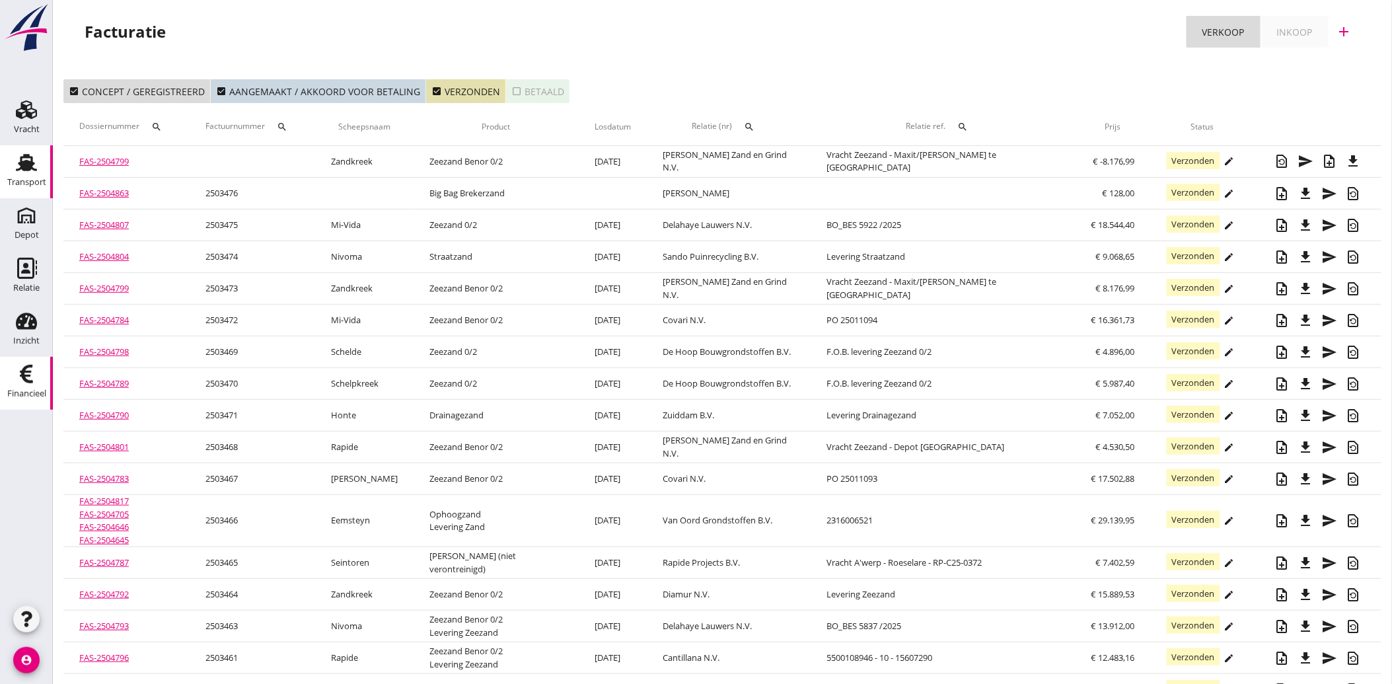
click at [32, 168] on use at bounding box center [26, 162] width 21 height 17
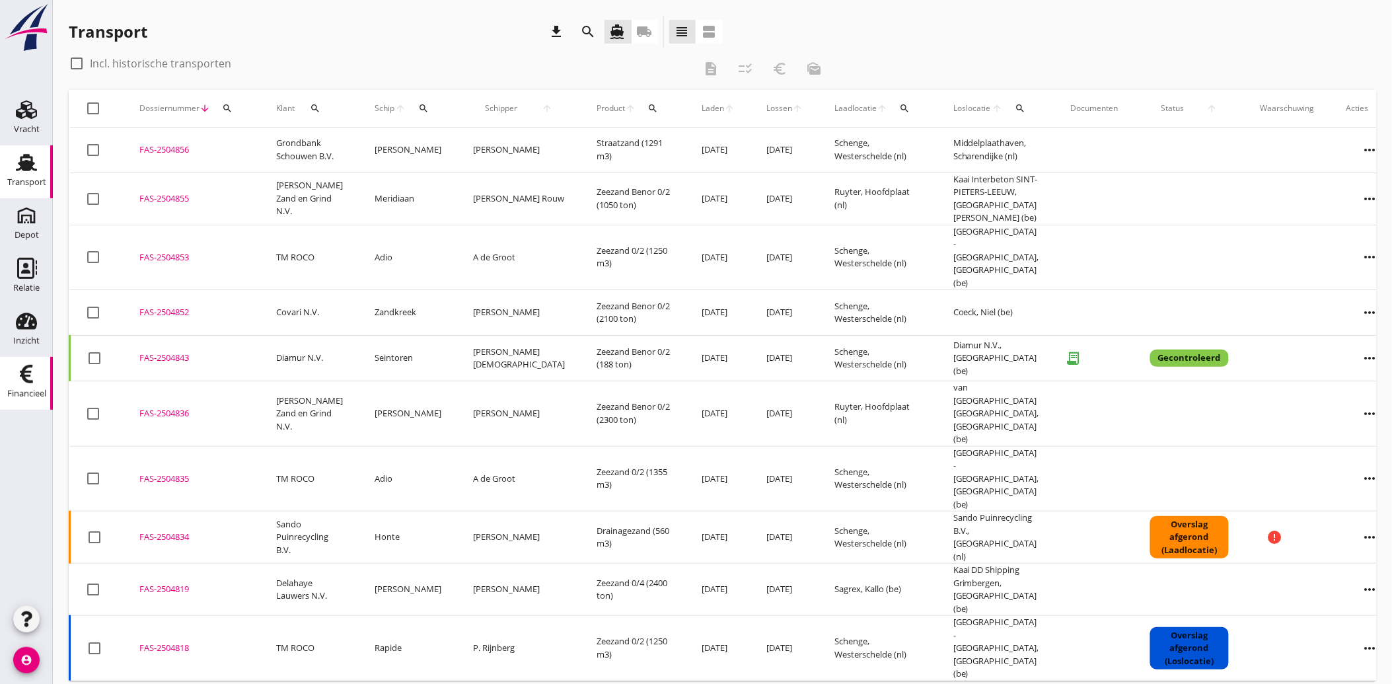
click at [22, 379] on icon "Financieel" at bounding box center [26, 373] width 21 height 21
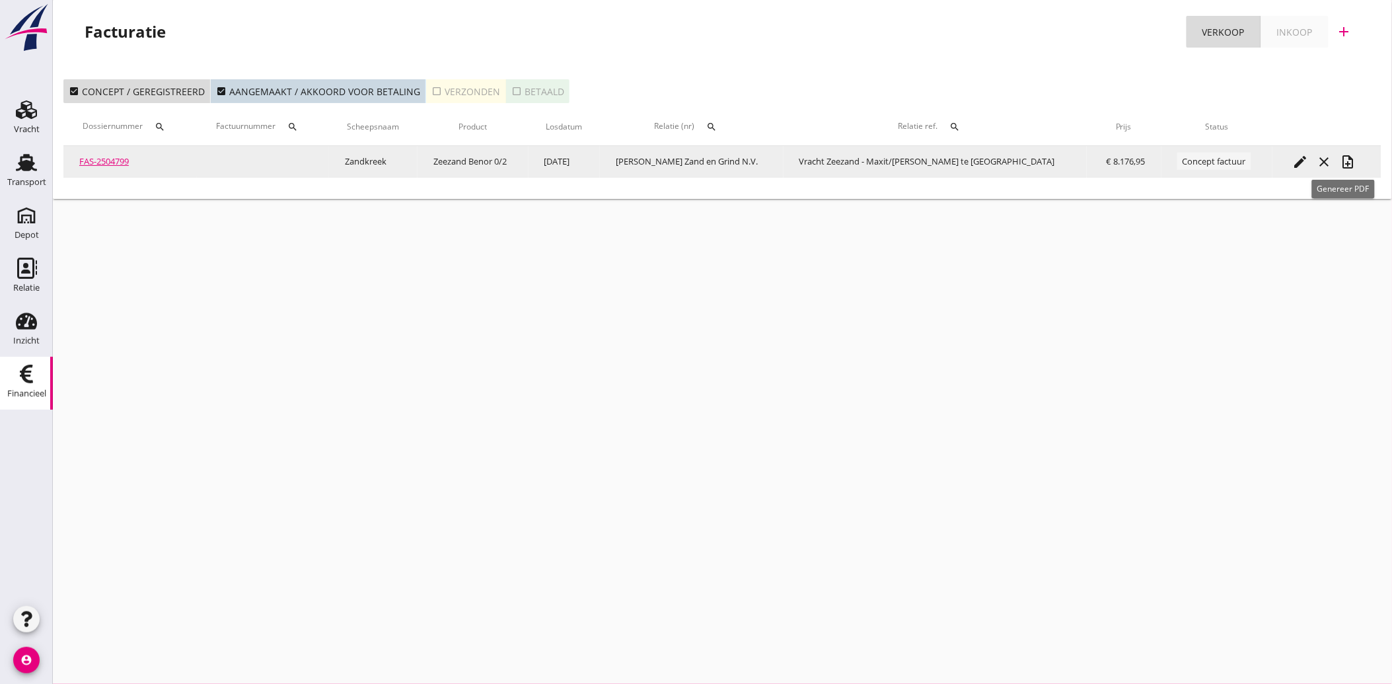
click at [1347, 160] on icon "note_add" at bounding box center [1348, 162] width 16 height 16
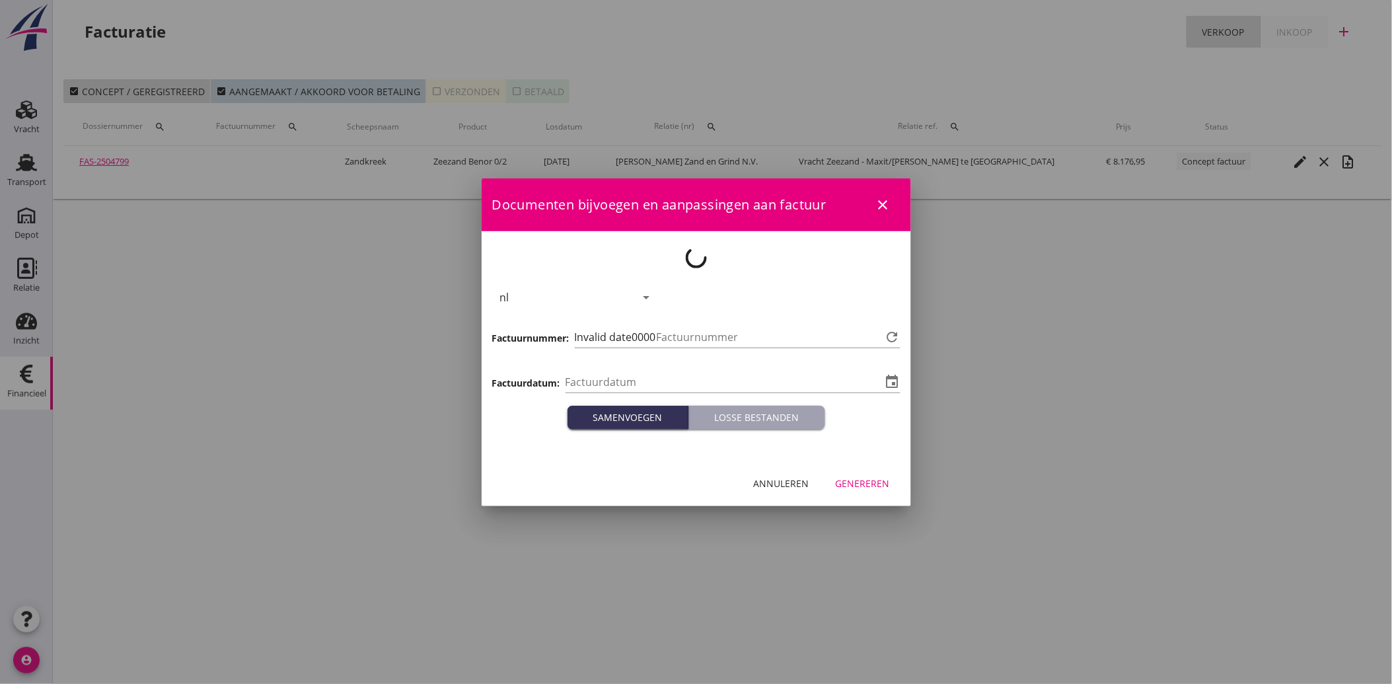
type input "[DATE]"
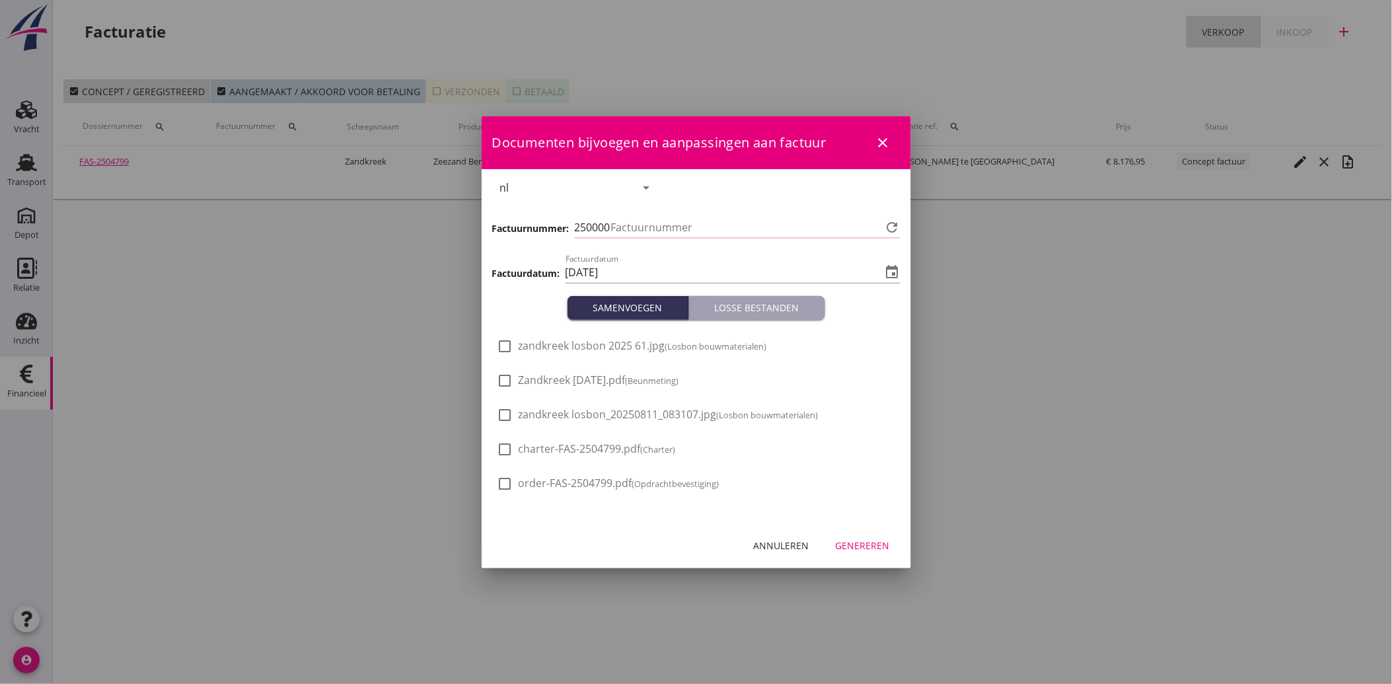
type input "3478"
click at [512, 352] on div at bounding box center [505, 346] width 22 height 22
checkbox input "true"
click at [866, 545] on div "Genereren" at bounding box center [863, 546] width 54 height 14
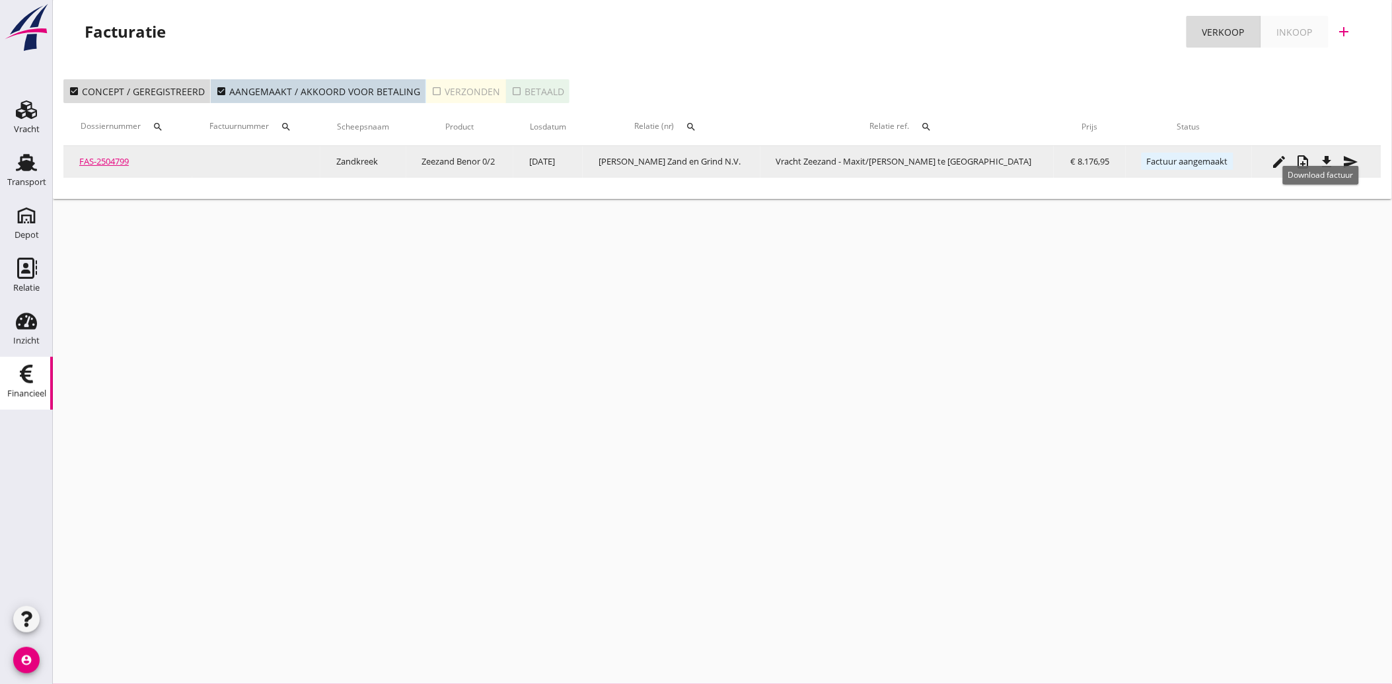
click at [1322, 160] on icon "file_download" at bounding box center [1328, 162] width 16 height 16
click at [1343, 160] on icon "send" at bounding box center [1351, 162] width 16 height 16
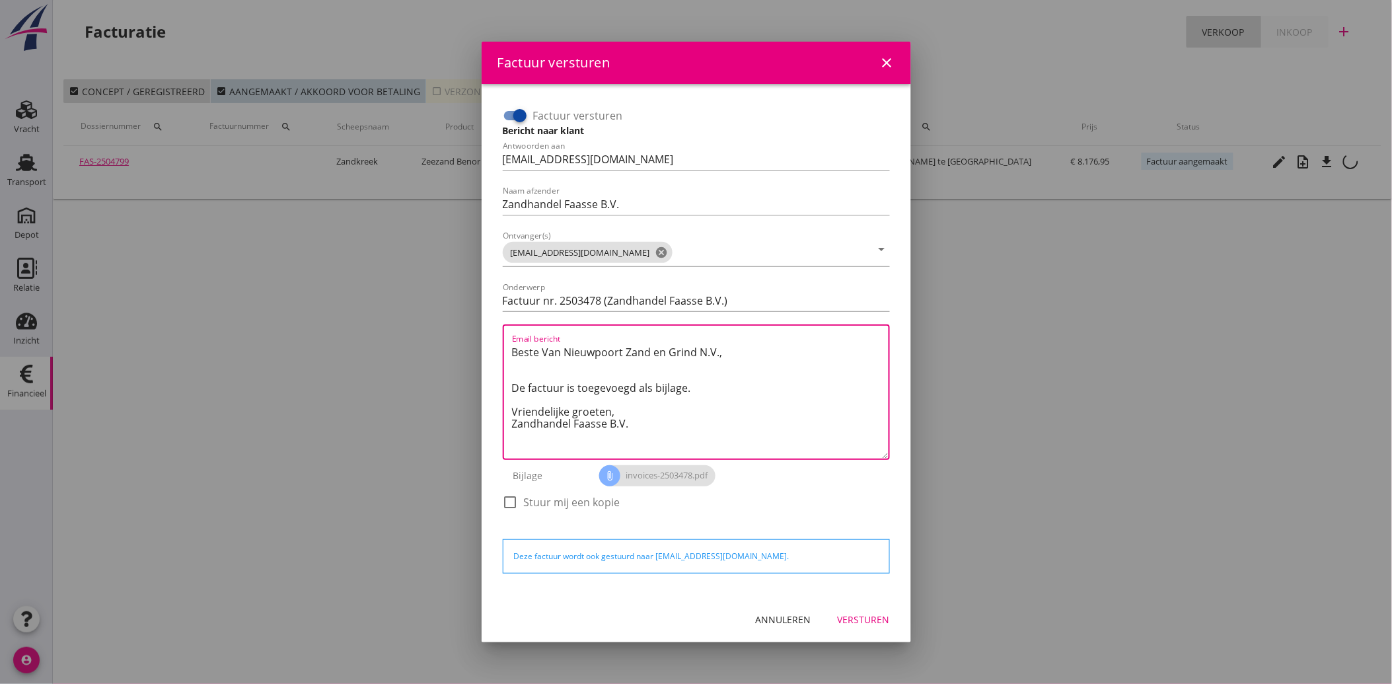
drag, startPoint x: 639, startPoint y: 431, endPoint x: 502, endPoint y: 341, distance: 163.7
click at [503, 341] on div "Email bericht Beste Van Nieuwpoort Zand en Grind N.V., De factuur is toegevoegd…" at bounding box center [696, 391] width 387 height 135
paste textarea "Geachte heer/mevrouw, Hierbij zenden wij u onze factuur i.v.m. de door ons aan …"
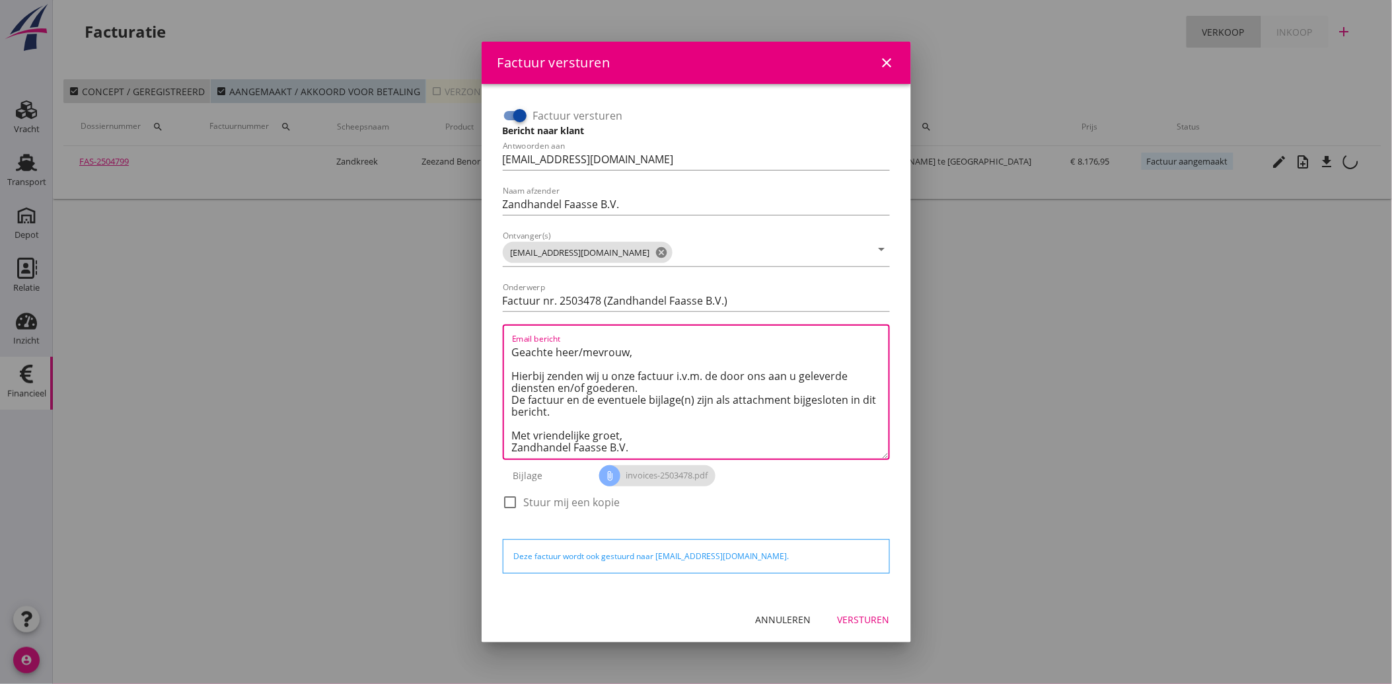
scroll to position [8, 0]
type textarea "Geachte heer/mevrouw, Hierbij zenden wij u onze factuur i.v.m. de door ons aan …"
click at [856, 615] on div "Versturen" at bounding box center [864, 620] width 52 height 14
